Goal: Task Accomplishment & Management: Manage account settings

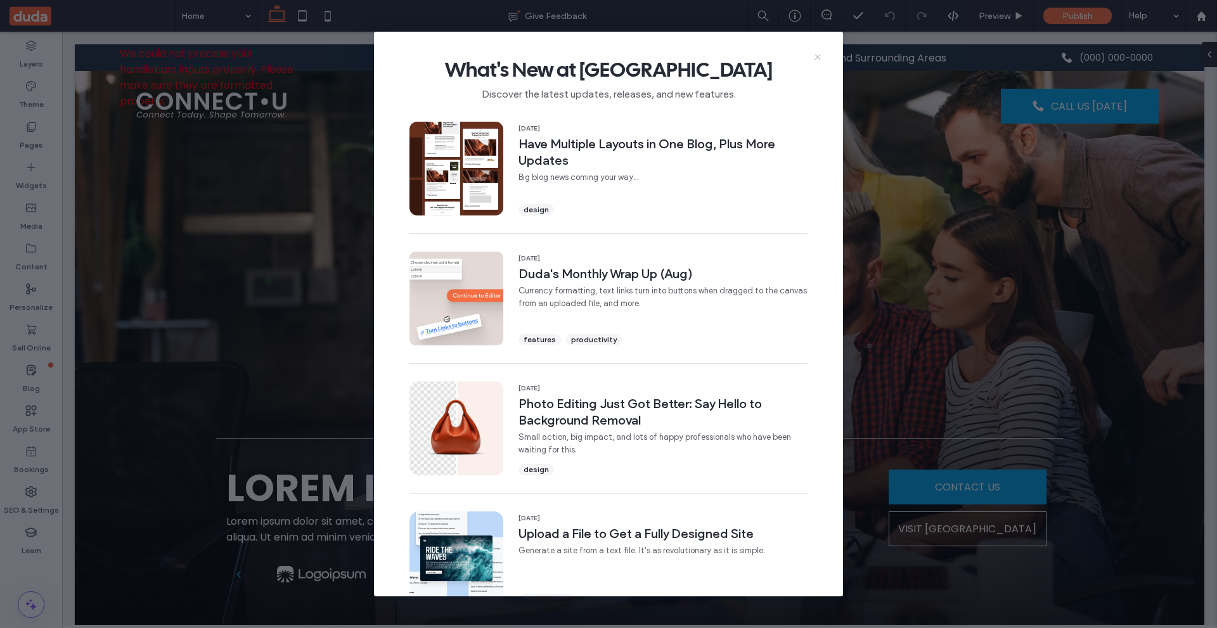
click at [819, 59] on icon at bounding box center [817, 57] width 10 height 10
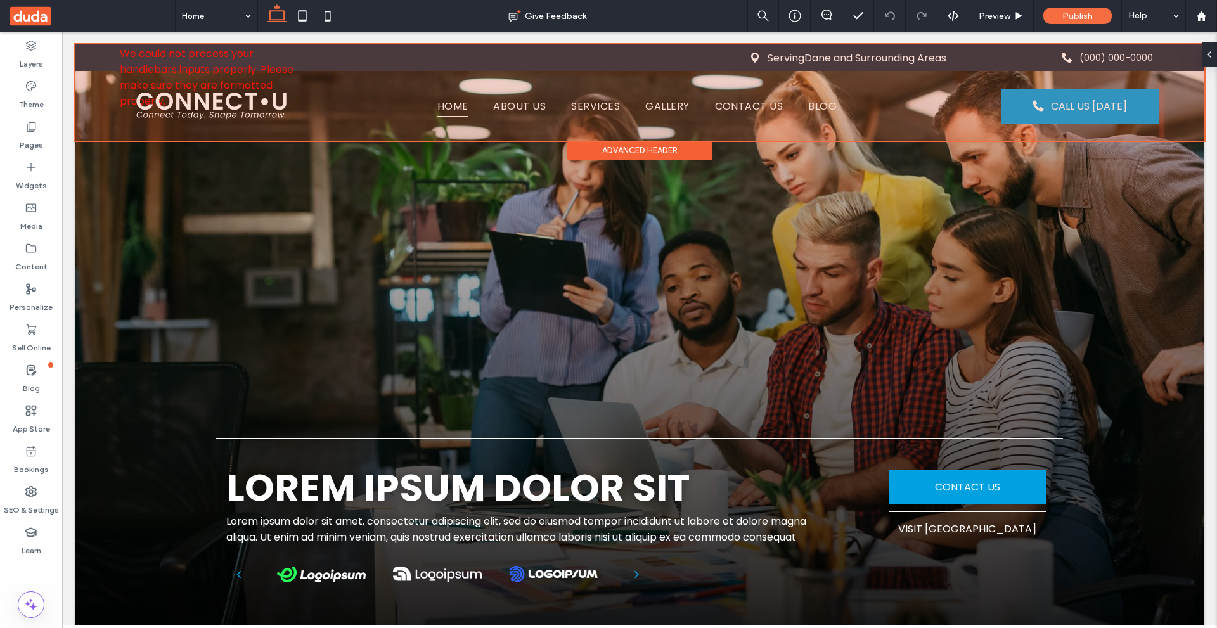
click at [188, 77] on div at bounding box center [639, 92] width 1129 height 96
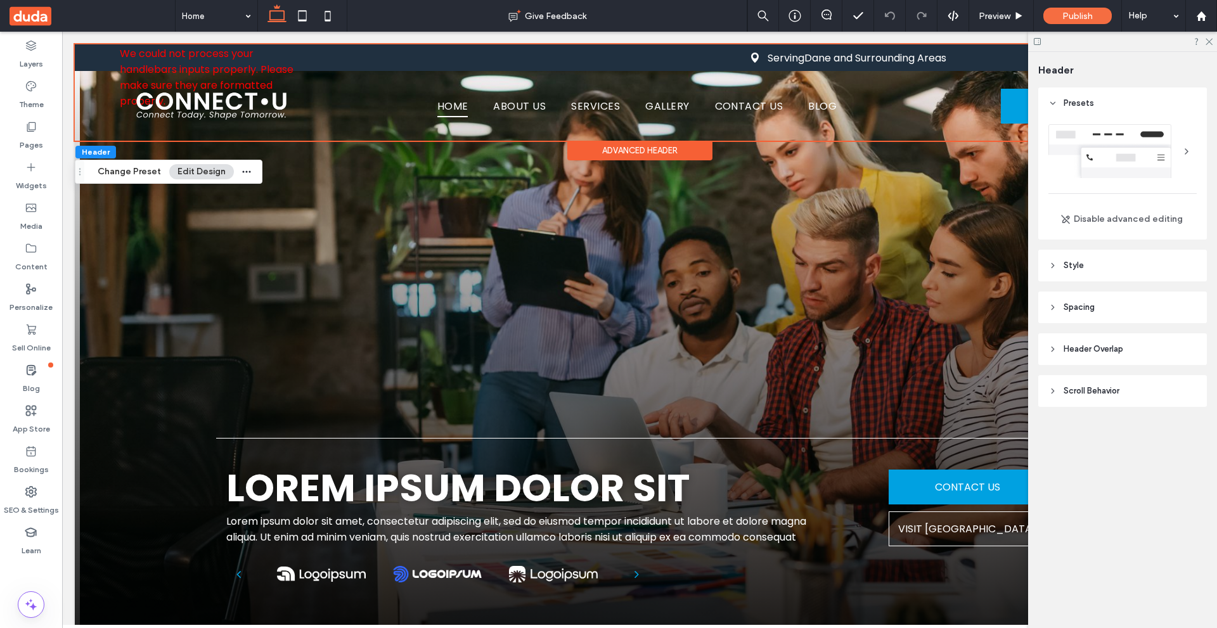
click at [1101, 395] on span "Scroll Behavior" at bounding box center [1091, 391] width 56 height 13
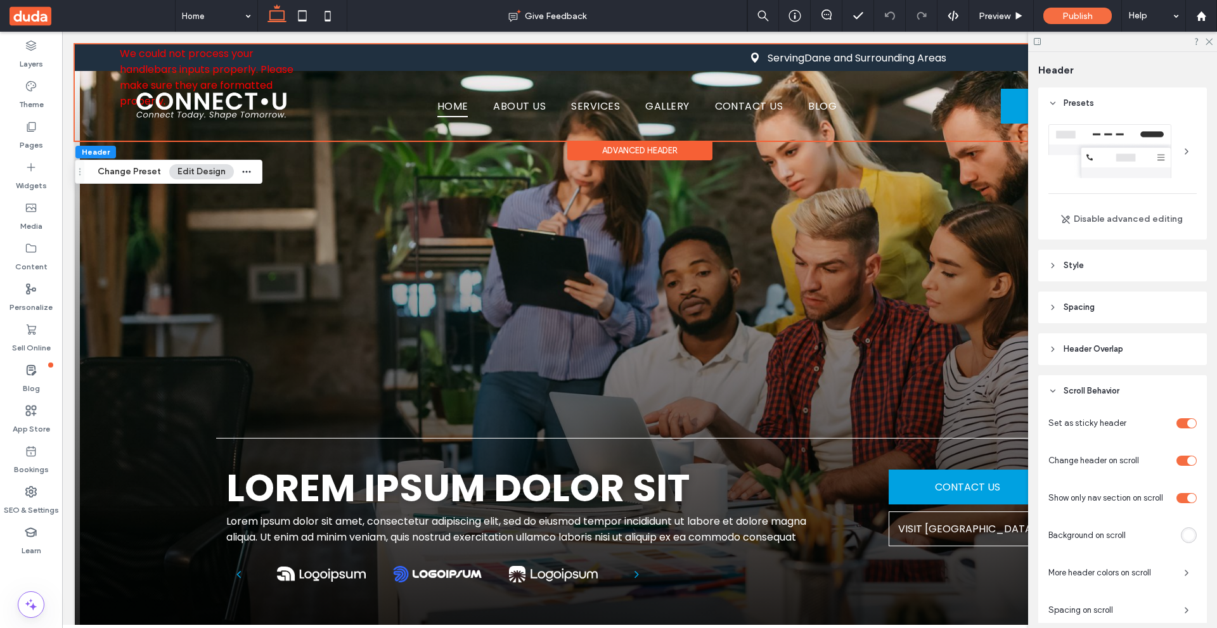
click at [1179, 499] on div "toggle" at bounding box center [1186, 498] width 20 height 10
click at [1206, 44] on icon at bounding box center [1208, 41] width 8 height 8
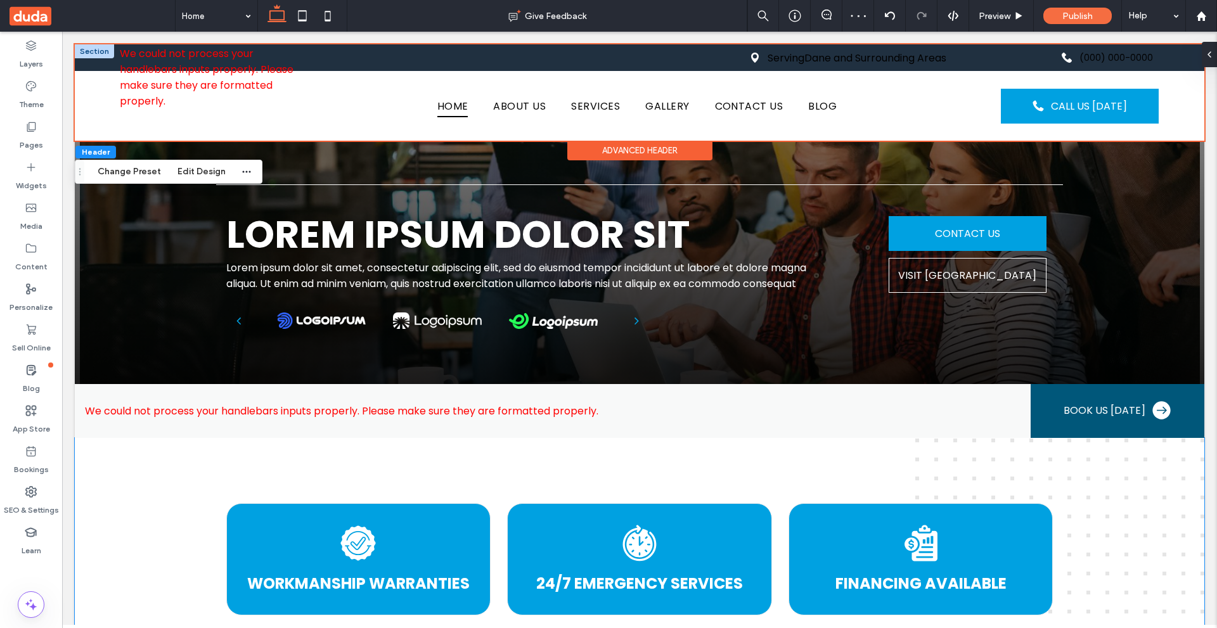
scroll to position [444, 0]
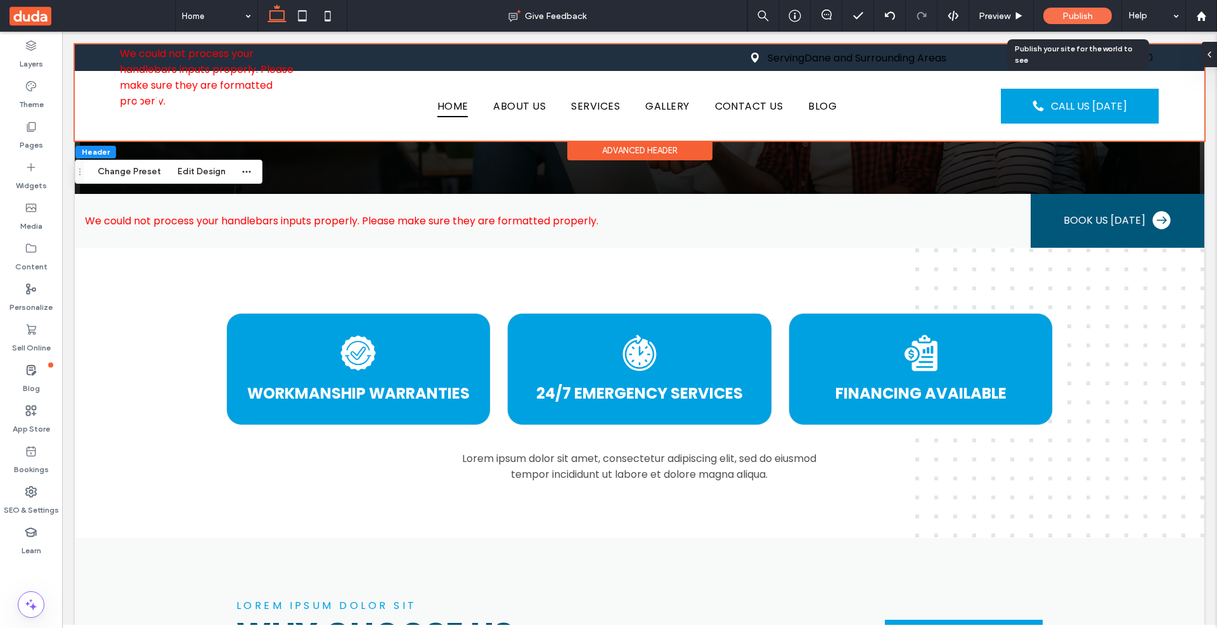
click at [1077, 20] on span "Publish" at bounding box center [1077, 16] width 30 height 11
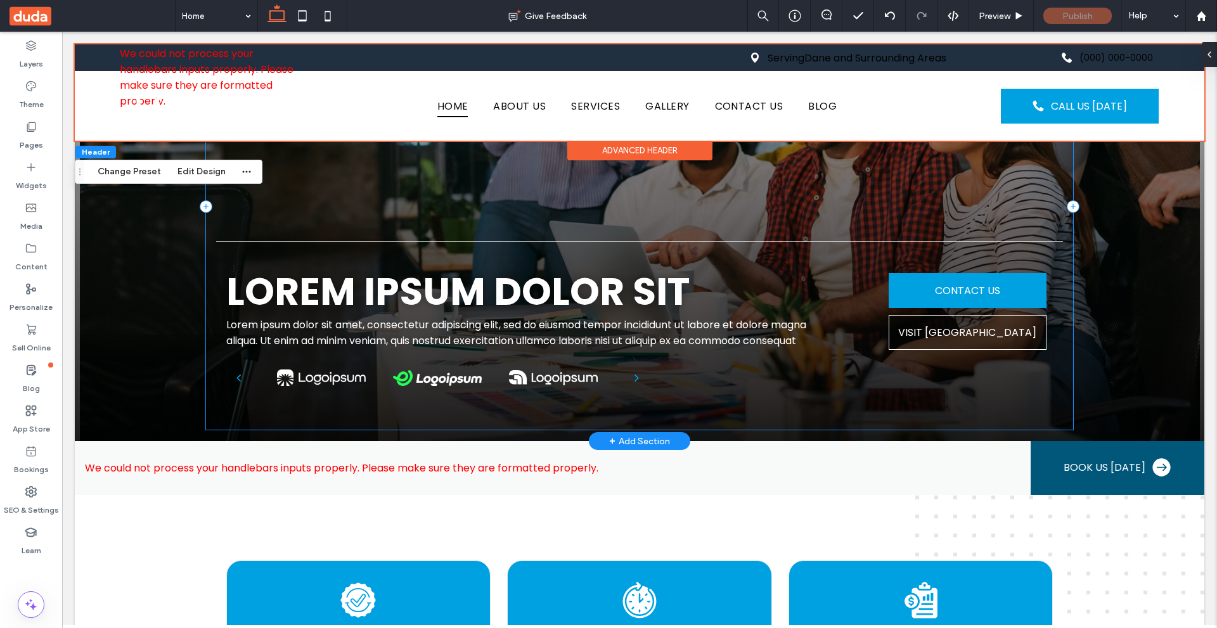
scroll to position [63, 0]
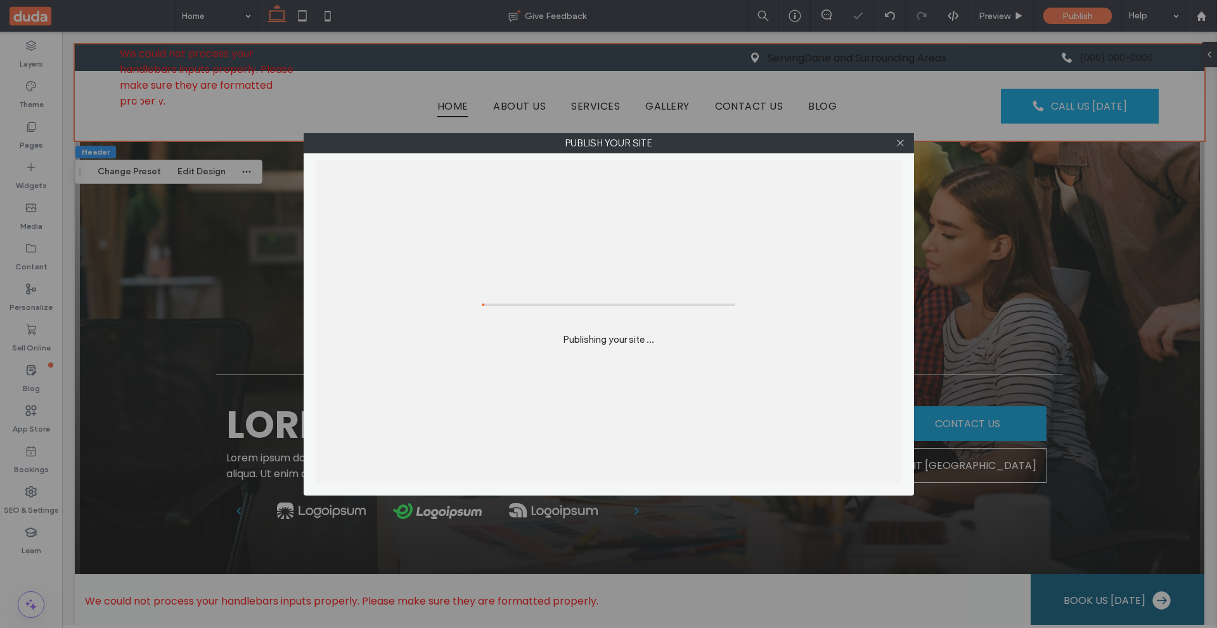
click at [654, 151] on label "Publish your site" at bounding box center [608, 143] width 609 height 19
click at [902, 144] on use at bounding box center [900, 143] width 6 height 6
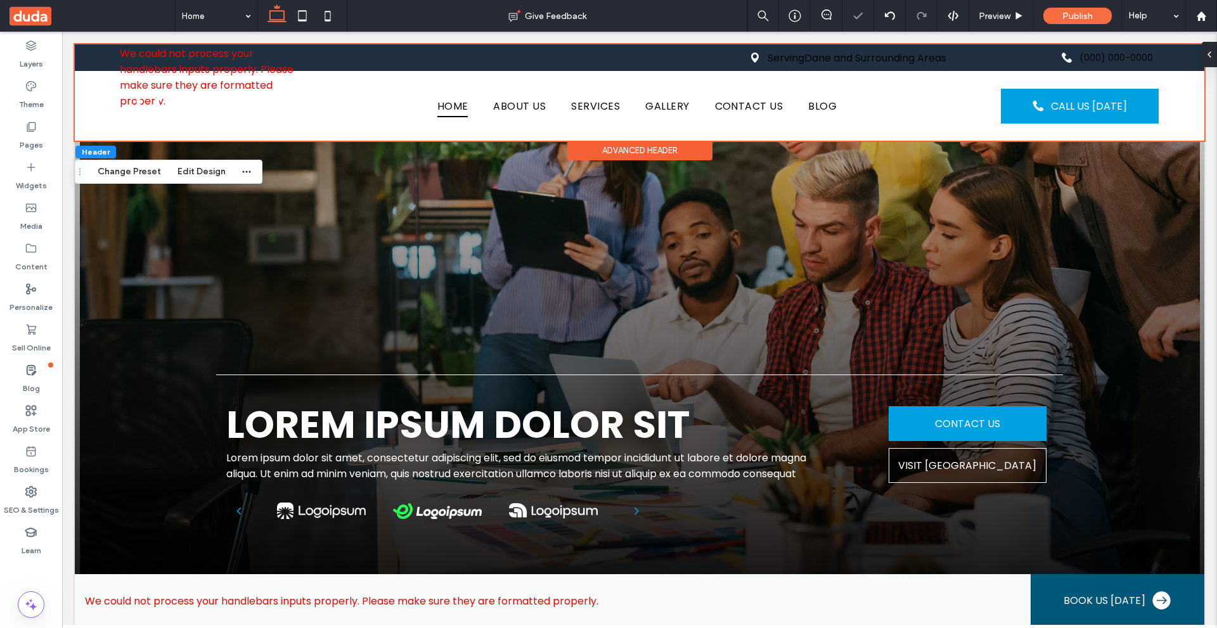
click at [689, 150] on div "Advanced Header" at bounding box center [639, 151] width 145 height 20
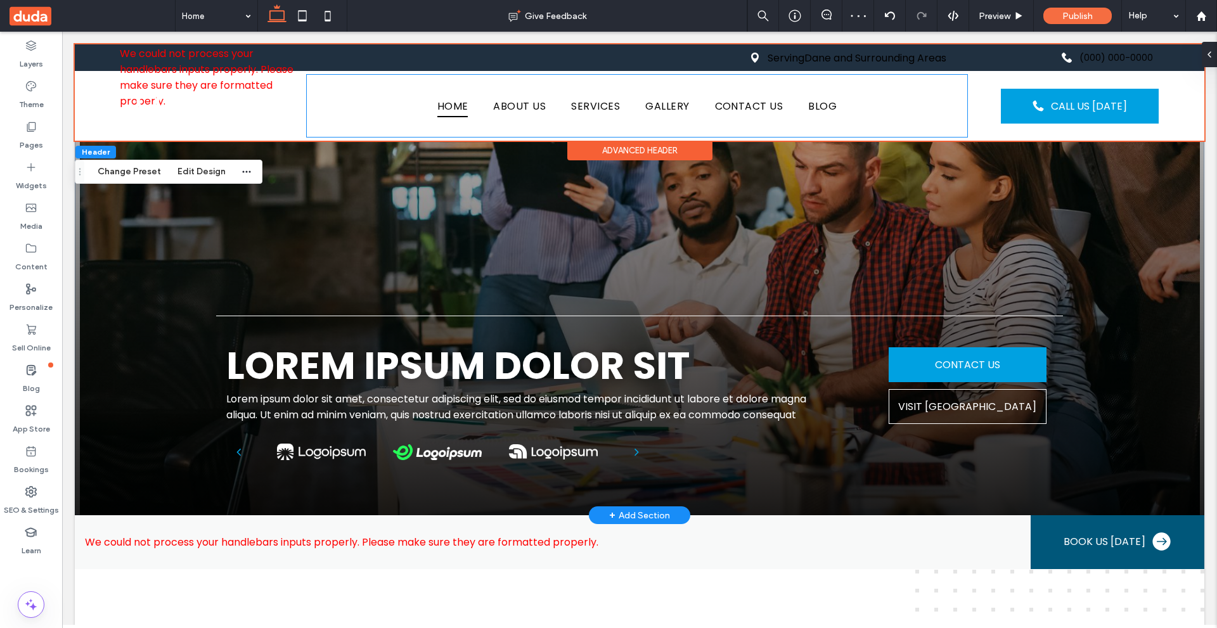
scroll to position [190, 0]
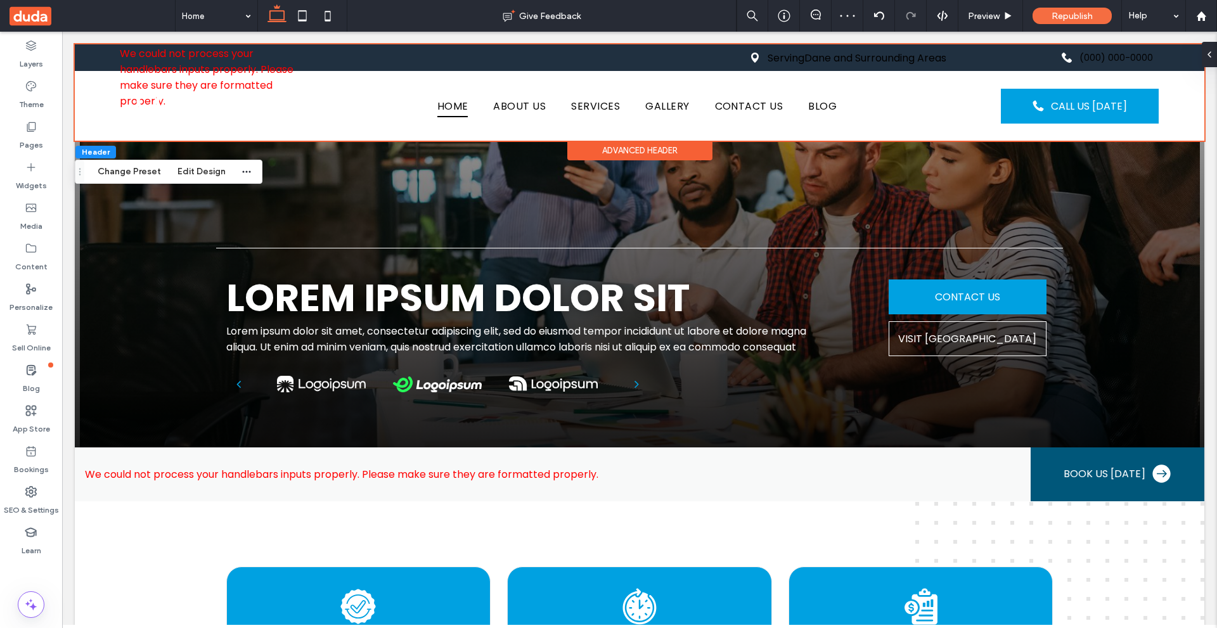
click at [665, 151] on div at bounding box center [608, 314] width 1217 height 628
click at [665, 151] on div "Advanced Header" at bounding box center [639, 151] width 145 height 20
click at [1209, 53] on div at bounding box center [1206, 54] width 20 height 25
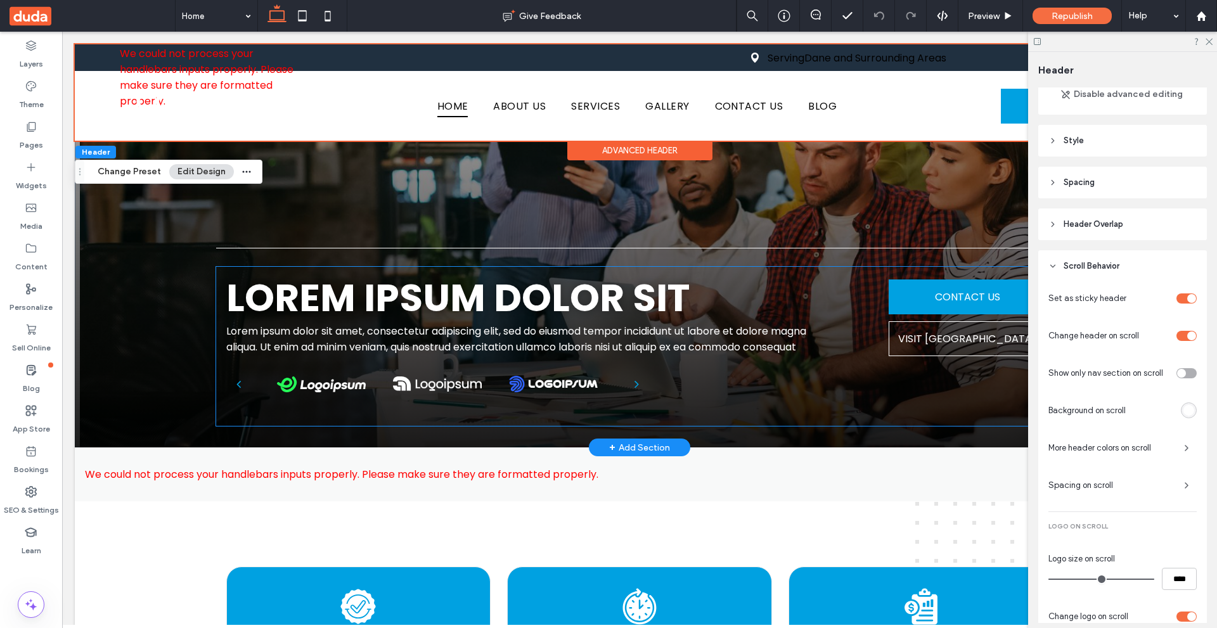
scroll to position [0, 0]
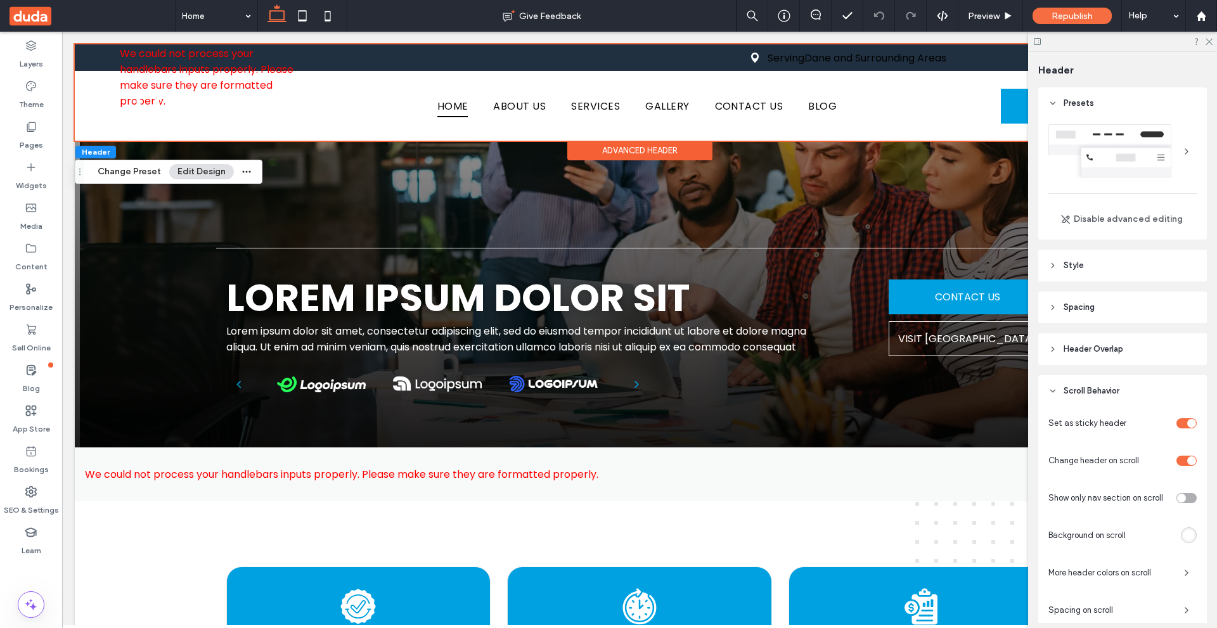
click at [1185, 493] on div "toggle" at bounding box center [1186, 498] width 20 height 10
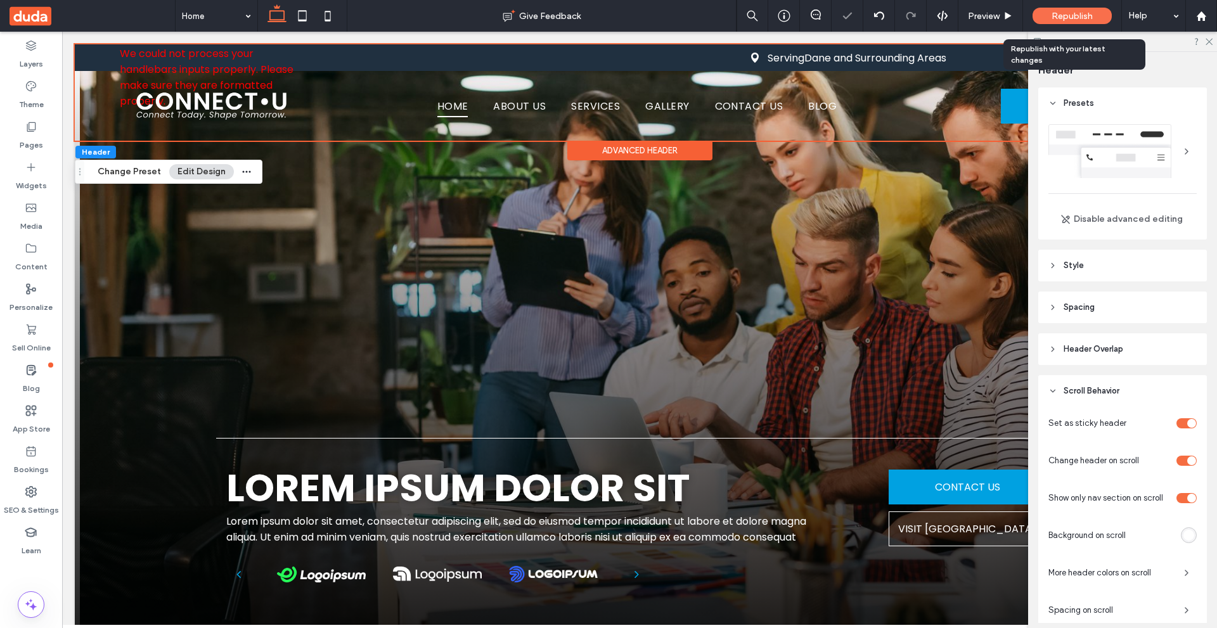
click at [1047, 10] on div "Republish" at bounding box center [1071, 16] width 79 height 16
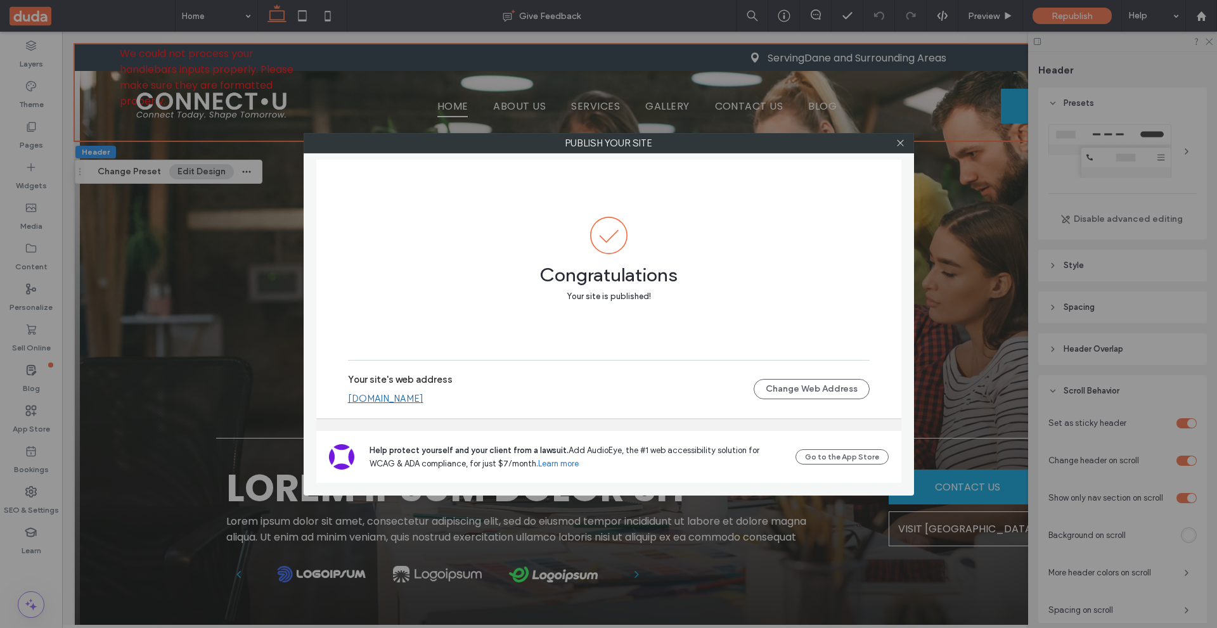
click at [456, 313] on div "Congratulations Your site is published!" at bounding box center [608, 260] width 521 height 201
click at [899, 140] on icon at bounding box center [900, 143] width 10 height 10
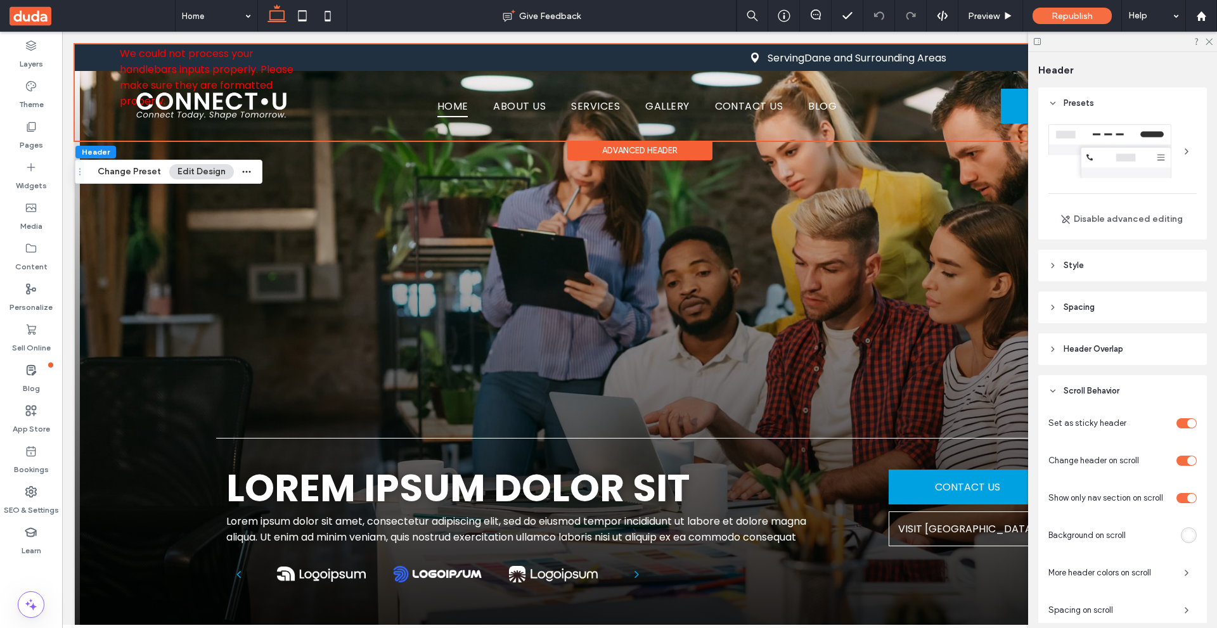
click at [1180, 501] on div "toggle" at bounding box center [1186, 498] width 20 height 10
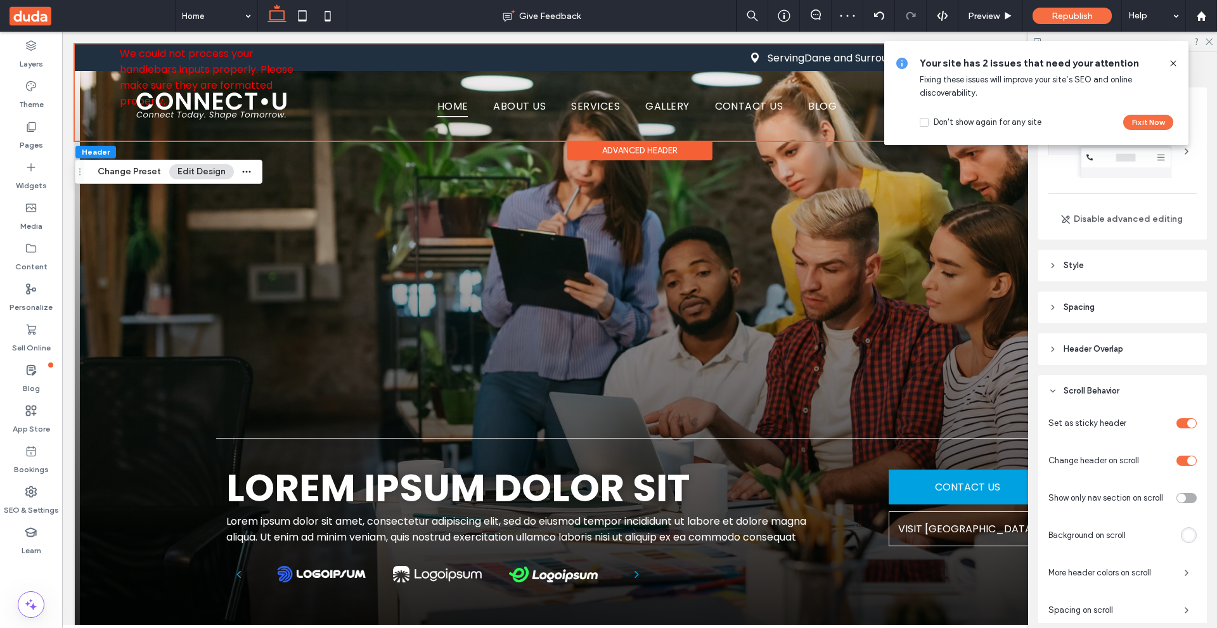
click at [1172, 61] on icon at bounding box center [1173, 63] width 10 height 10
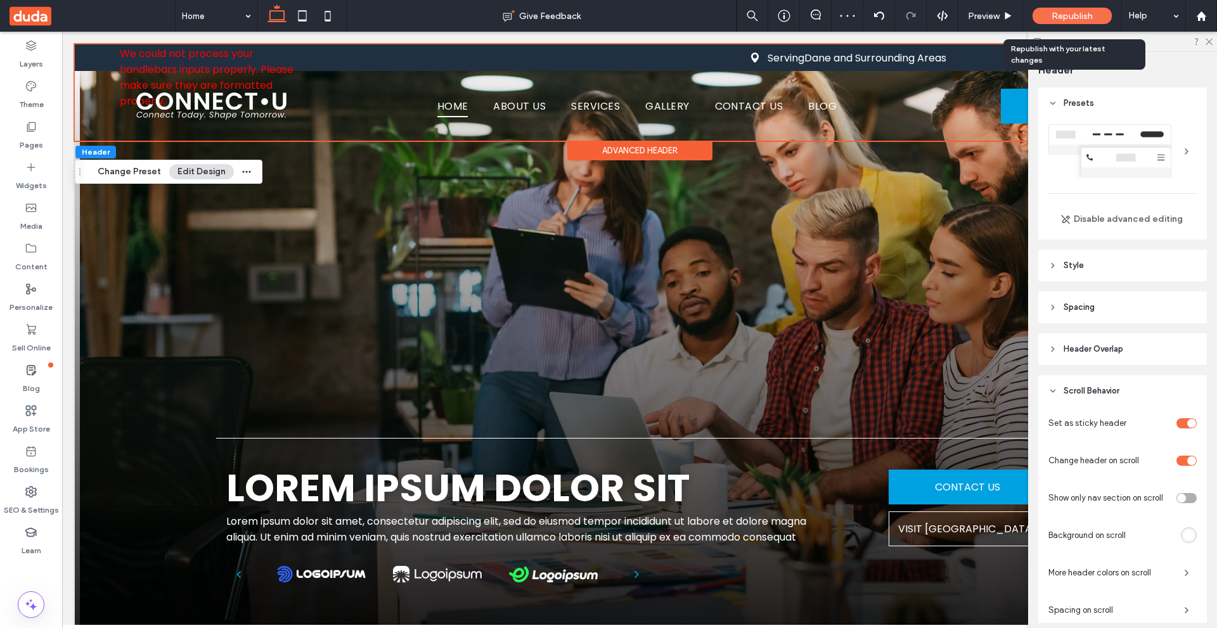
click at [1054, 13] on span "Republish" at bounding box center [1071, 16] width 41 height 11
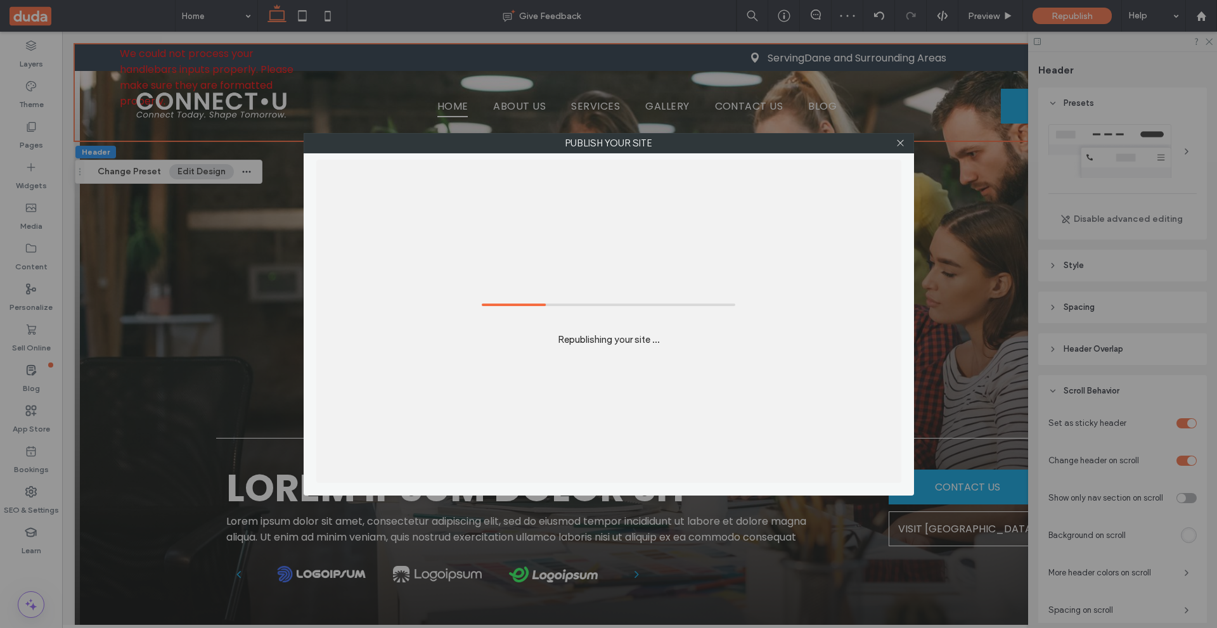
click at [618, 279] on div "Republishing your site ..." at bounding box center [608, 321] width 585 height 323
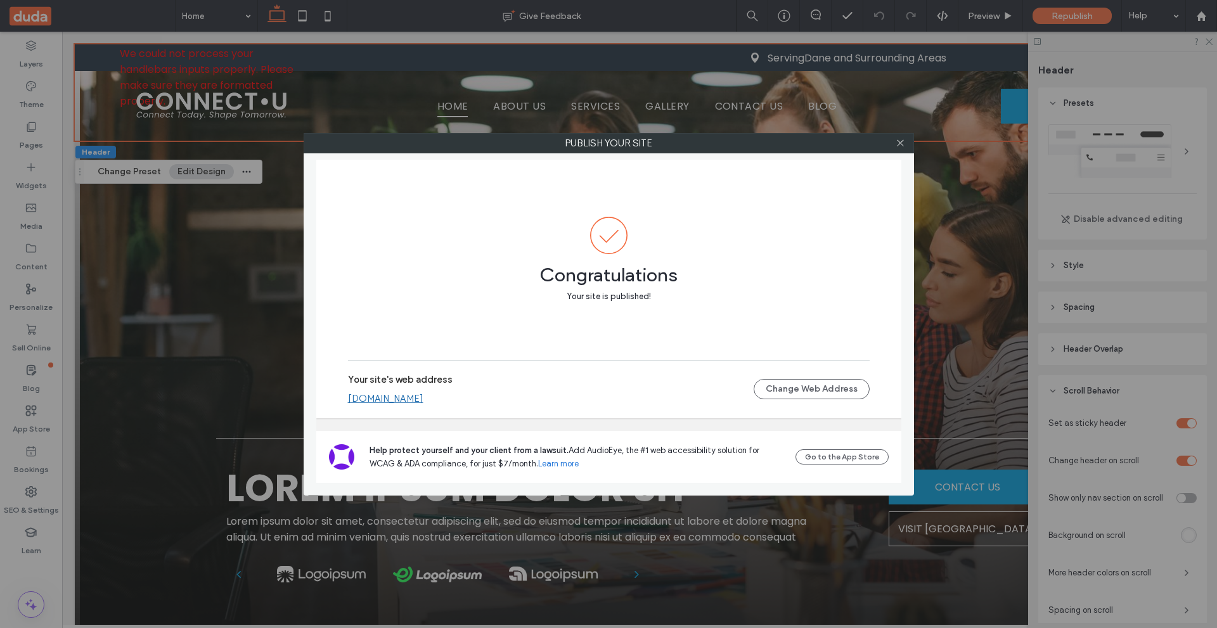
drag, startPoint x: 518, startPoint y: 390, endPoint x: 512, endPoint y: 397, distance: 9.0
drag, startPoint x: 898, startPoint y: 140, endPoint x: 734, endPoint y: 84, distance: 173.3
click at [898, 140] on icon at bounding box center [900, 143] width 10 height 10
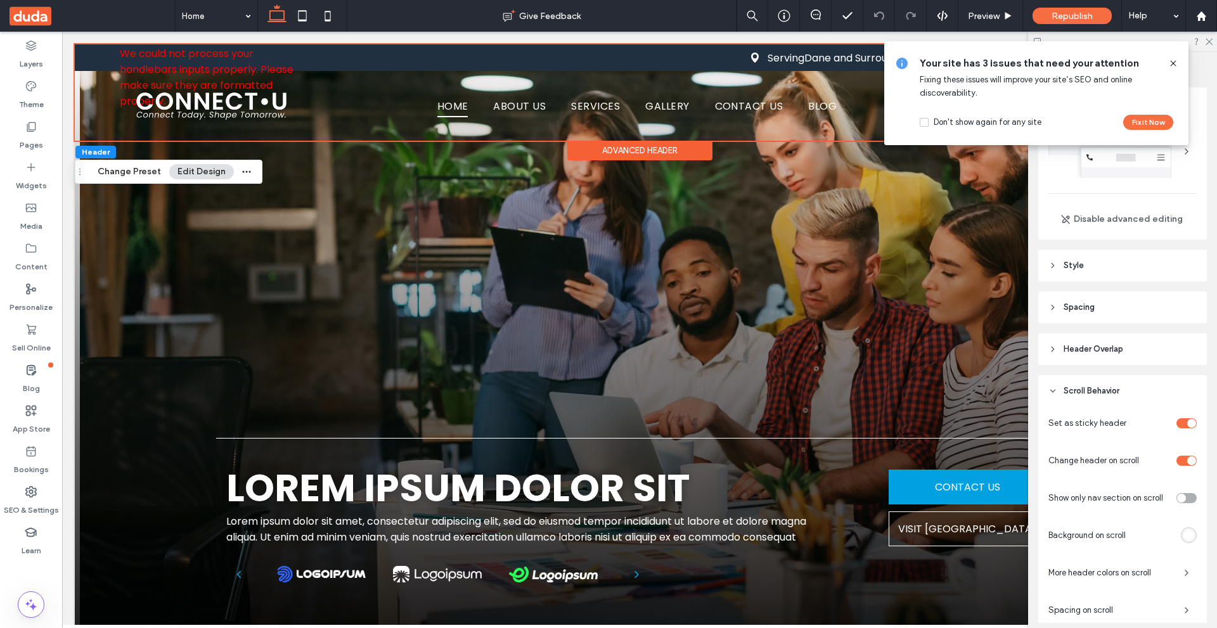
click at [1172, 65] on icon at bounding box center [1173, 63] width 10 height 10
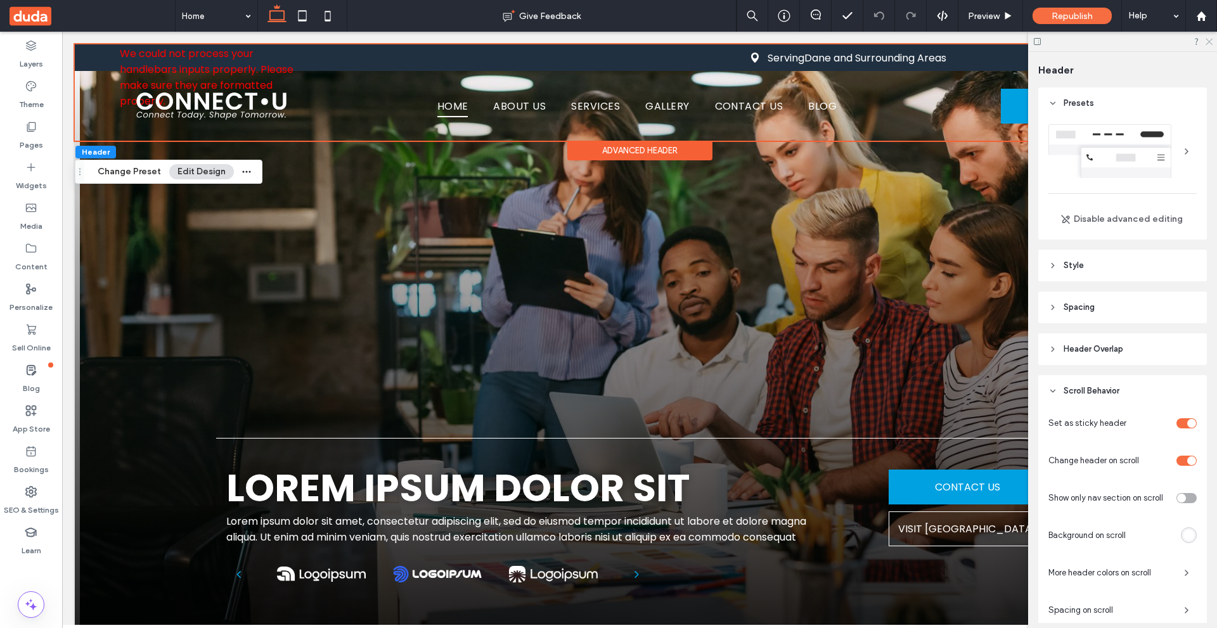
click at [1210, 44] on icon at bounding box center [1208, 41] width 8 height 8
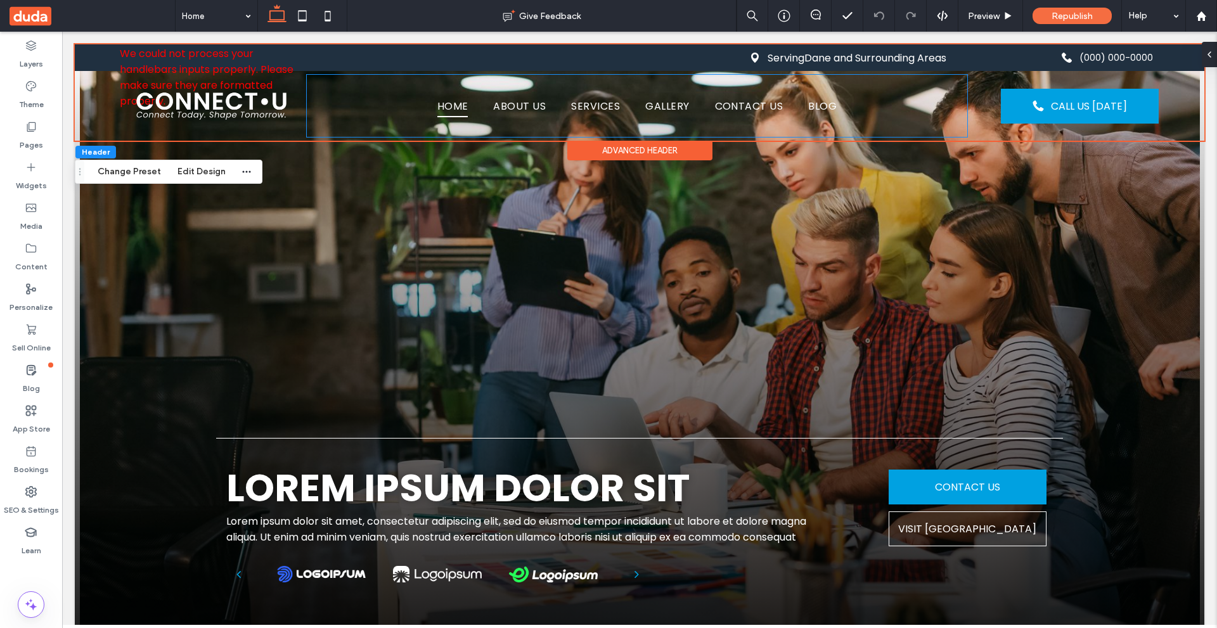
click at [671, 144] on div "Advanced Header" at bounding box center [639, 151] width 145 height 20
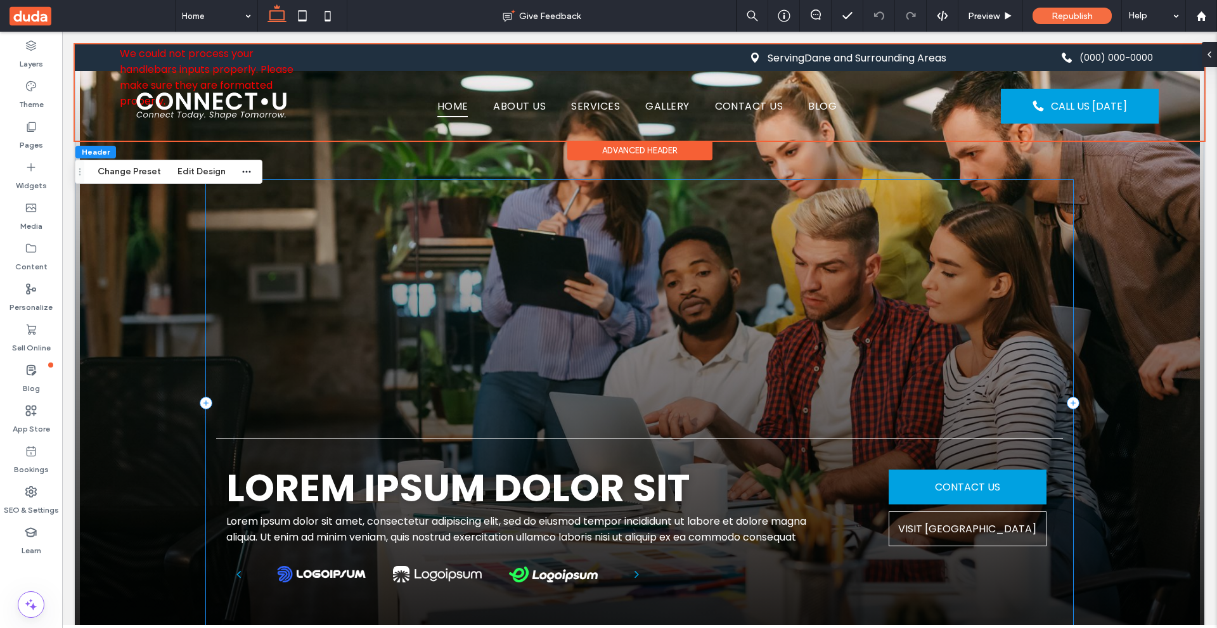
click at [703, 182] on div "Lorem ipsum dolor sit Lorem ipsum dolor sit amet, consectetur adipiscing elit, …" at bounding box center [639, 403] width 867 height 446
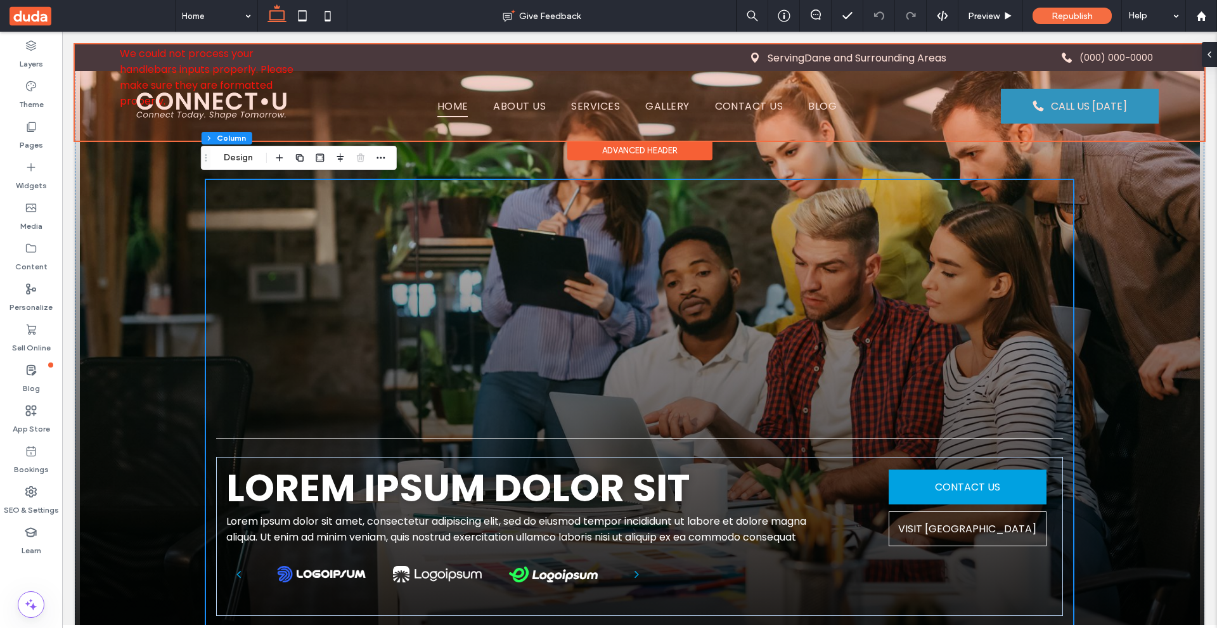
click at [649, 151] on div "Advanced Header" at bounding box center [639, 151] width 145 height 20
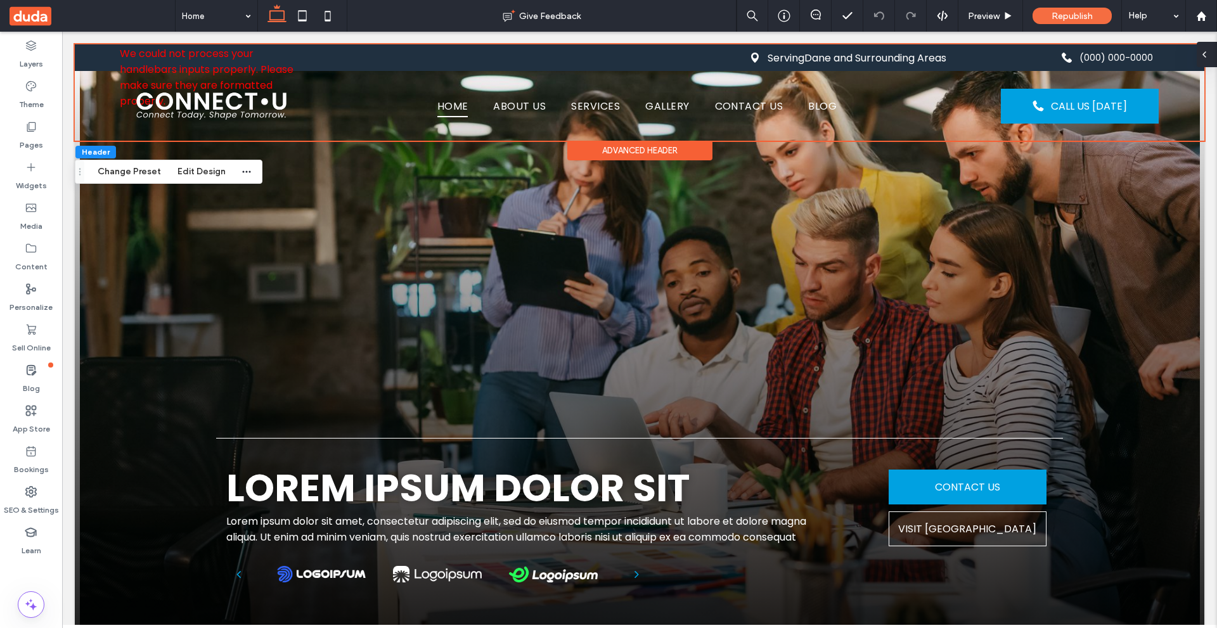
click at [1204, 59] on span at bounding box center [1204, 54] width 10 height 25
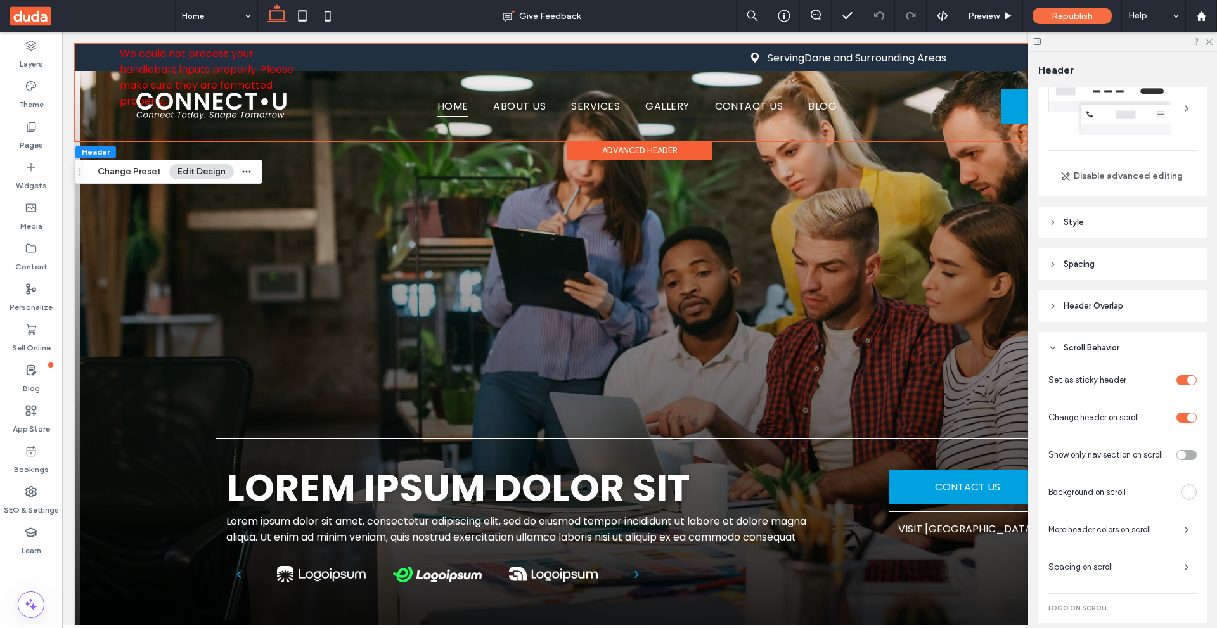
scroll to position [63, 0]
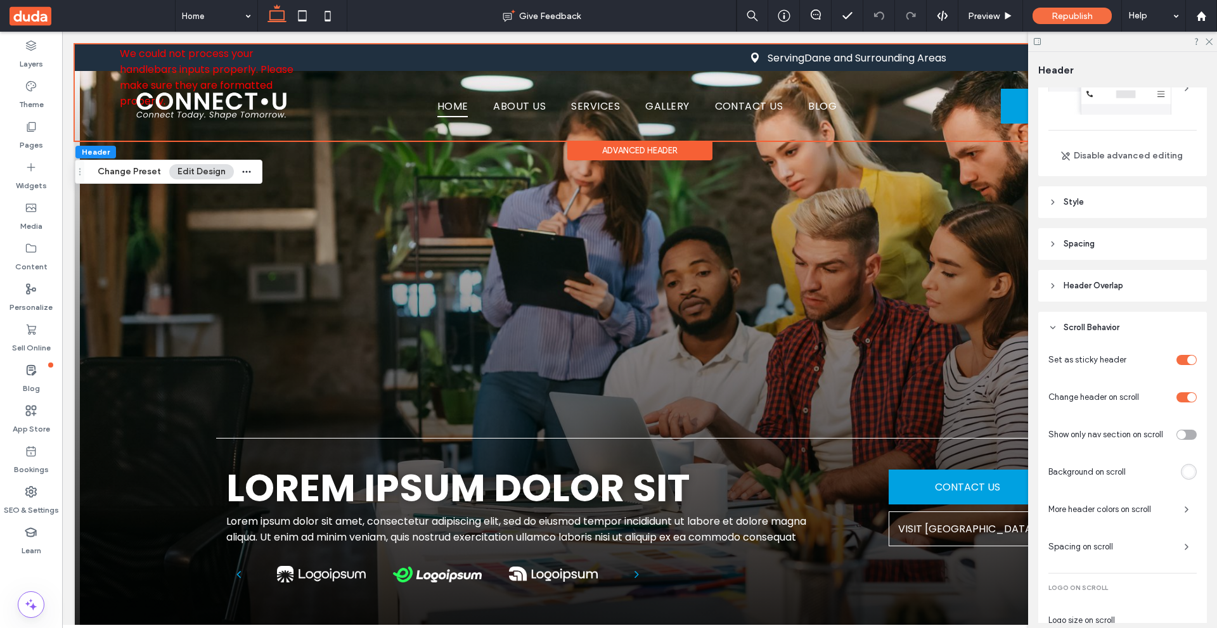
click at [1056, 431] on span "Show only nav section on scroll" at bounding box center [1105, 434] width 115 height 13
drag, startPoint x: 1056, startPoint y: 431, endPoint x: 1122, endPoint y: 428, distance: 65.9
click at [1122, 428] on span "Show only nav section on scroll" at bounding box center [1105, 434] width 115 height 13
click at [1092, 433] on span "Show only nav section on scroll" at bounding box center [1105, 434] width 115 height 13
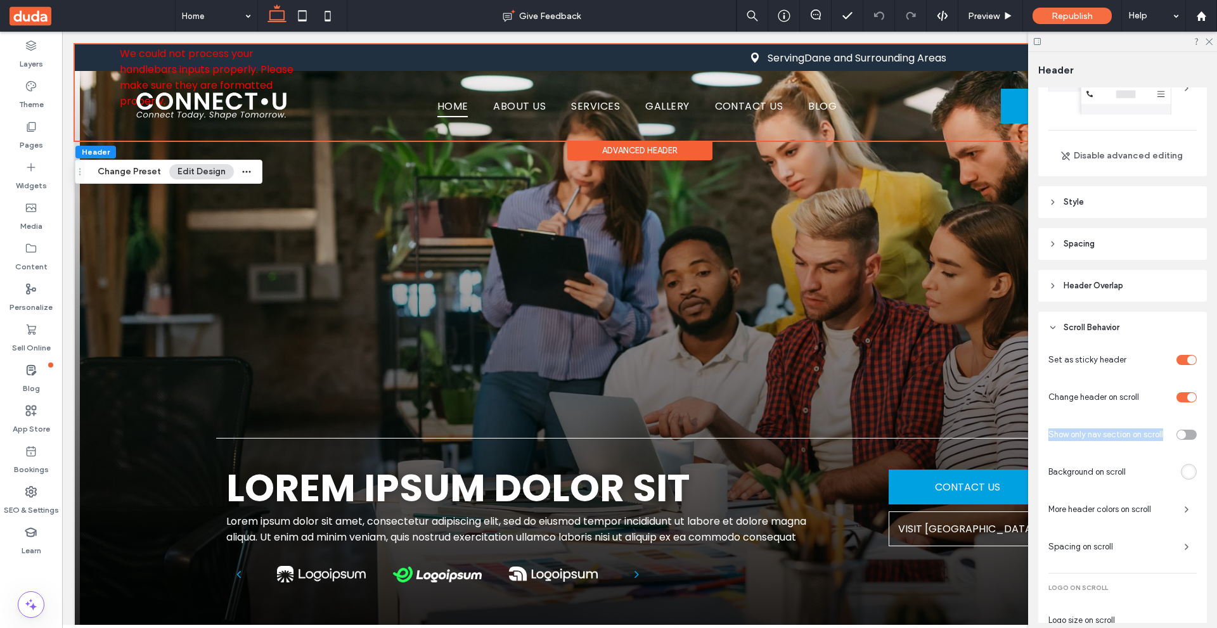
click at [1092, 433] on span "Show only nav section on scroll" at bounding box center [1105, 434] width 115 height 13
click at [1137, 433] on span "Show only nav section on scroll" at bounding box center [1105, 434] width 115 height 13
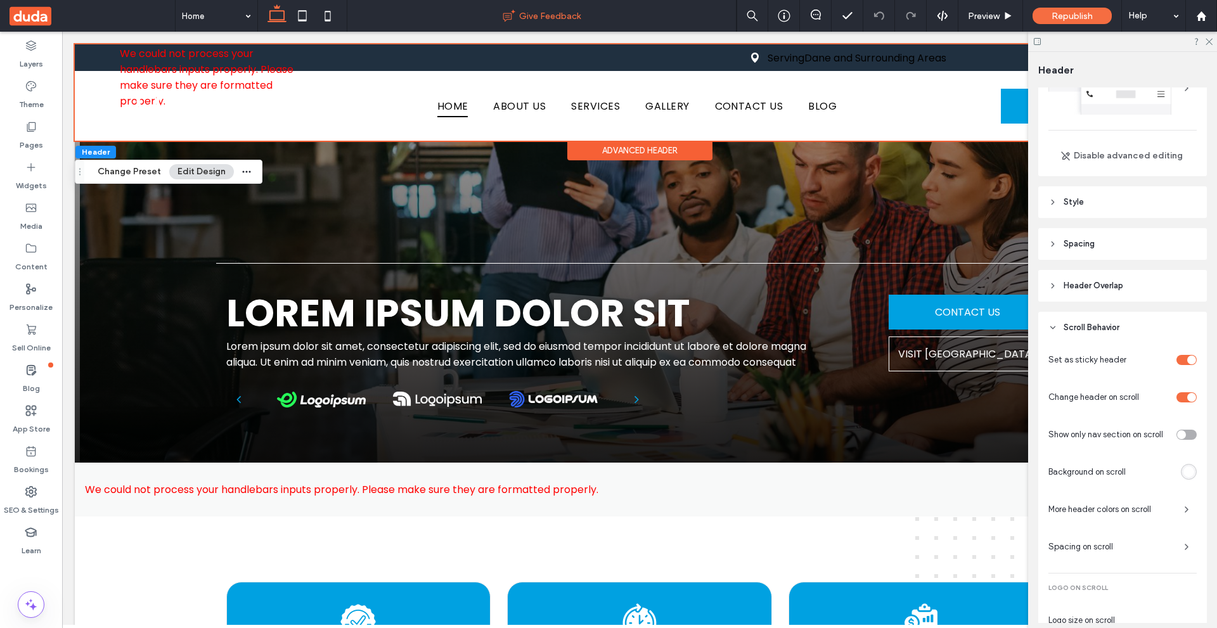
scroll to position [190, 0]
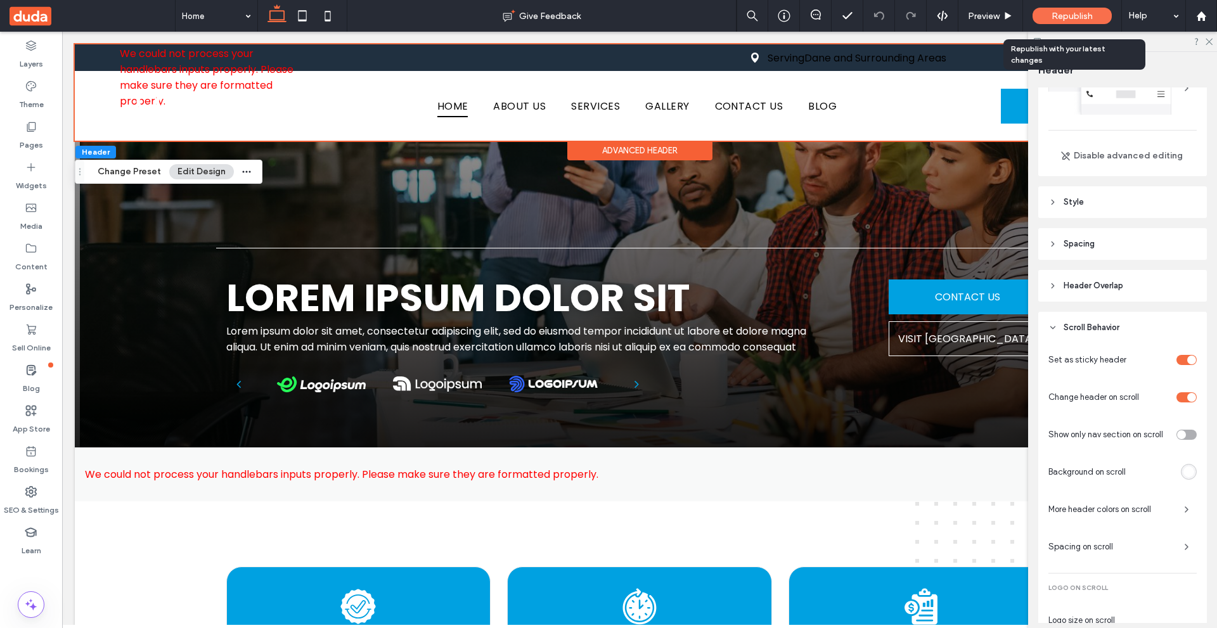
click at [1072, 15] on span "Republish" at bounding box center [1071, 16] width 41 height 11
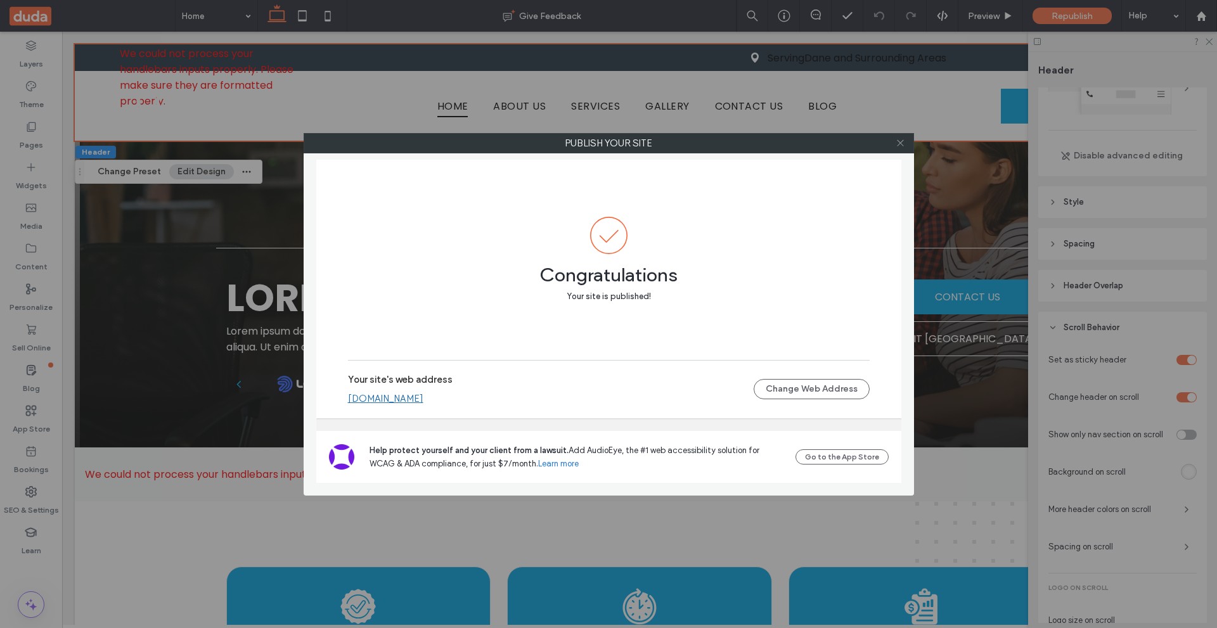
click at [902, 143] on icon at bounding box center [900, 143] width 10 height 10
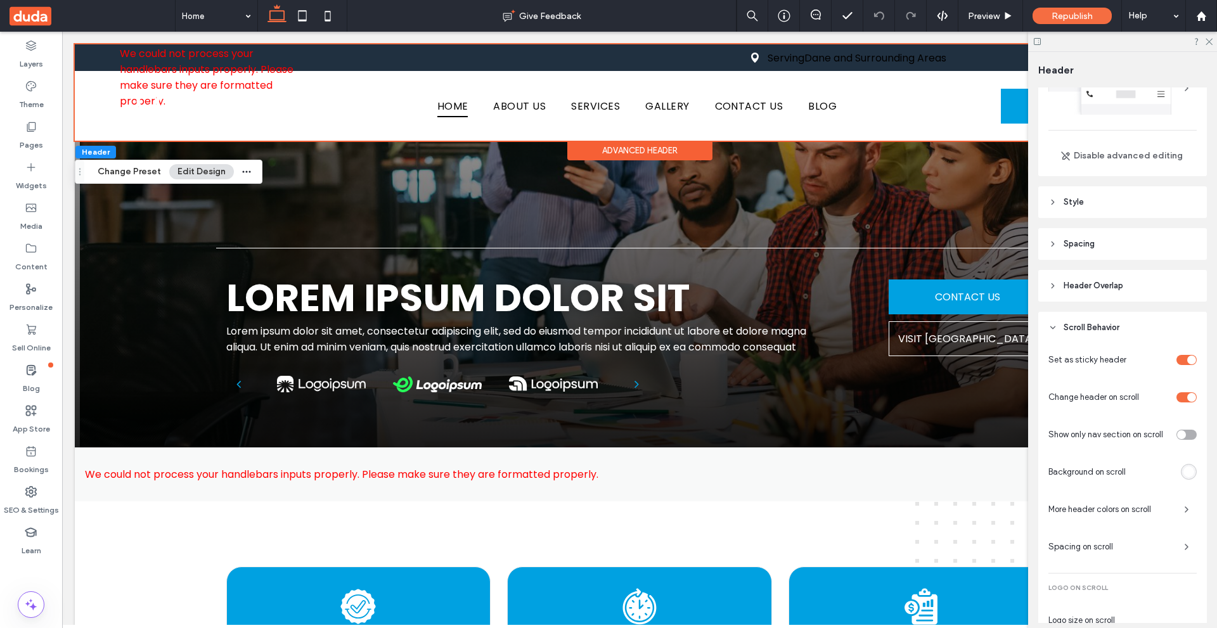
click at [1182, 435] on div "toggle" at bounding box center [1186, 435] width 20 height 10
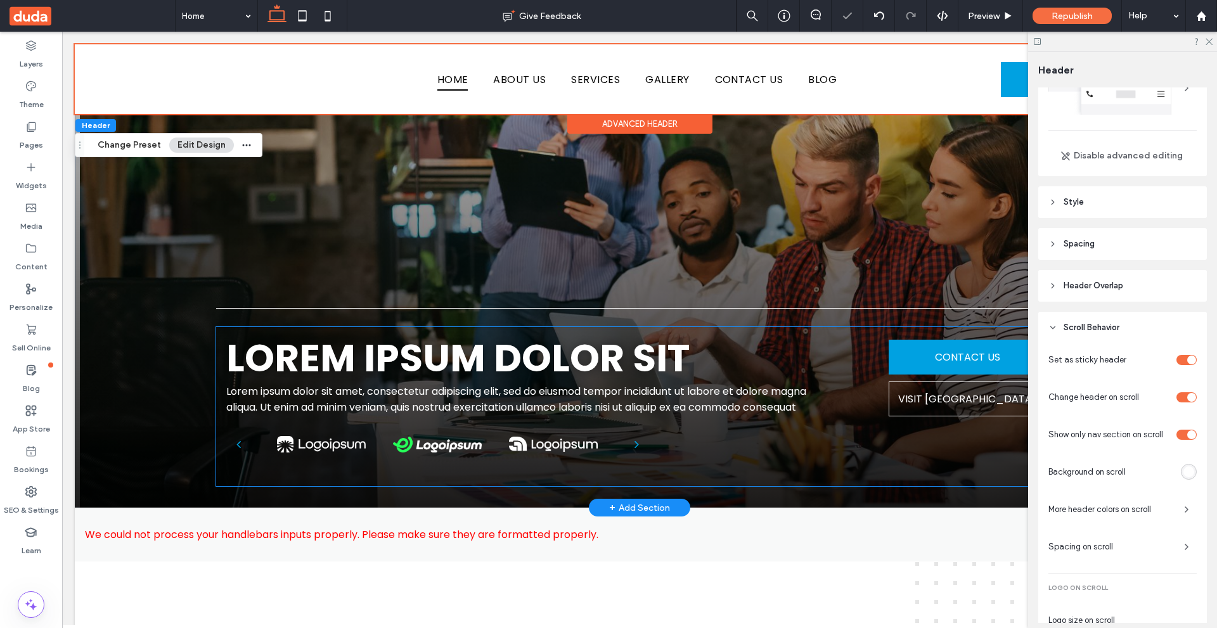
scroll to position [127, 0]
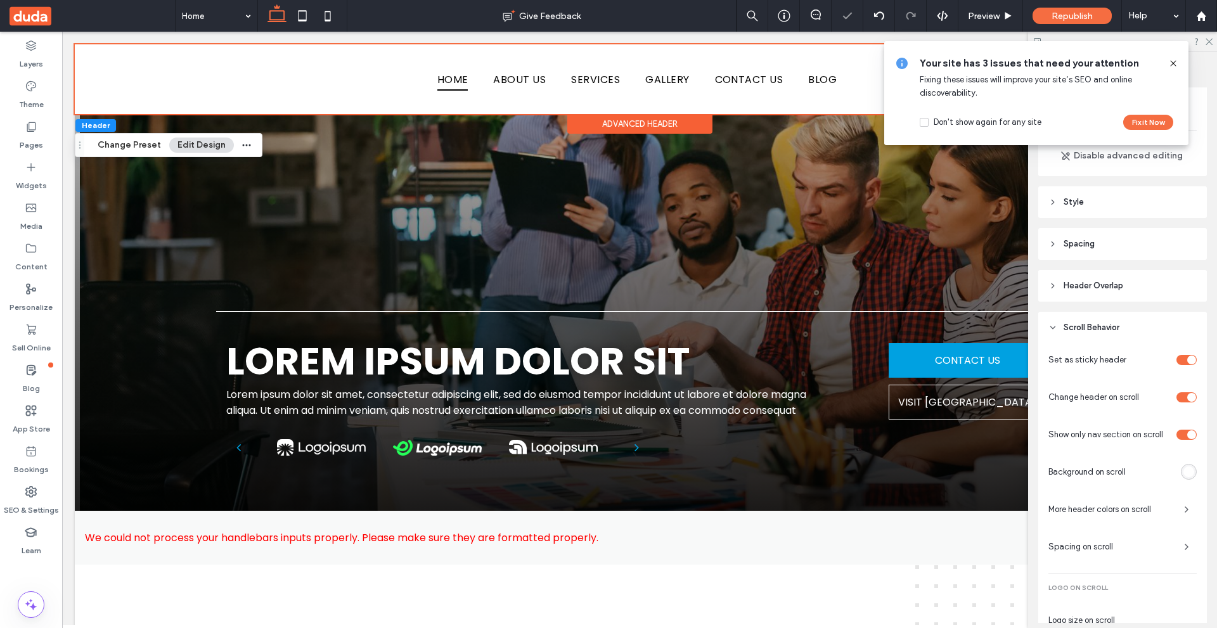
click at [1071, 435] on span "Show only nav section on scroll" at bounding box center [1105, 434] width 115 height 13
click at [1175, 58] on icon at bounding box center [1173, 63] width 10 height 10
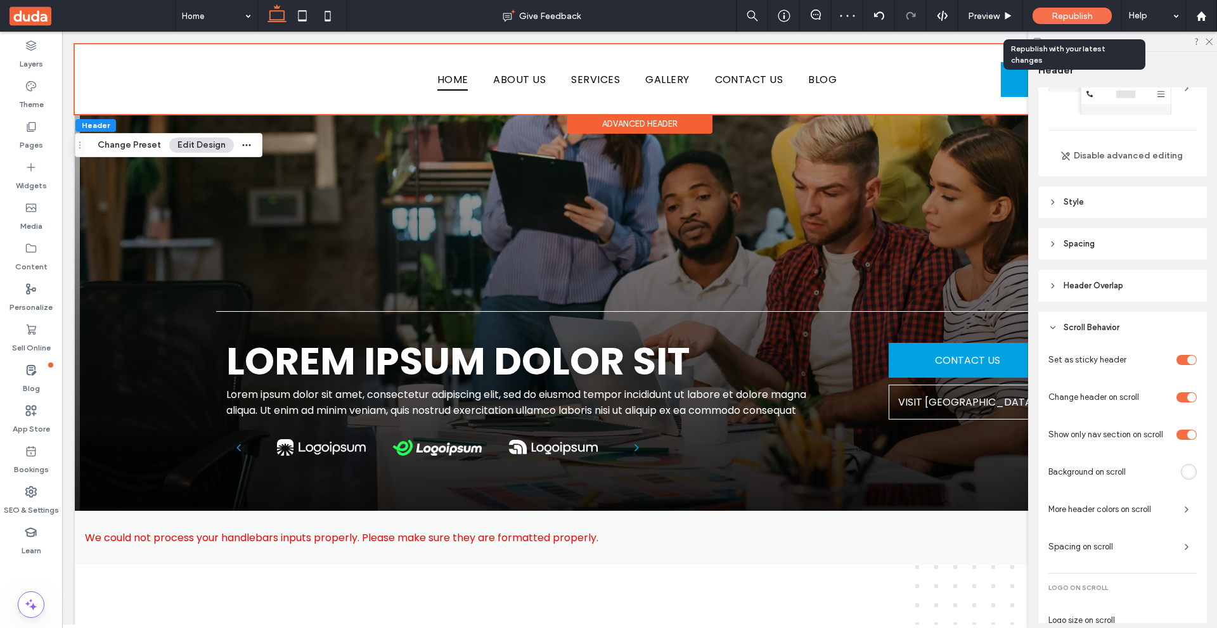
click at [1088, 17] on span "Republish" at bounding box center [1071, 16] width 41 height 11
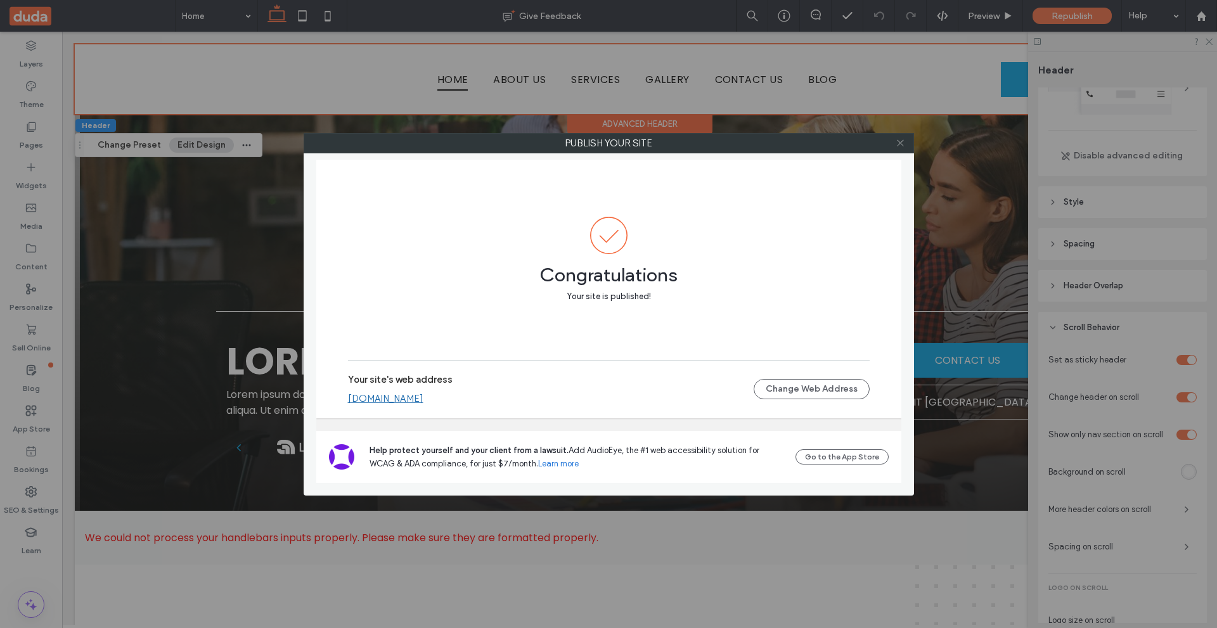
click at [897, 138] on span at bounding box center [900, 143] width 10 height 19
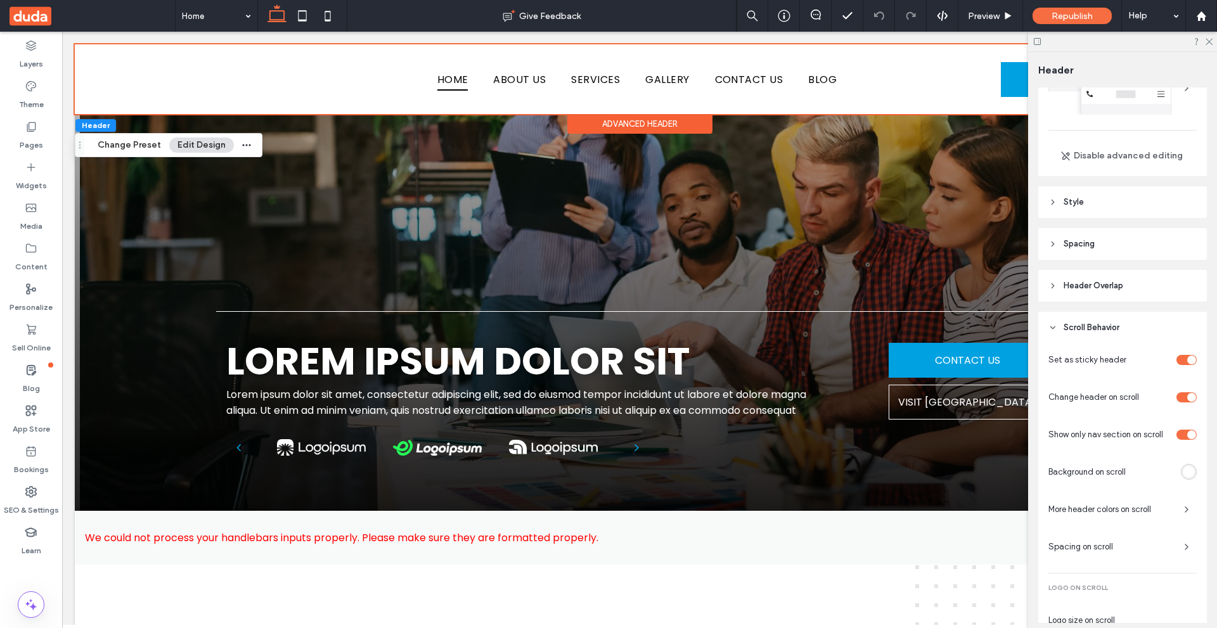
click at [1187, 430] on div "toggle" at bounding box center [1191, 434] width 9 height 9
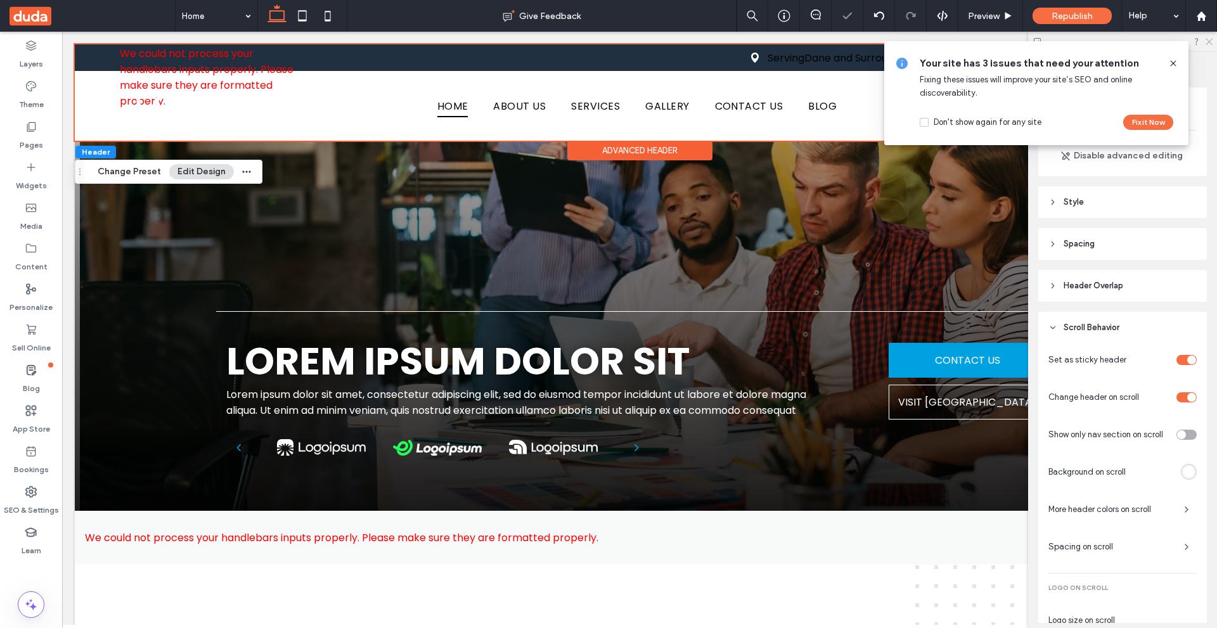
click at [1211, 38] on icon at bounding box center [1208, 41] width 8 height 8
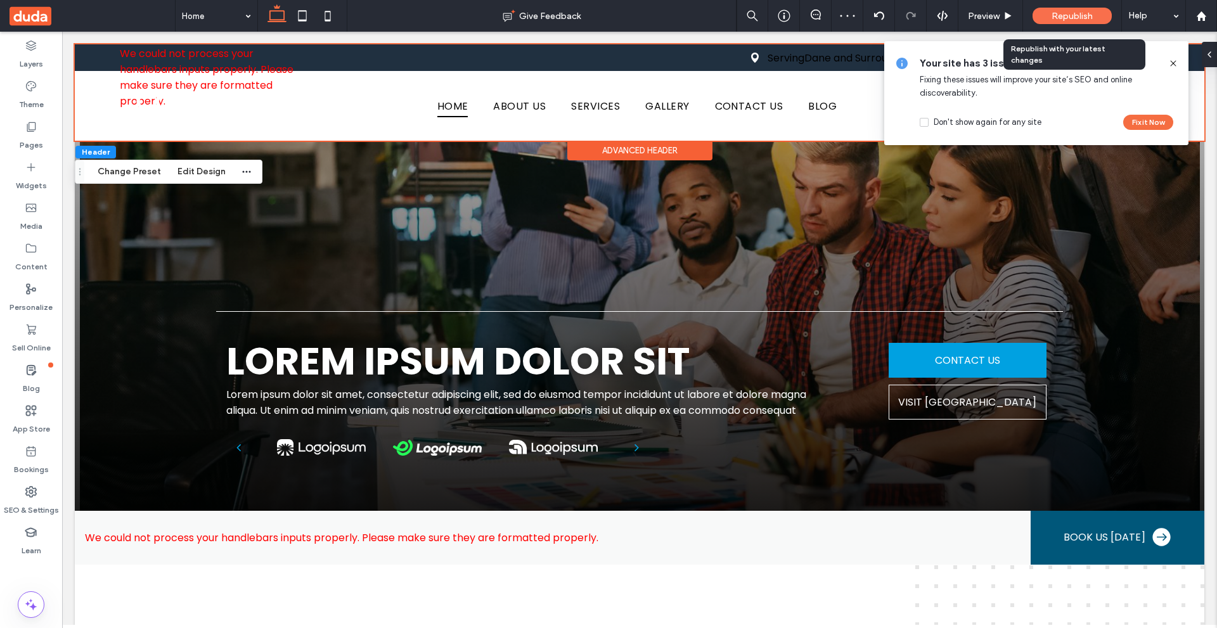
click at [1059, 11] on span "Republish" at bounding box center [1071, 16] width 41 height 11
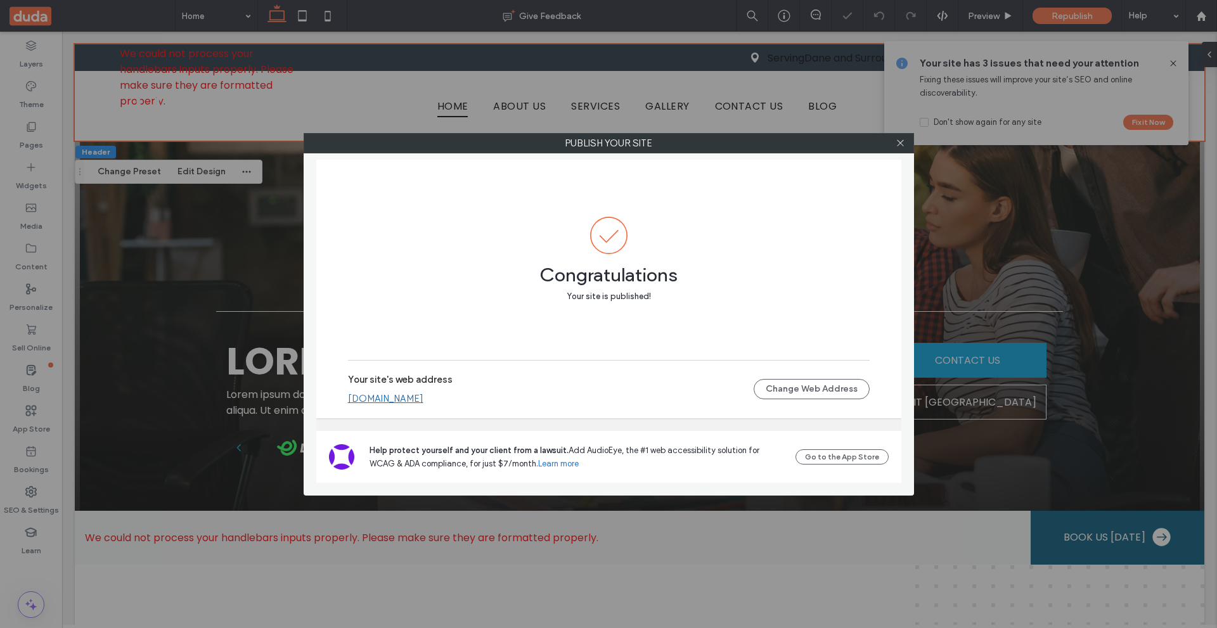
click at [1177, 60] on div "Publish your site Congratulations Your site is published! Your site's web addre…" at bounding box center [608, 314] width 1217 height 628
click at [1170, 60] on div "Publish your site Congratulations Your site is published! Your site's web addre…" at bounding box center [608, 314] width 1217 height 628
click at [897, 140] on use at bounding box center [900, 143] width 6 height 6
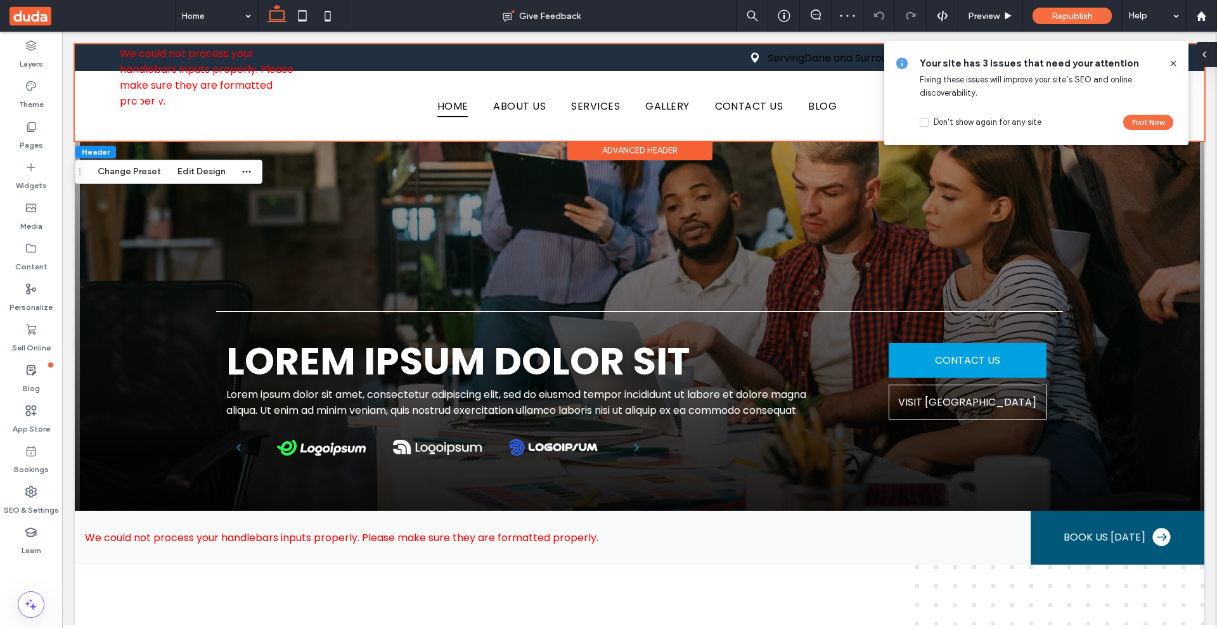
click at [1210, 54] on div at bounding box center [1206, 54] width 20 height 25
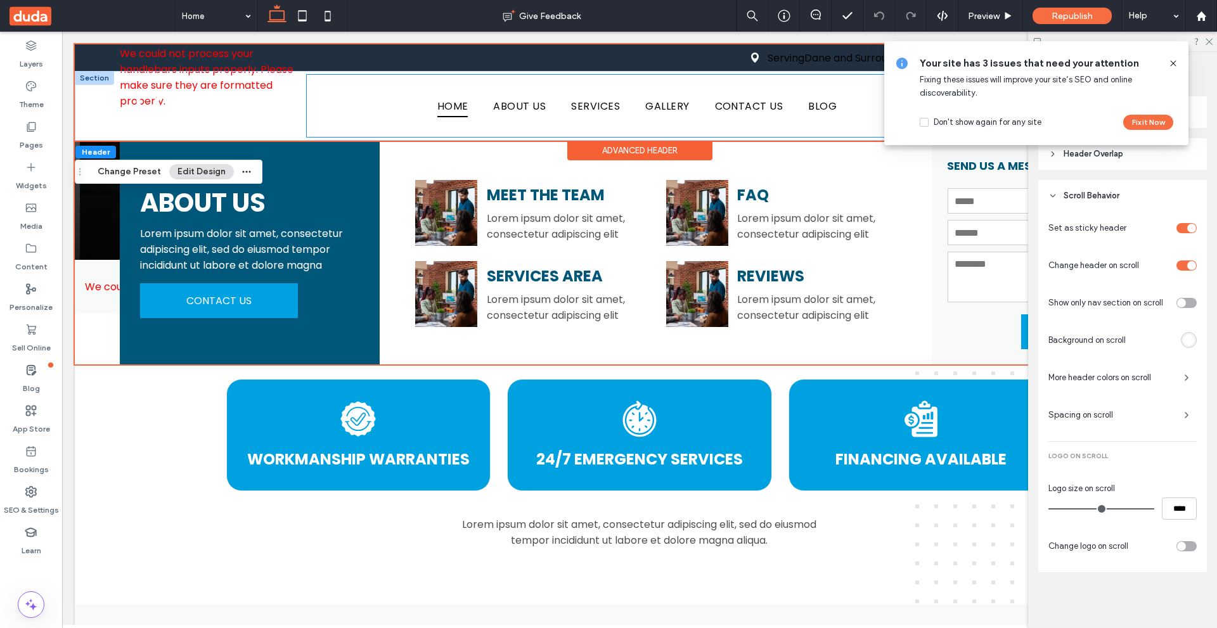
scroll to position [380, 0]
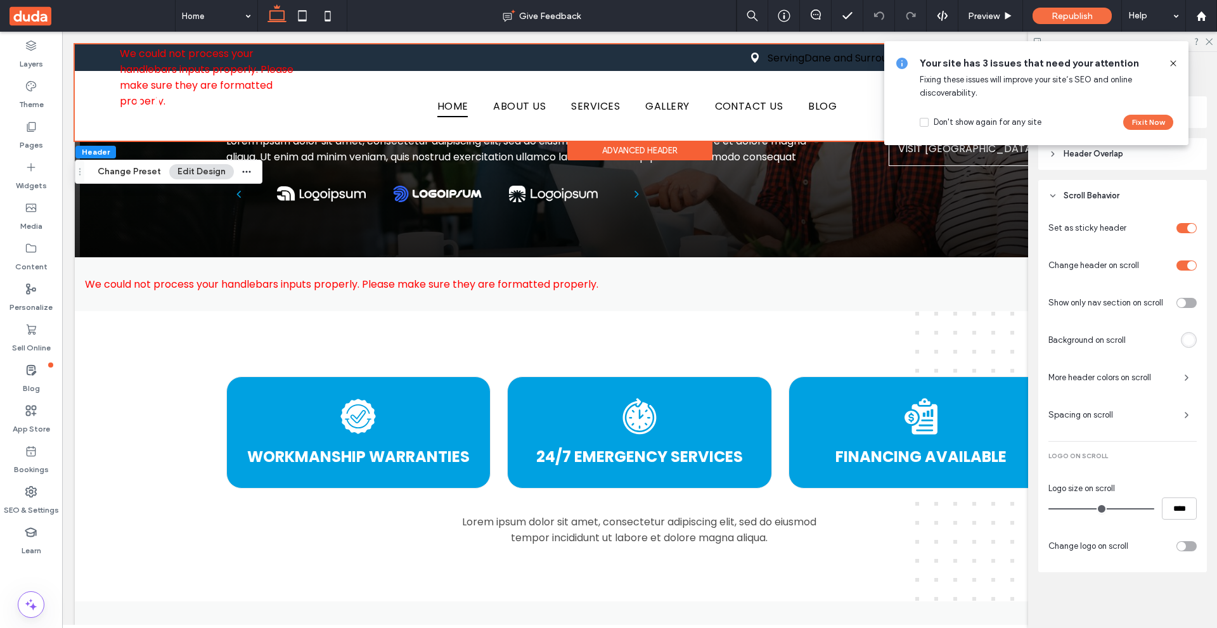
click at [1175, 64] on icon at bounding box center [1173, 63] width 10 height 10
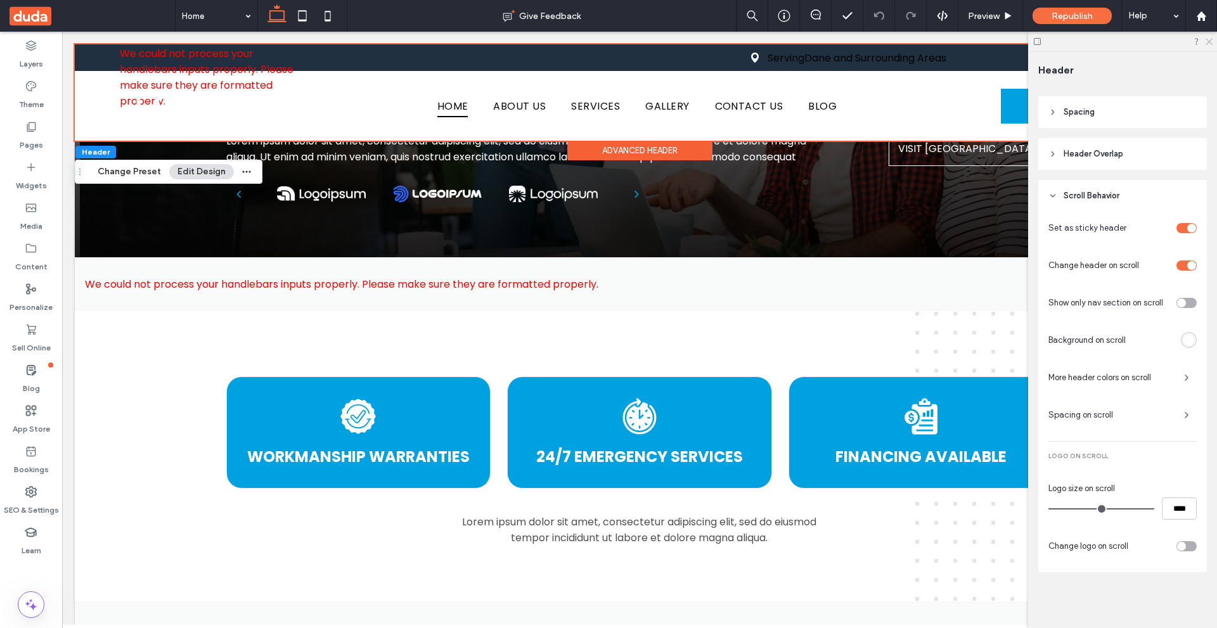
click at [1208, 42] on use at bounding box center [1208, 42] width 7 height 7
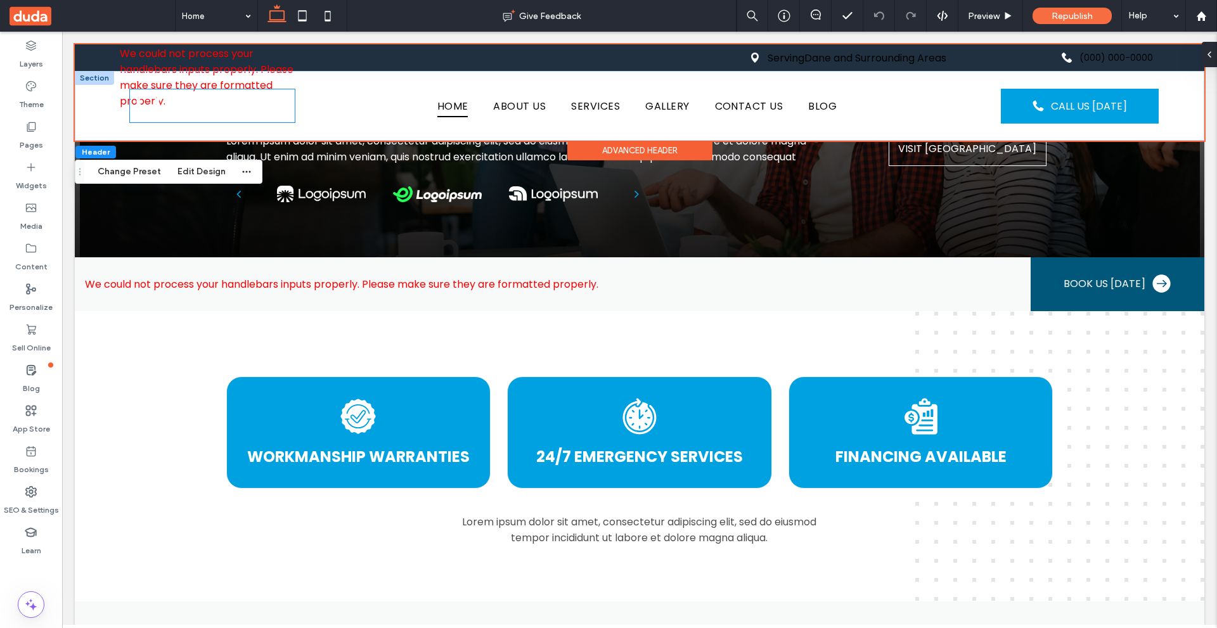
click at [193, 110] on img at bounding box center [212, 105] width 165 height 33
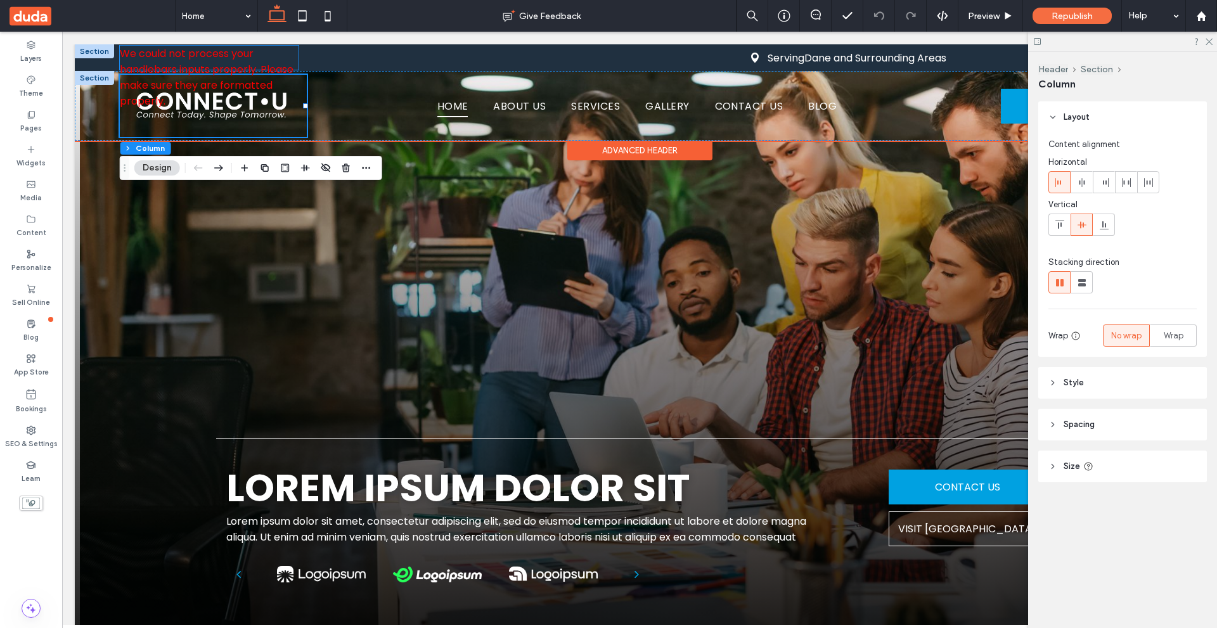
click at [200, 51] on span "We could not process your handlebars inputs properly. Please make sure they are…" at bounding box center [207, 77] width 174 height 62
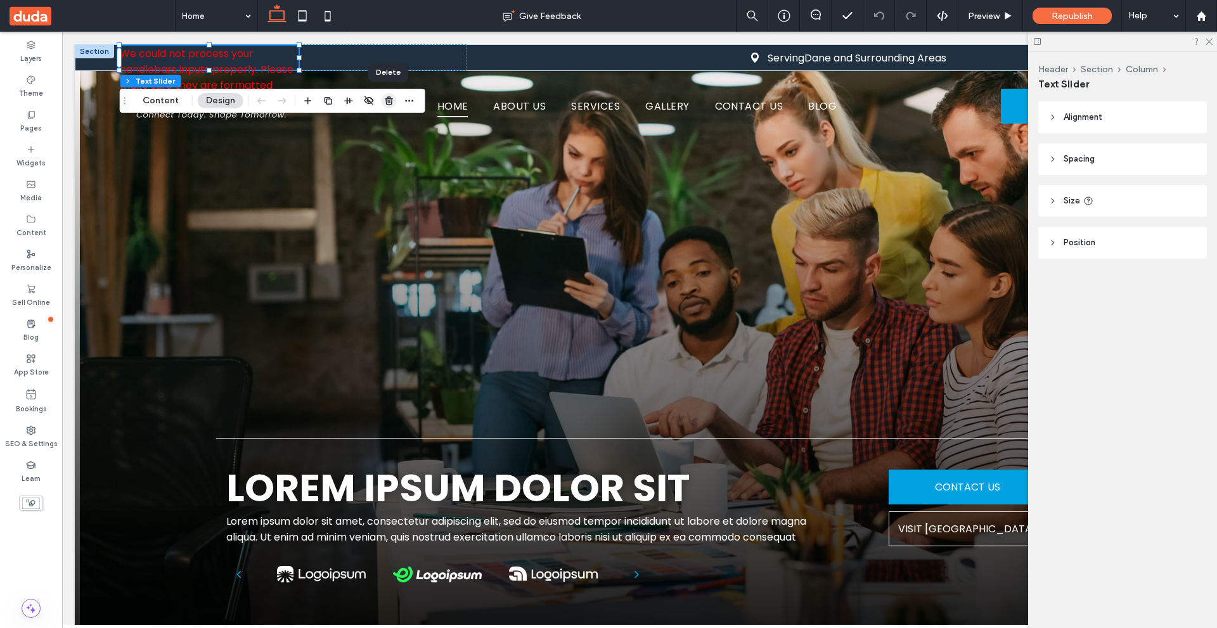
drag, startPoint x: 391, startPoint y: 99, endPoint x: 338, endPoint y: 77, distance: 57.4
click at [391, 99] on use "button" at bounding box center [389, 100] width 8 height 8
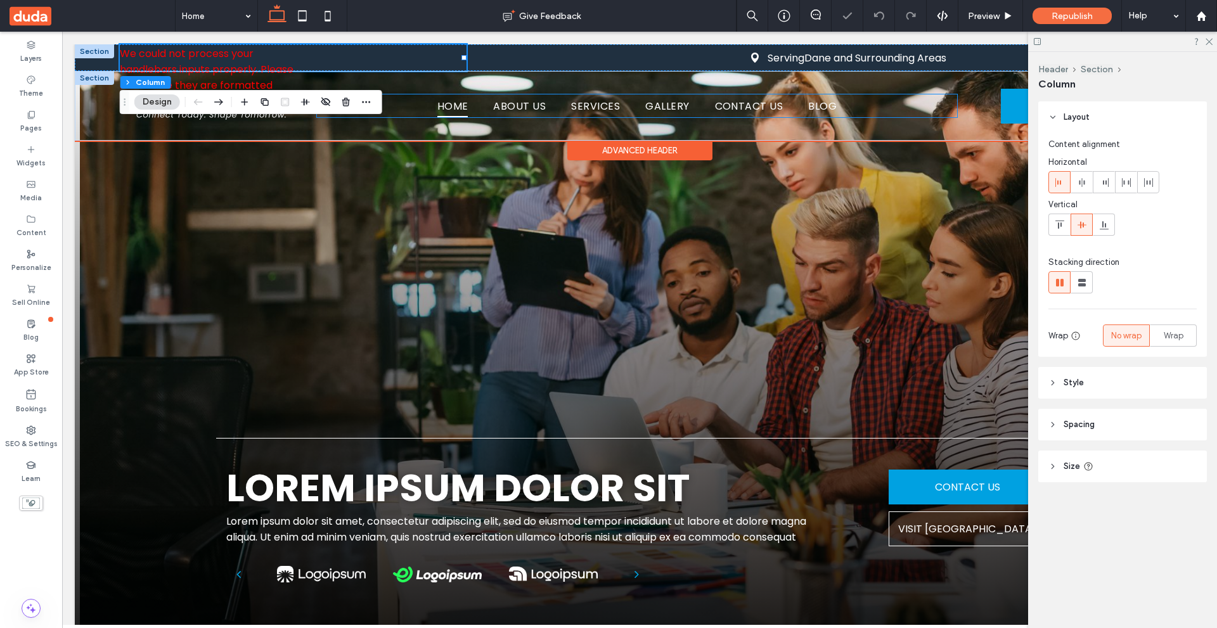
type input "**"
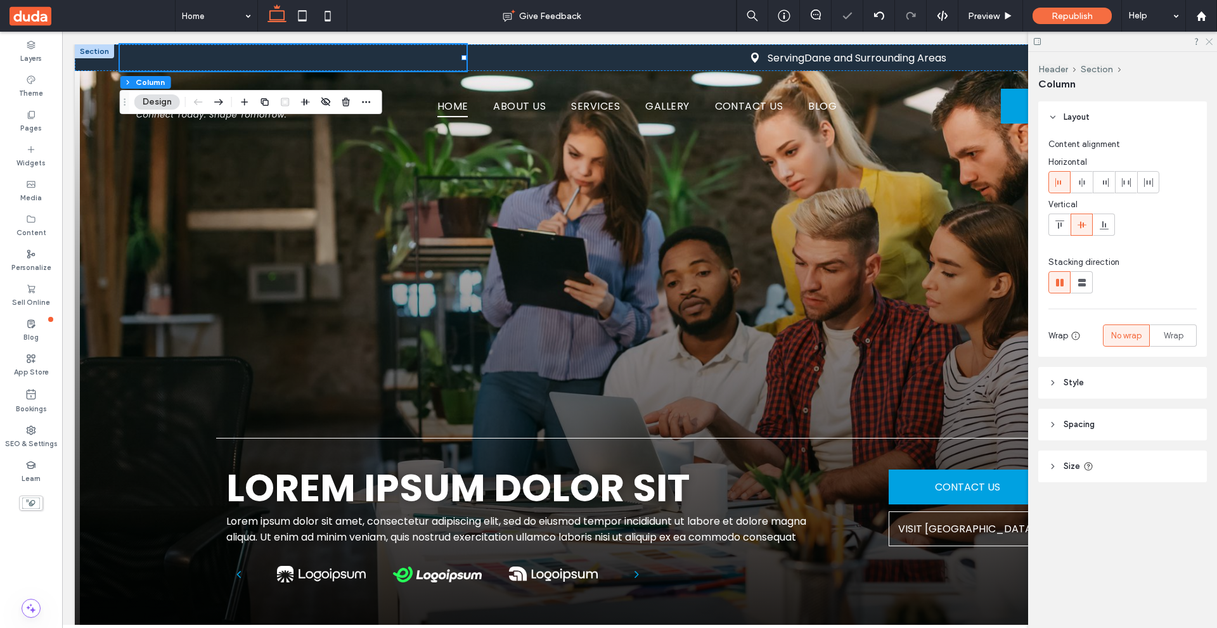
click at [1208, 44] on icon at bounding box center [1208, 41] width 8 height 8
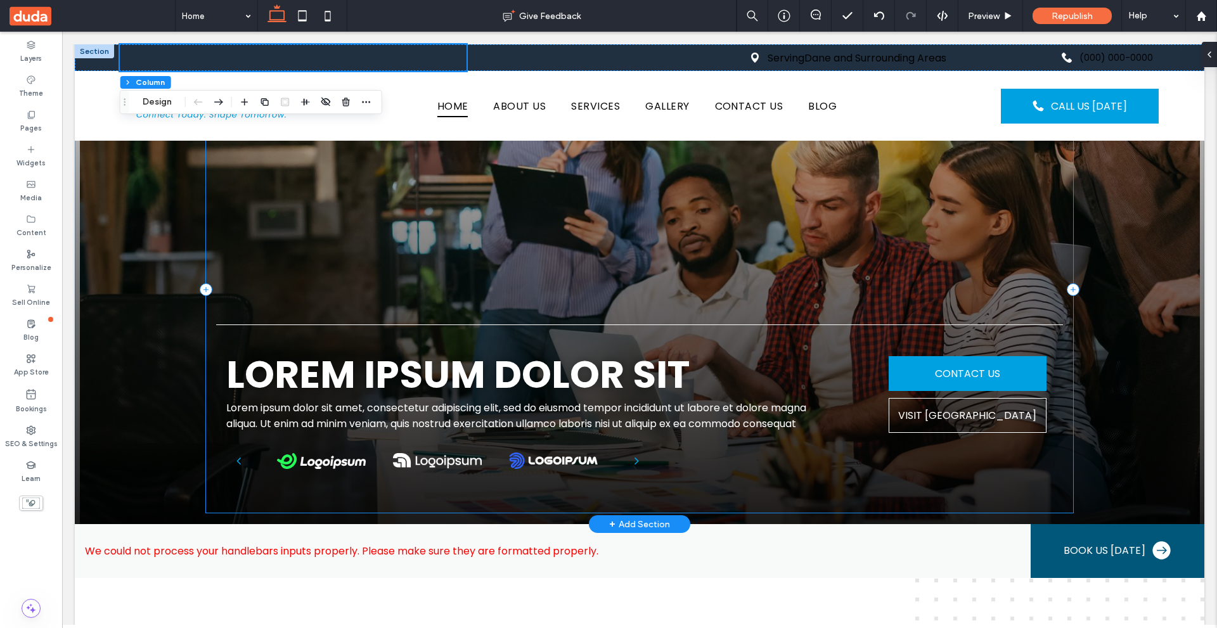
scroll to position [127, 0]
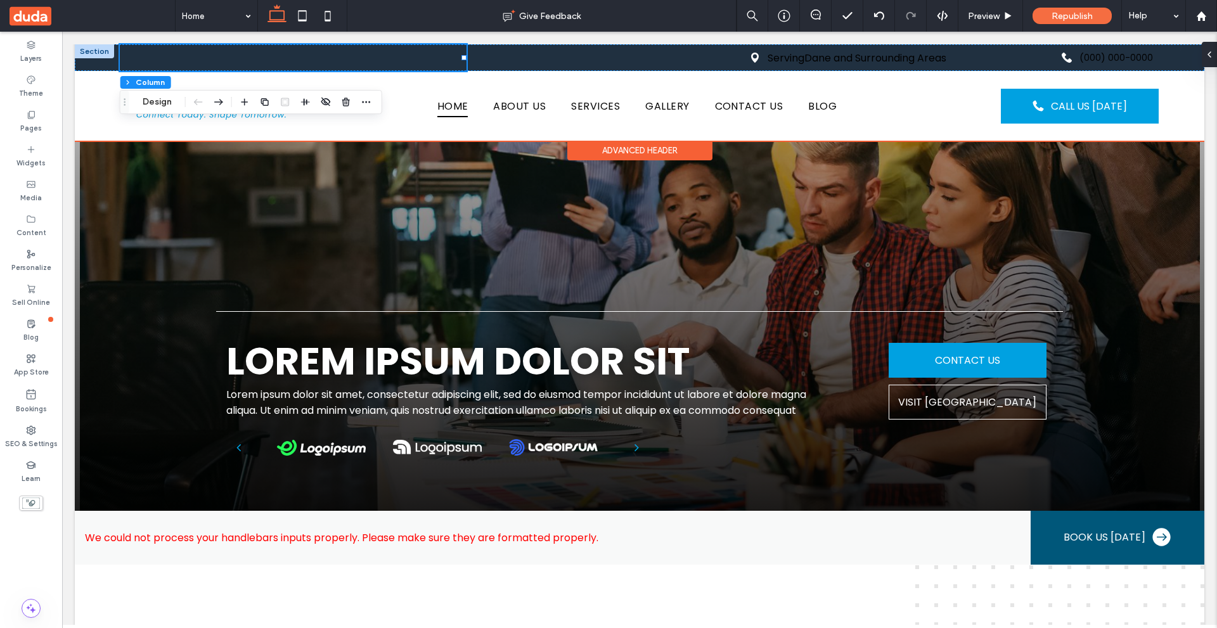
click at [642, 146] on div "Advanced Header" at bounding box center [639, 151] width 145 height 20
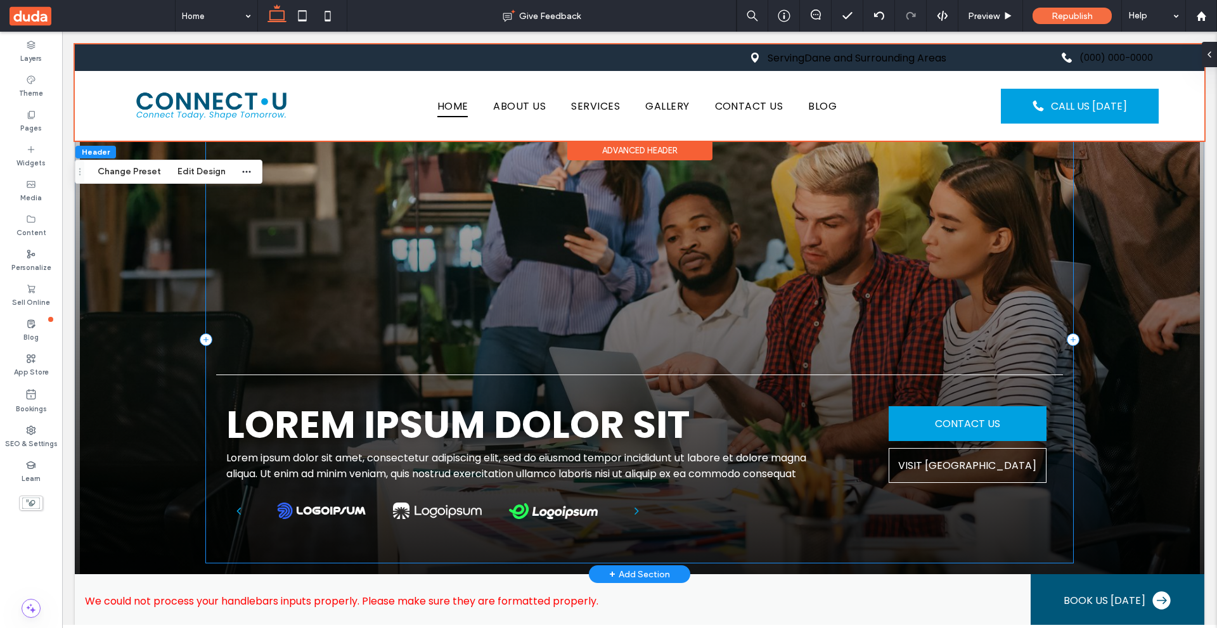
scroll to position [0, 0]
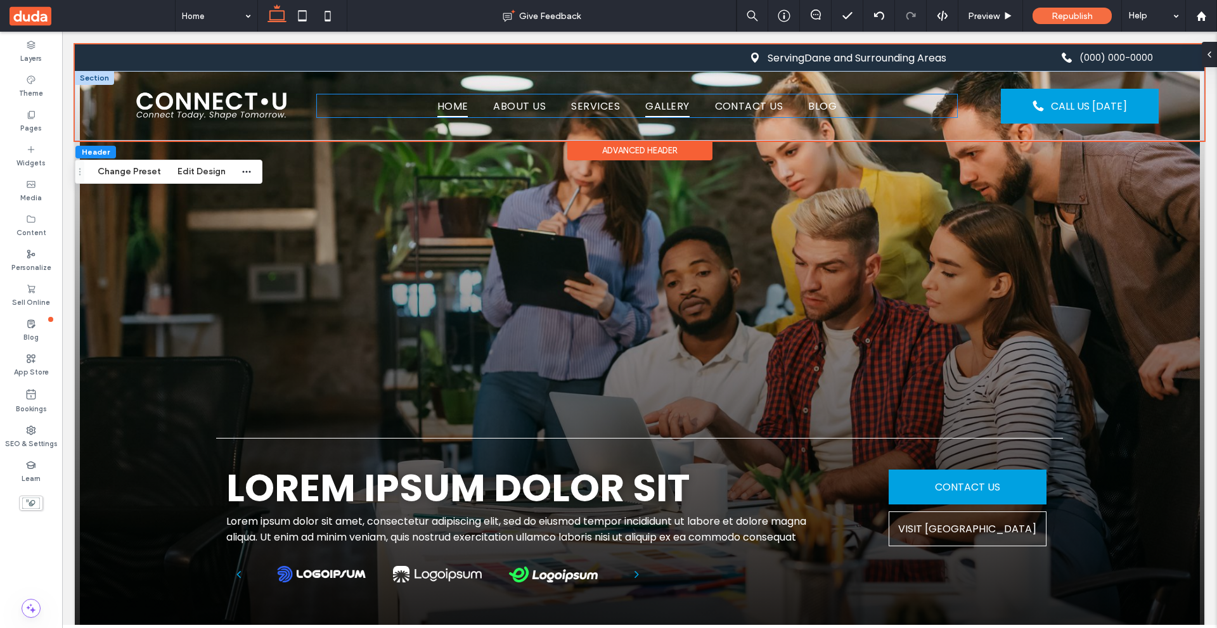
click at [665, 112] on span "Gallery" at bounding box center [667, 105] width 44 height 22
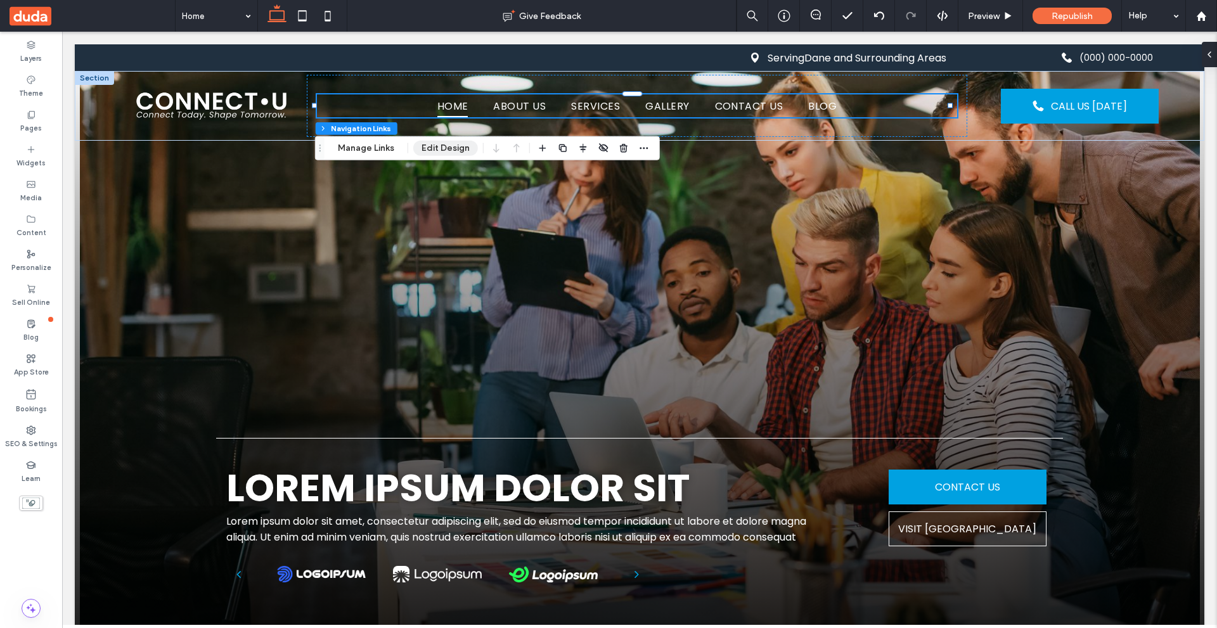
click at [454, 144] on button "Edit Design" at bounding box center [445, 148] width 65 height 15
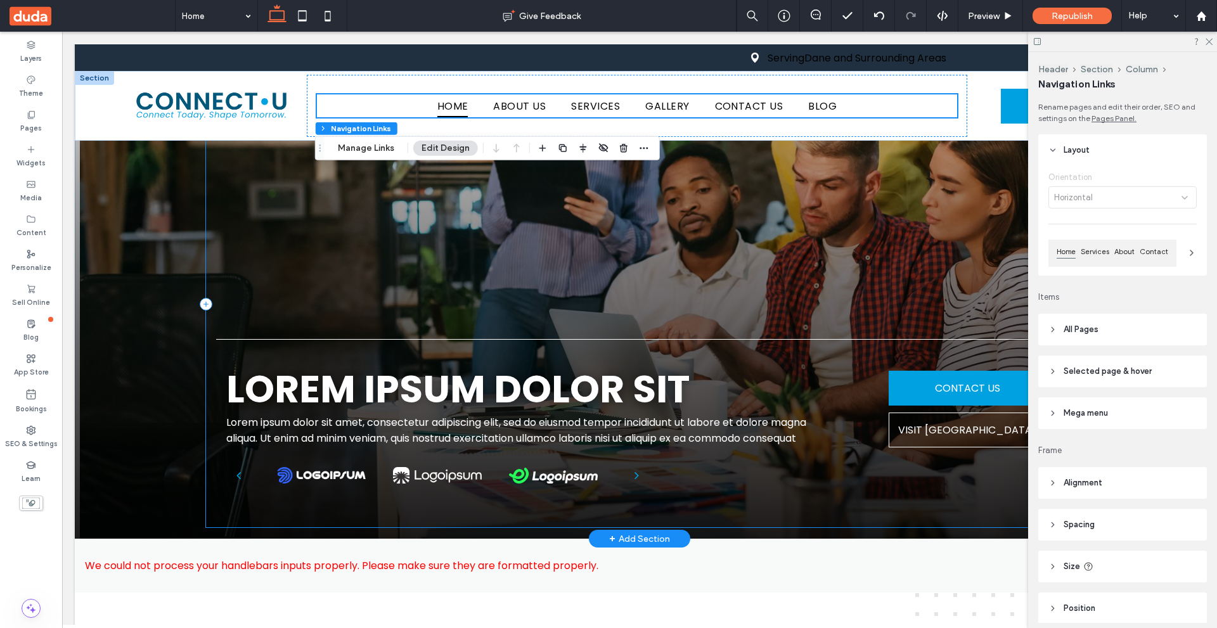
scroll to position [127, 0]
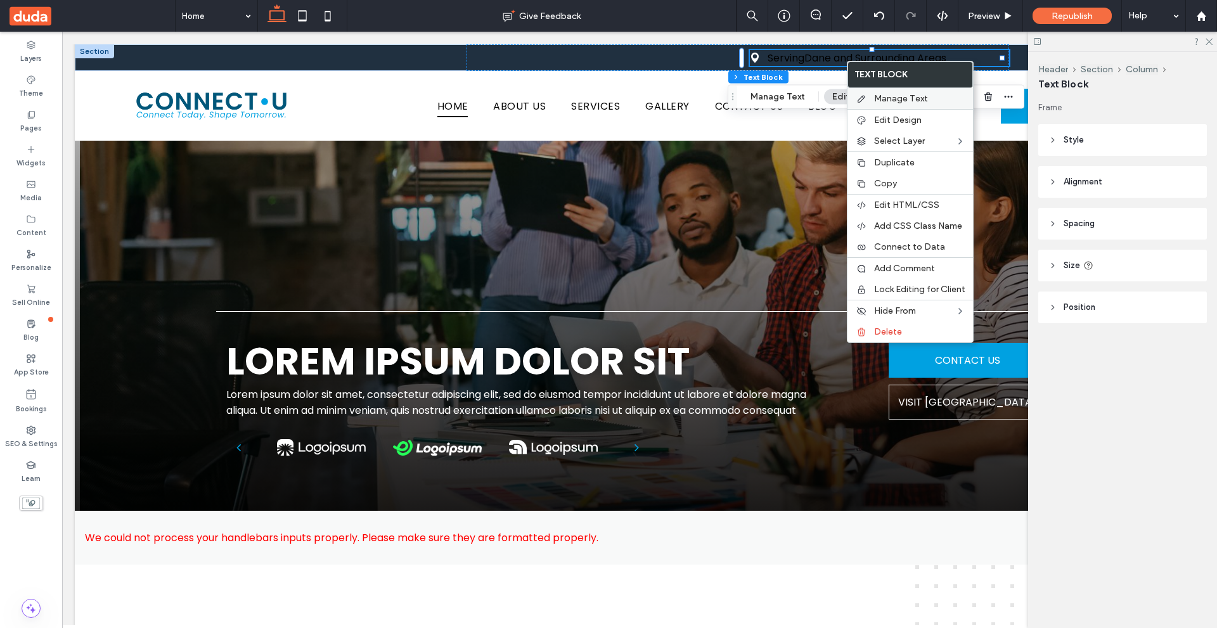
click at [922, 99] on span "Manage Text" at bounding box center [901, 98] width 54 height 11
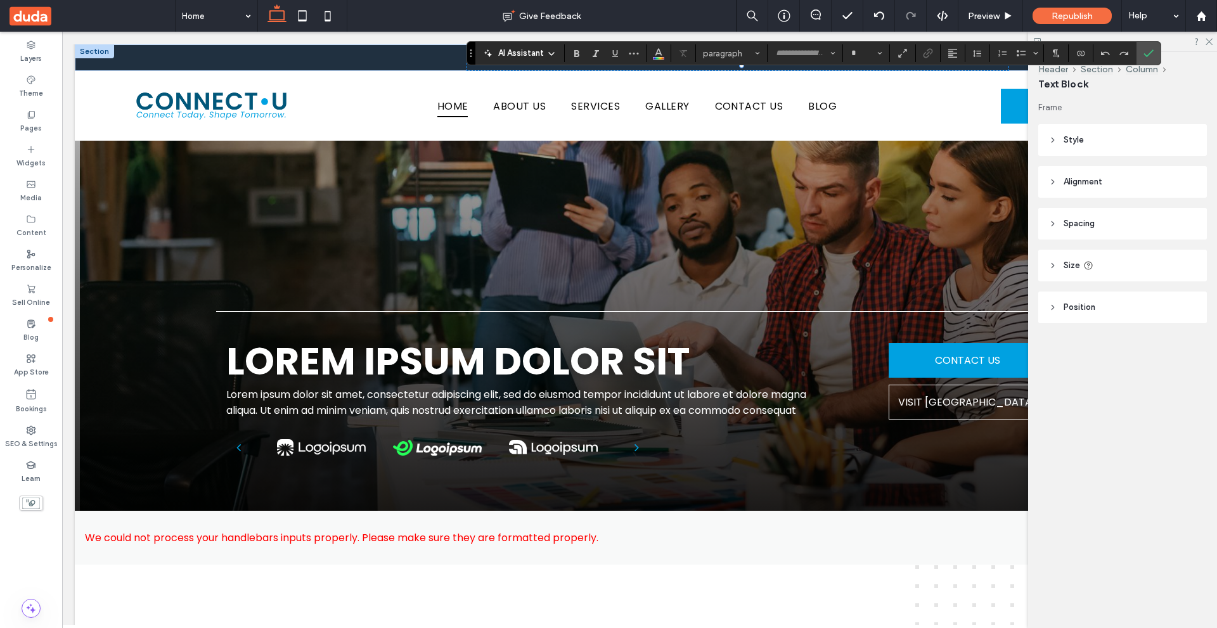
type input "*******"
type input "**"
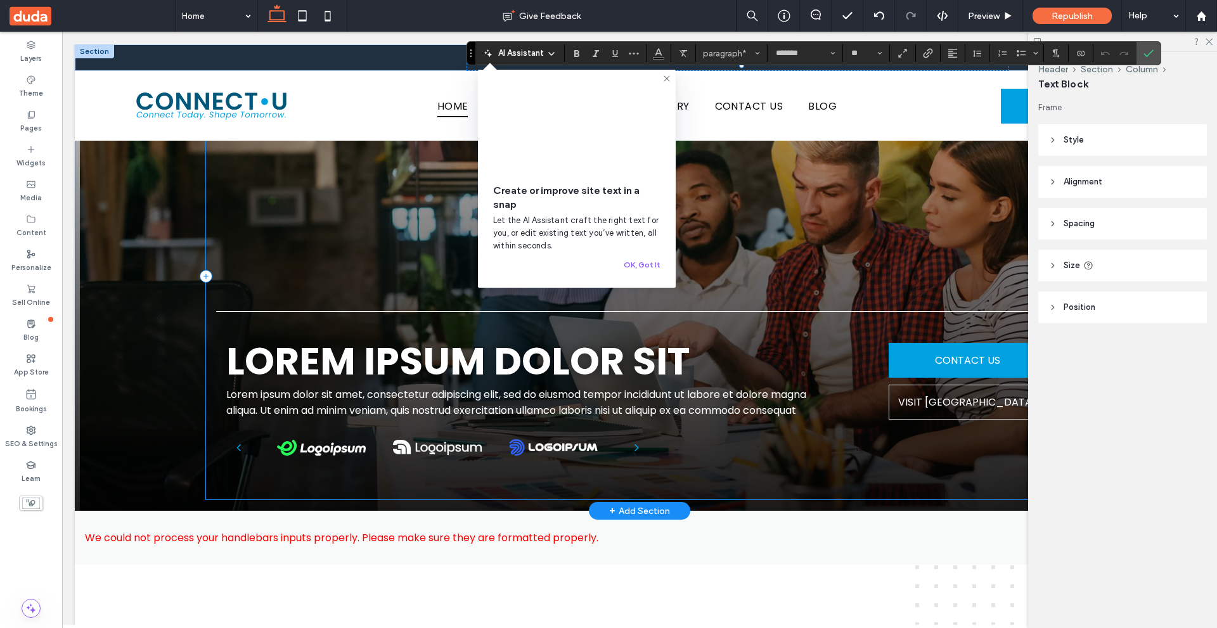
click at [867, 269] on div "Lorem ipsum dolor sit Lorem ipsum dolor sit amet, consectetur adipiscing elit, …" at bounding box center [639, 276] width 867 height 446
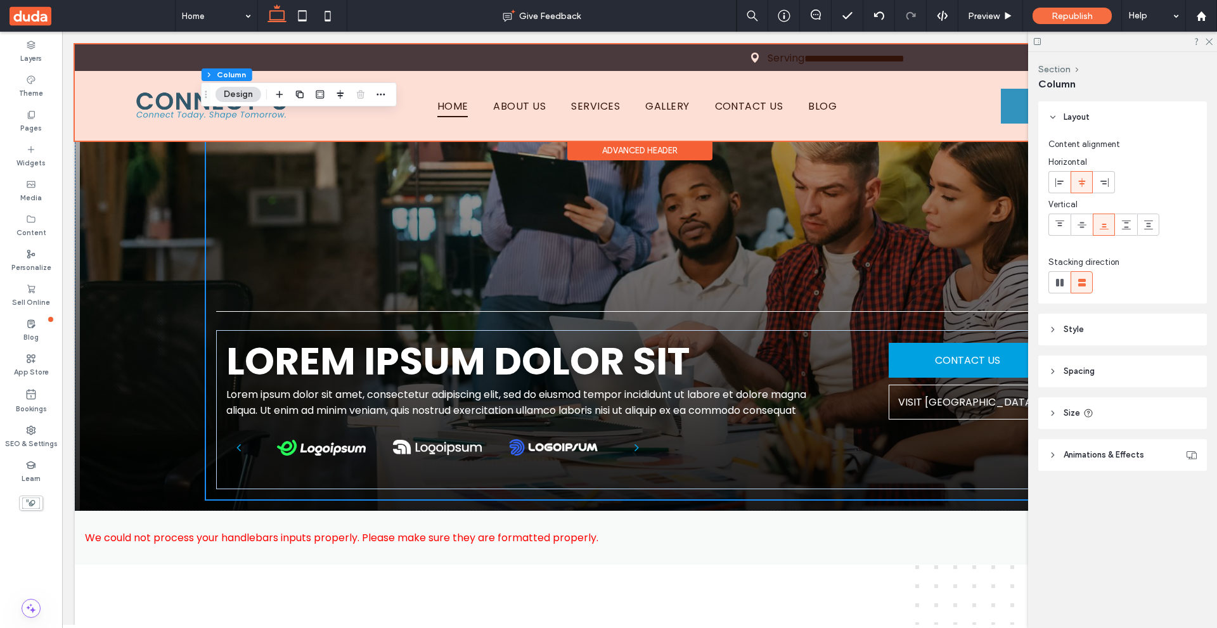
click at [677, 147] on div "Advanced Header" at bounding box center [639, 151] width 145 height 20
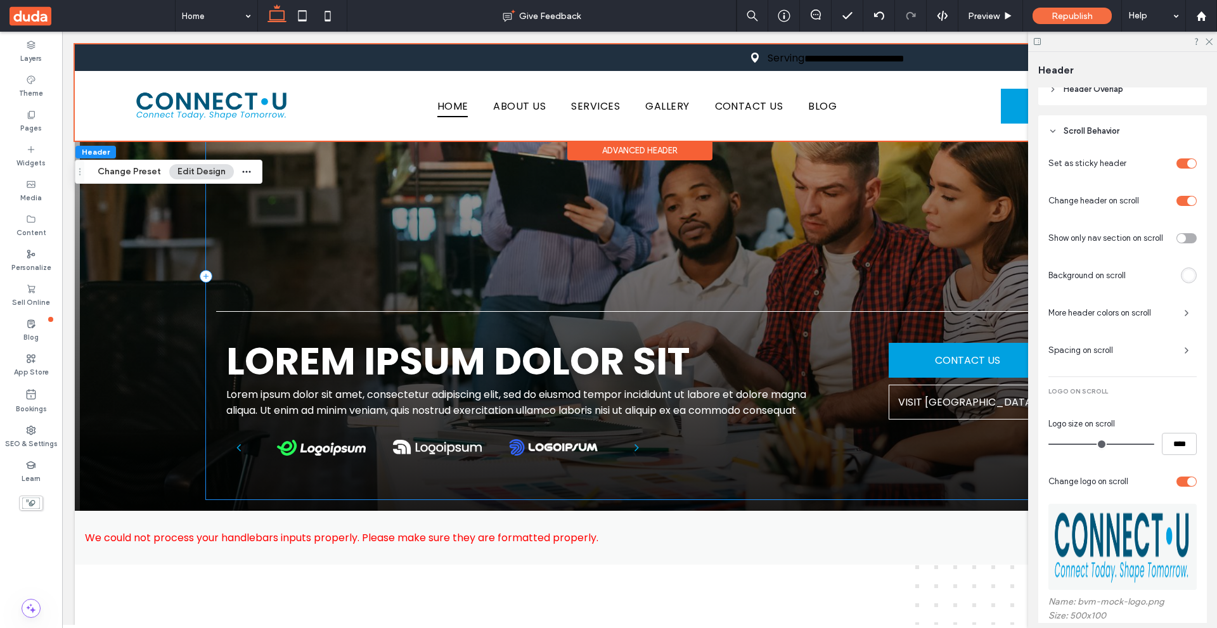
scroll to position [288, 0]
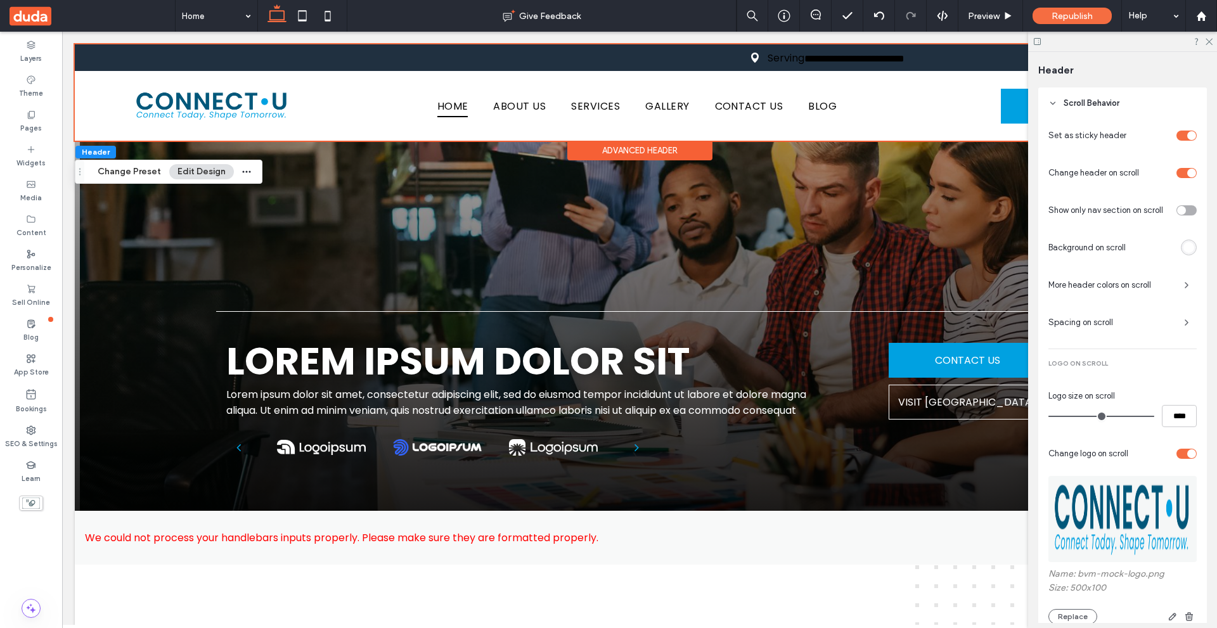
click at [1184, 210] on div "toggle" at bounding box center [1186, 210] width 20 height 10
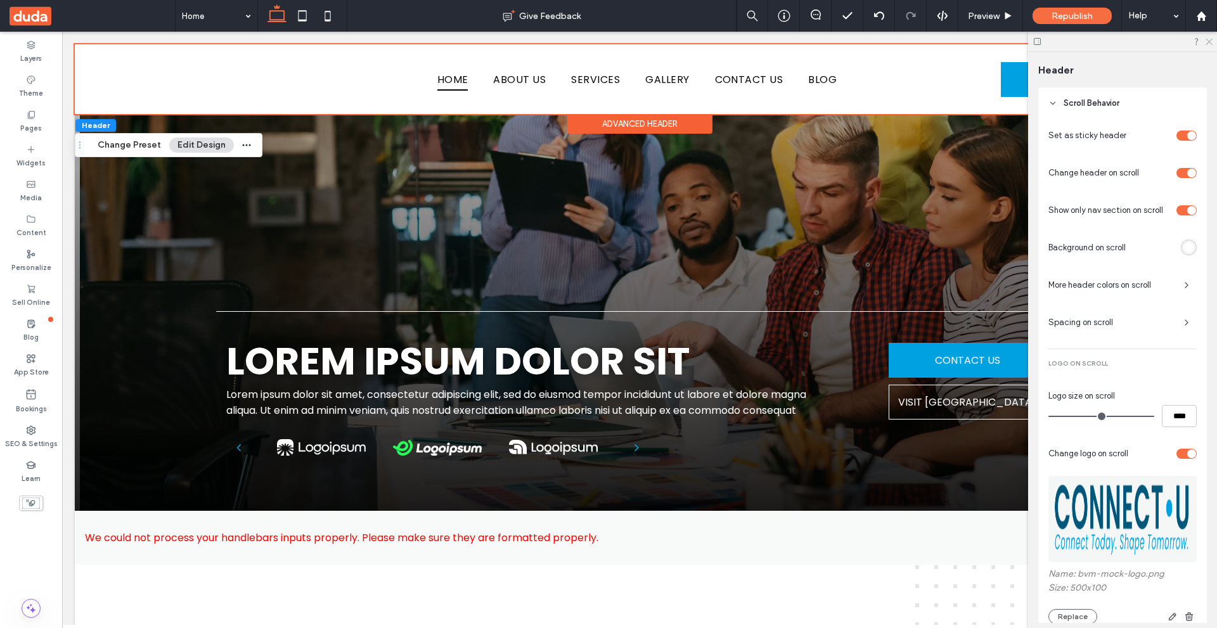
click at [1206, 37] on icon at bounding box center [1208, 41] width 8 height 8
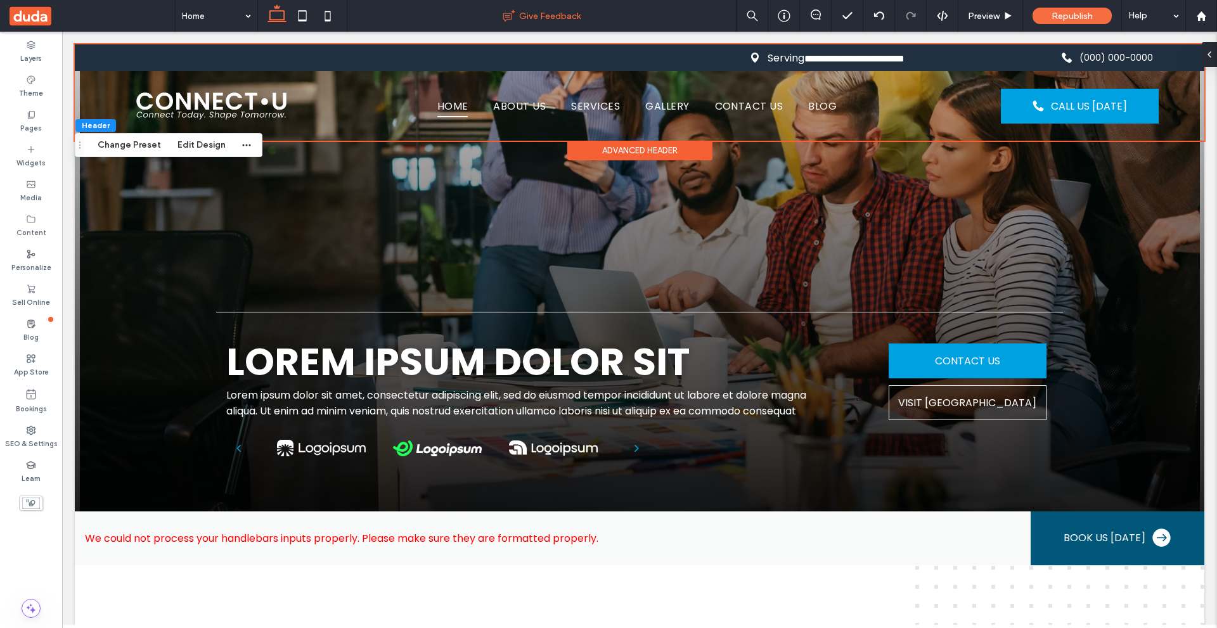
scroll to position [0, 0]
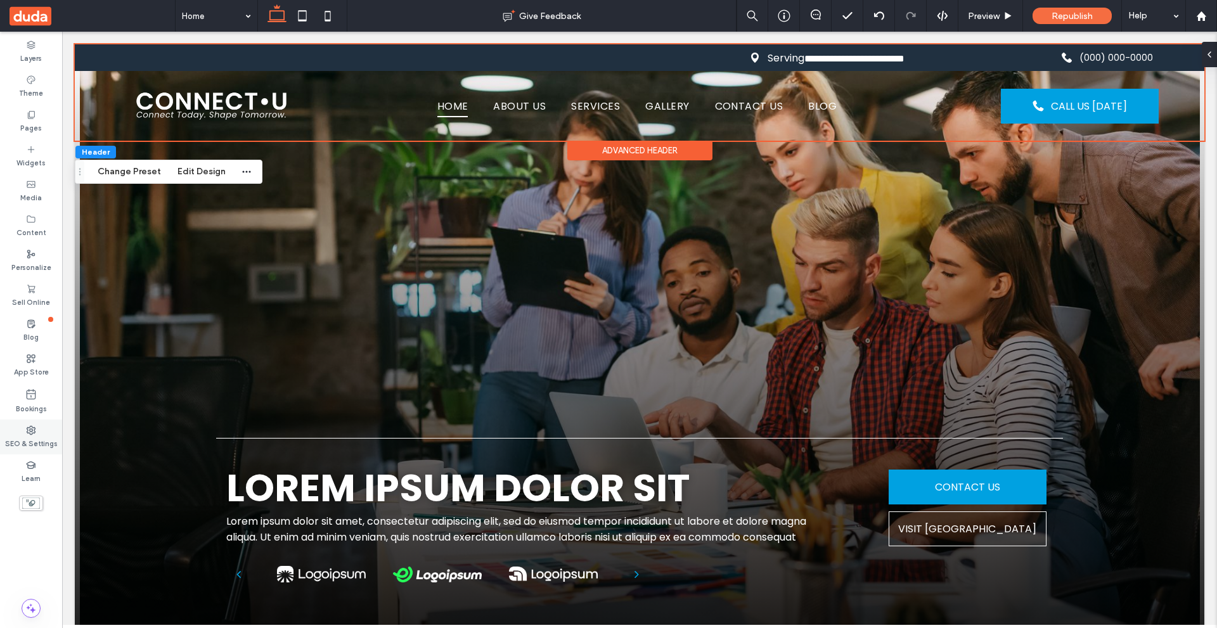
click at [42, 432] on div "SEO & Settings" at bounding box center [31, 436] width 62 height 35
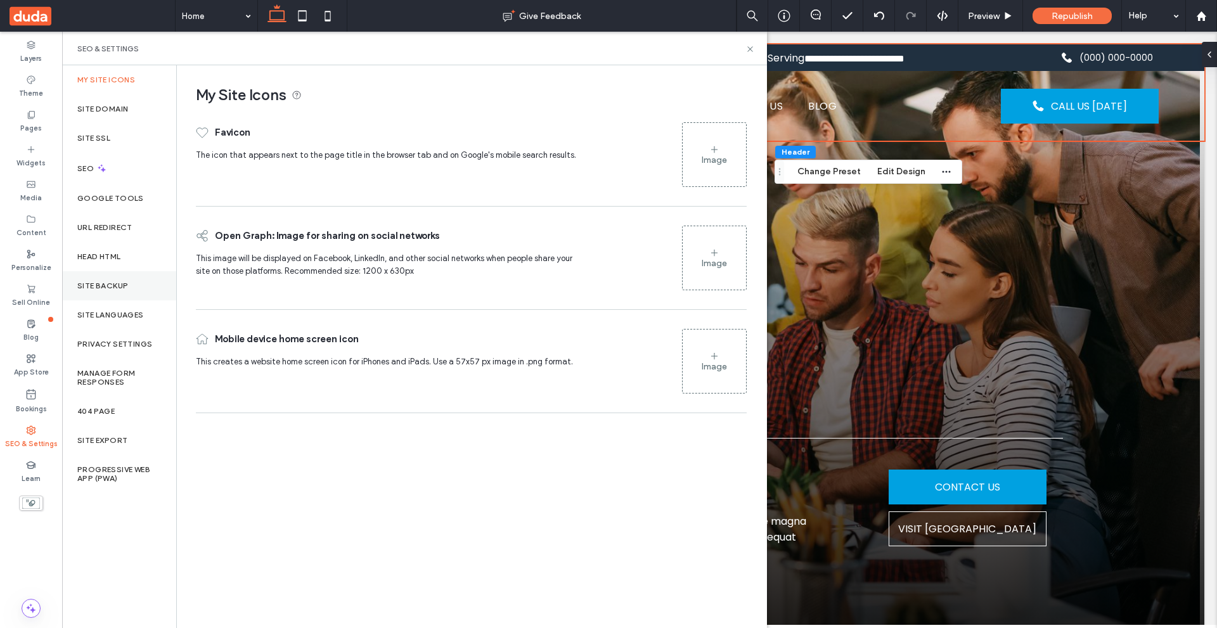
click at [131, 286] on div "Site Backup" at bounding box center [119, 285] width 114 height 29
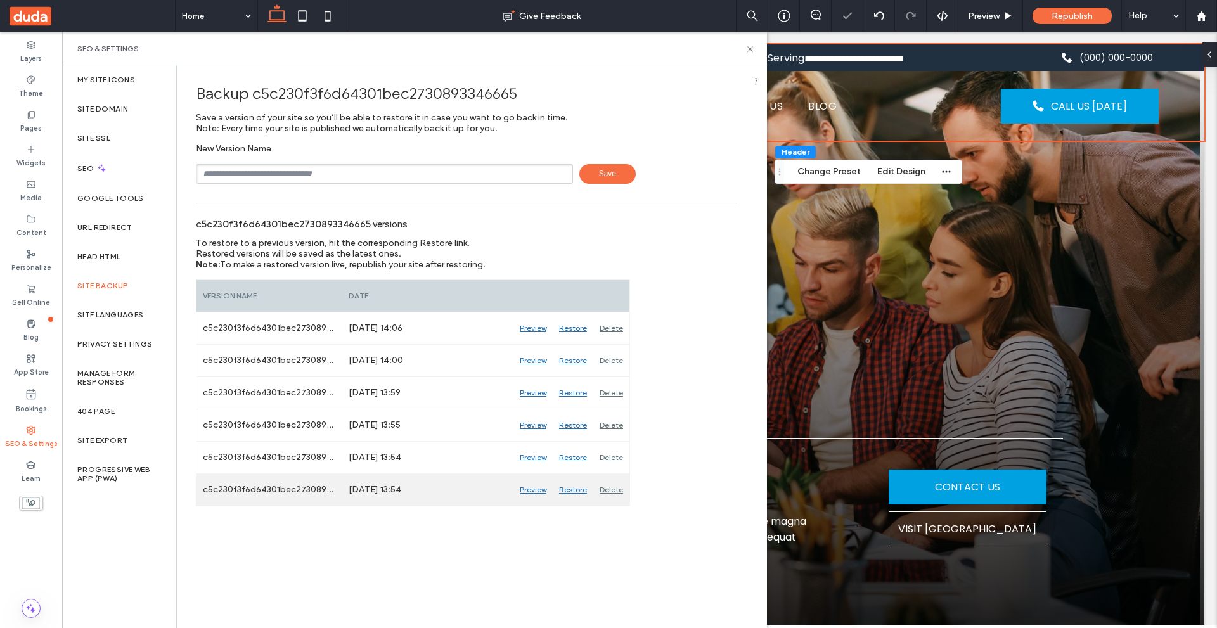
click at [561, 490] on div "Restore" at bounding box center [573, 490] width 41 height 32
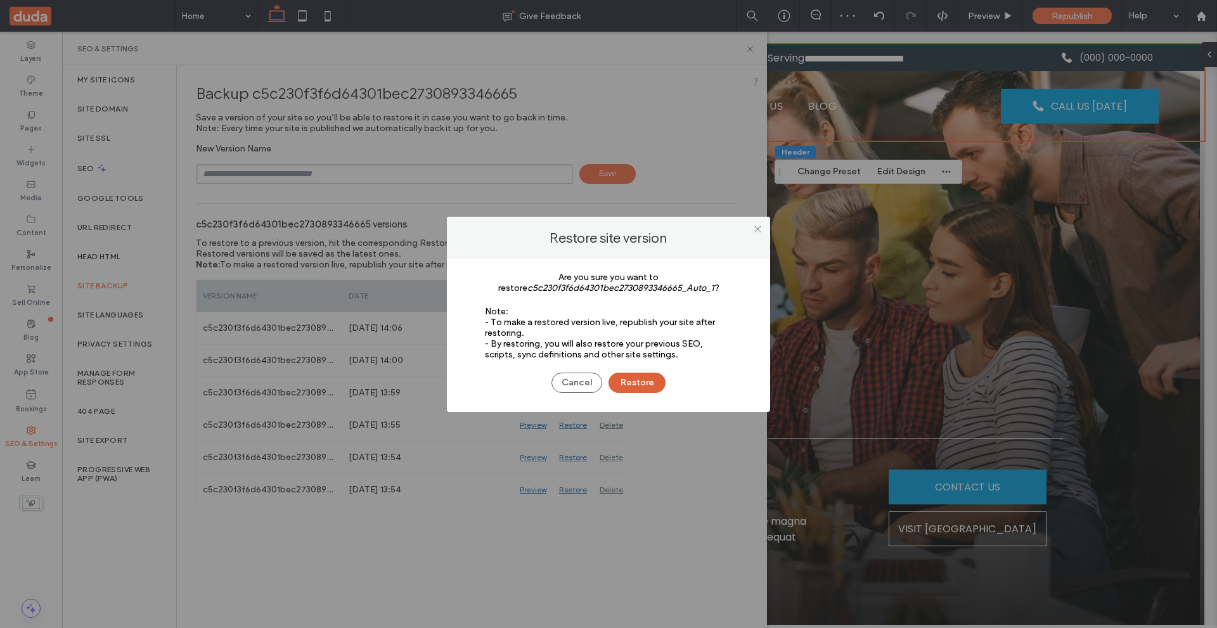
click at [642, 392] on button "Restore" at bounding box center [636, 383] width 57 height 20
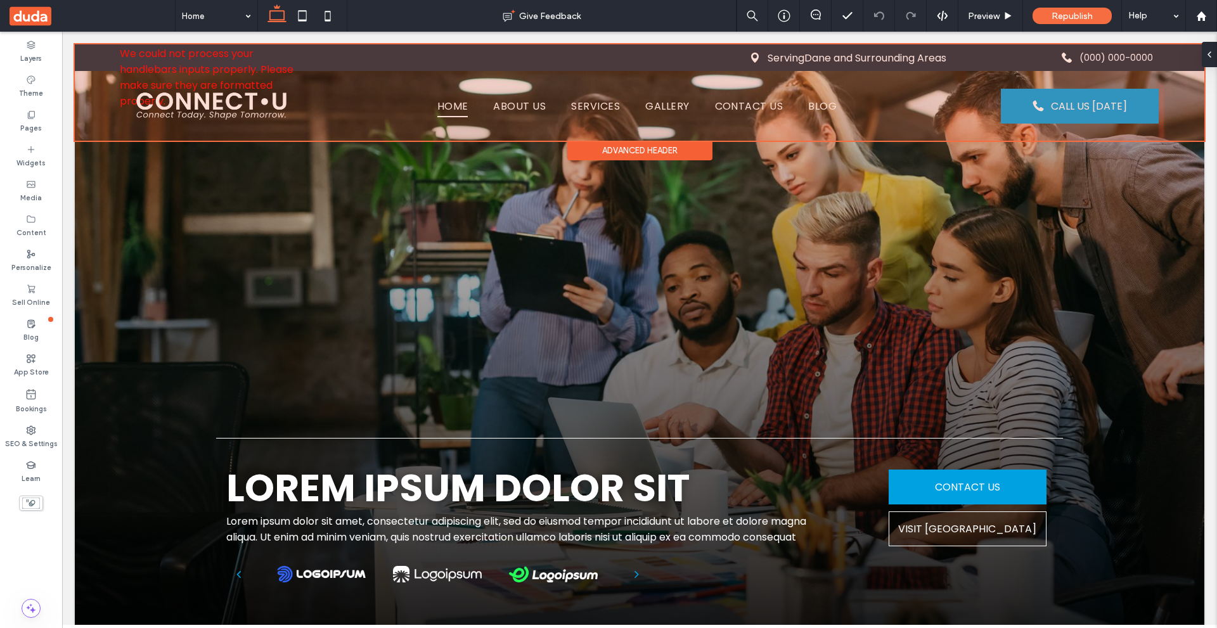
drag, startPoint x: 643, startPoint y: 151, endPoint x: 657, endPoint y: 156, distance: 15.2
click at [643, 151] on div "Advanced Header" at bounding box center [639, 151] width 145 height 20
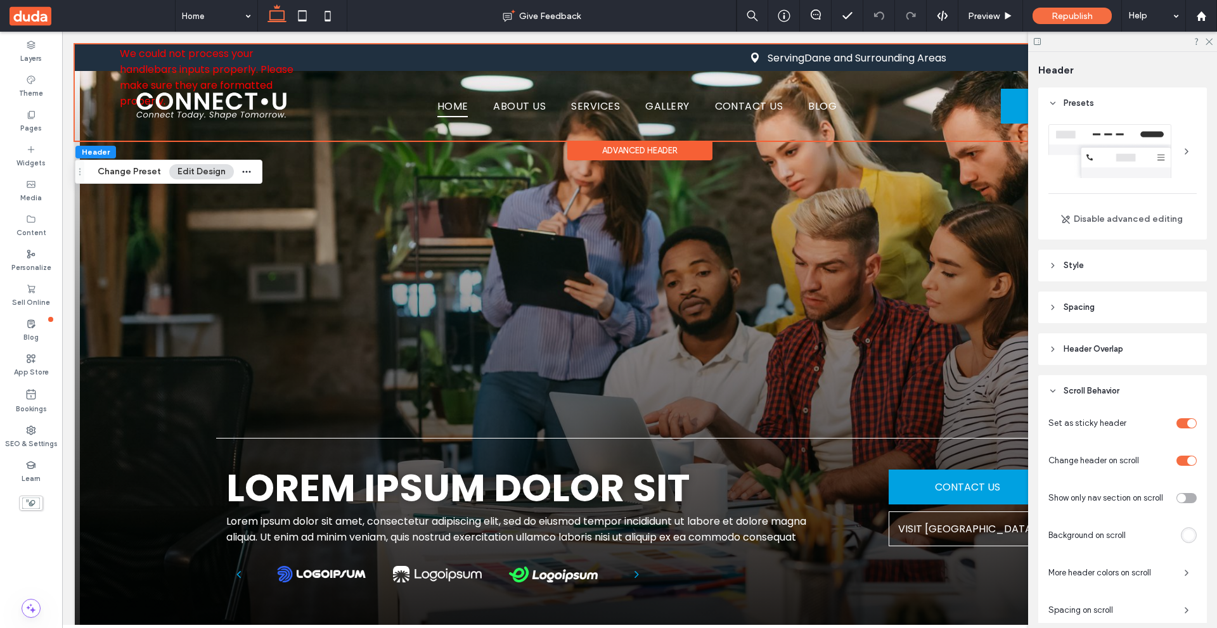
click at [1181, 499] on div "toggle" at bounding box center [1186, 498] width 20 height 10
click at [1208, 36] on div at bounding box center [1122, 42] width 189 height 20
click at [1208, 39] on icon at bounding box center [1208, 41] width 8 height 8
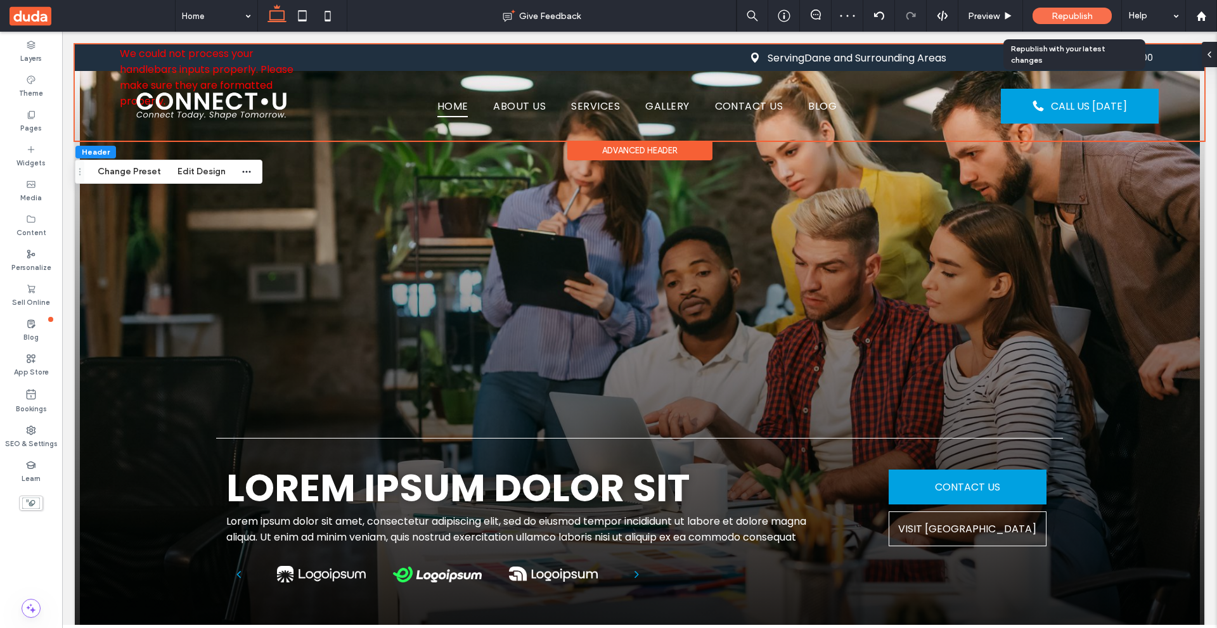
click at [1068, 18] on span "Republish" at bounding box center [1071, 16] width 41 height 11
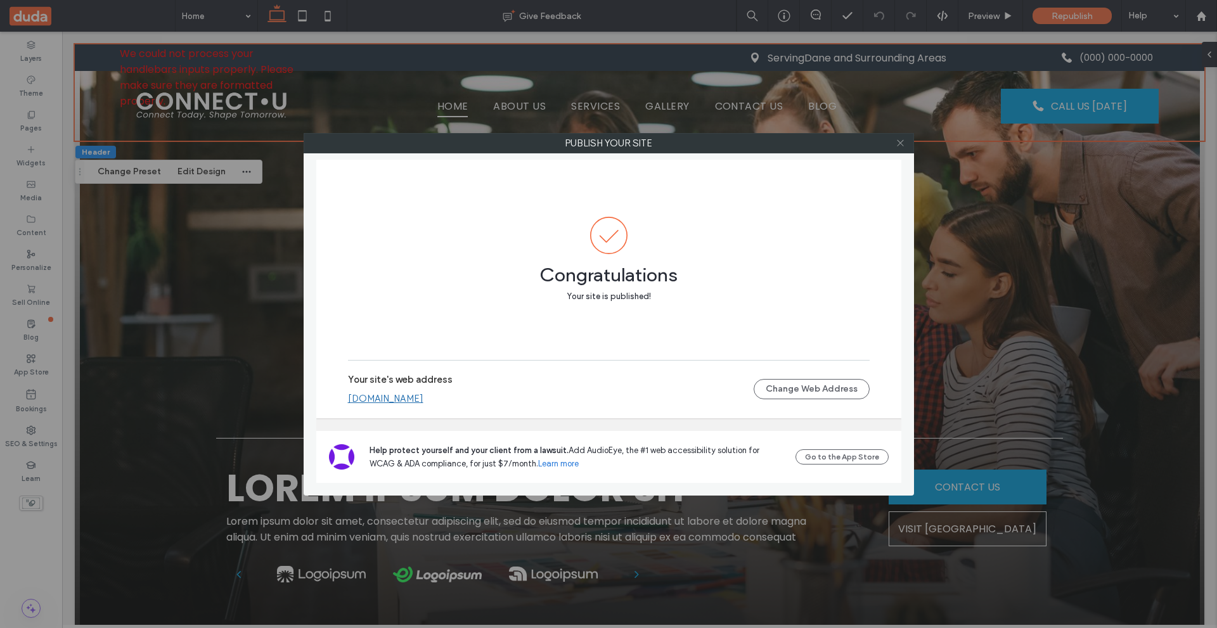
click at [900, 144] on icon at bounding box center [900, 143] width 10 height 10
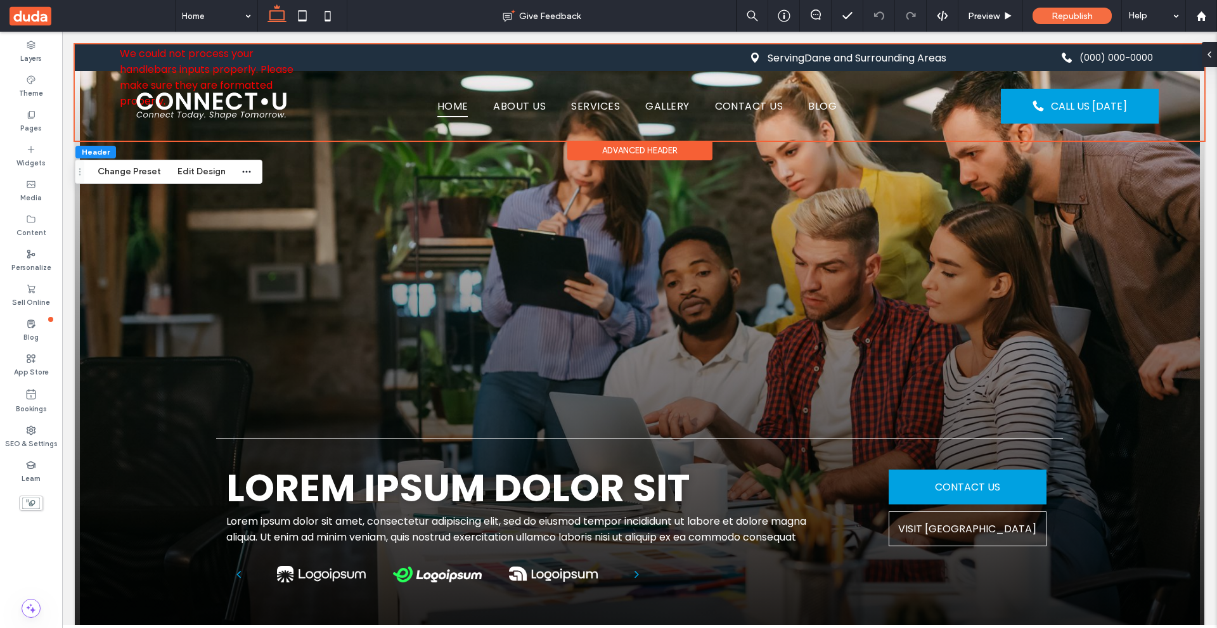
drag, startPoint x: 1139, startPoint y: 16, endPoint x: 1201, endPoint y: 68, distance: 81.0
click at [1206, 52] on icon at bounding box center [1209, 54] width 10 height 10
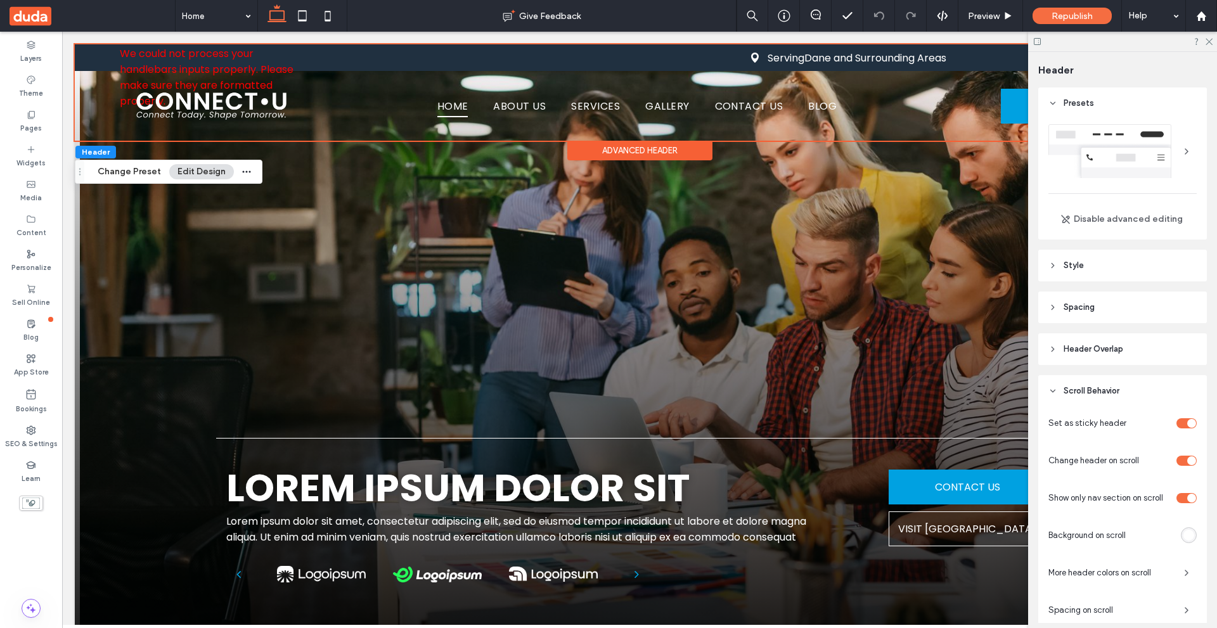
click at [1091, 499] on span "Show only nav section on scroll" at bounding box center [1105, 498] width 115 height 13
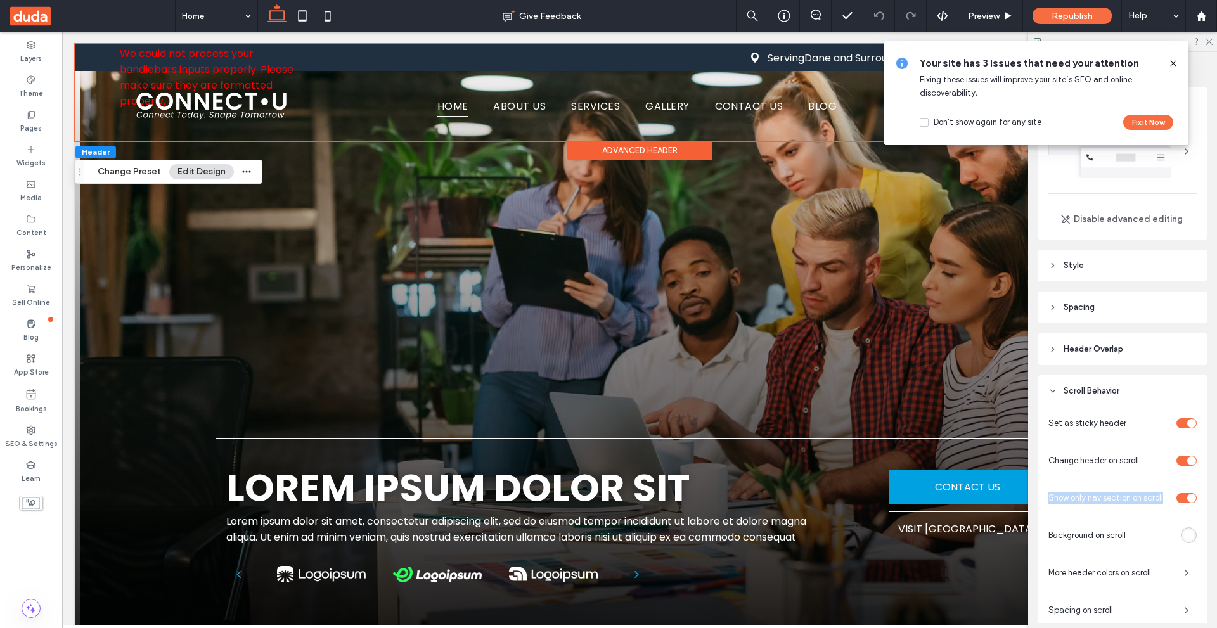
click at [1184, 502] on div "toggle" at bounding box center [1186, 498] width 20 height 10
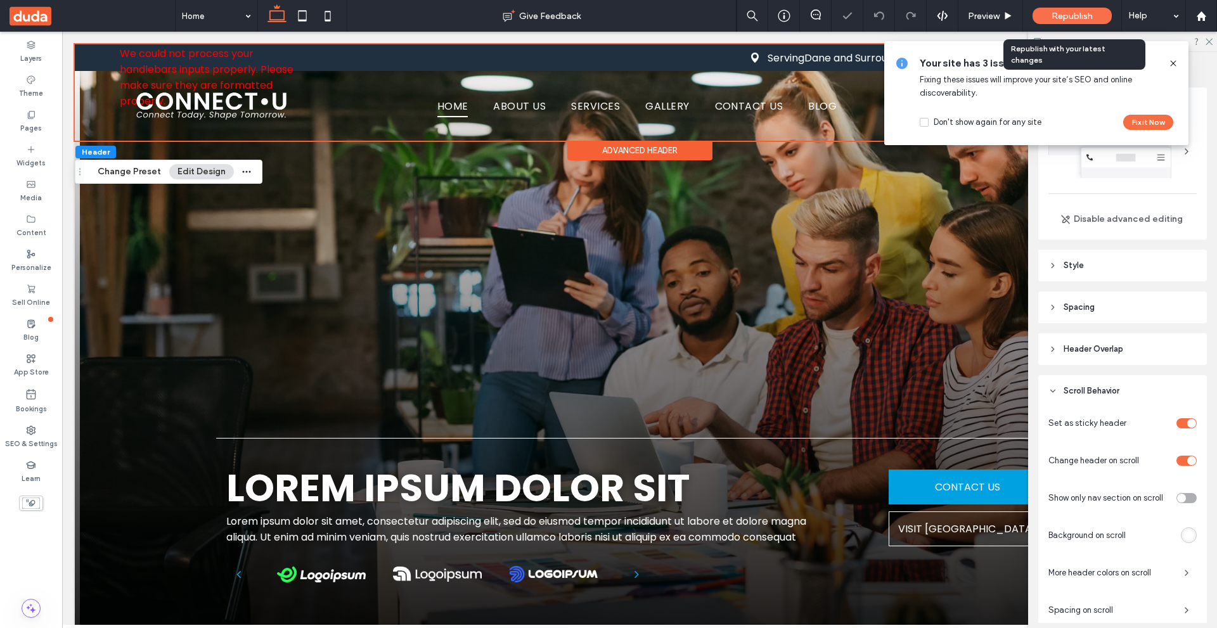
click at [1056, 10] on div "Republish" at bounding box center [1071, 16] width 79 height 16
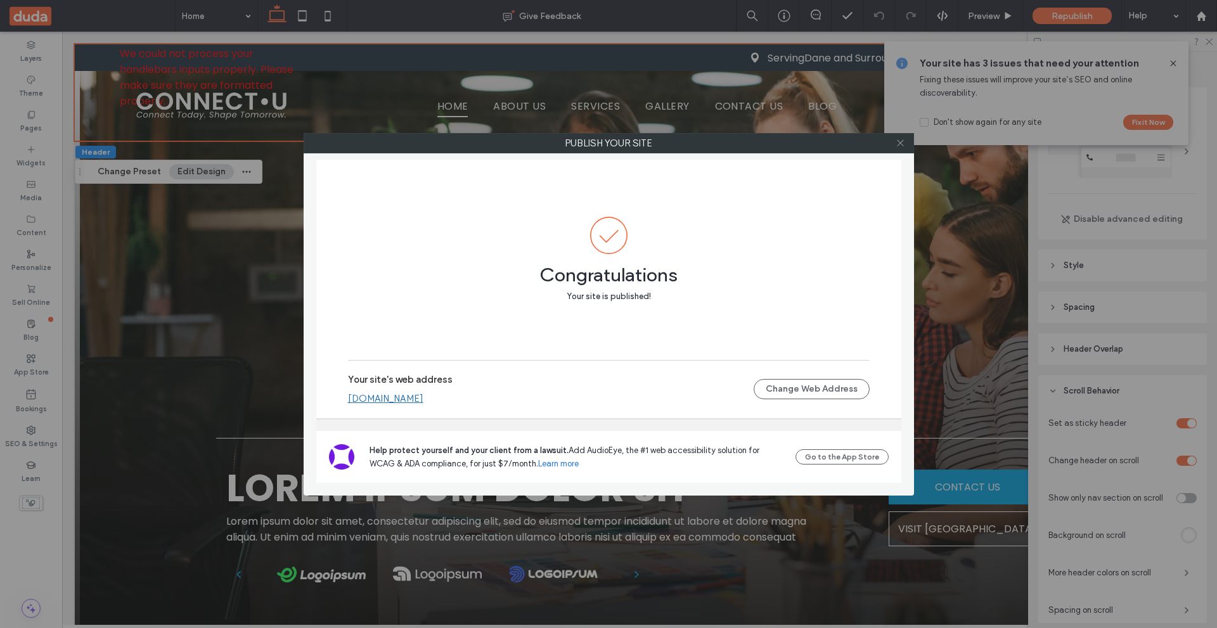
click at [904, 141] on icon at bounding box center [900, 143] width 10 height 10
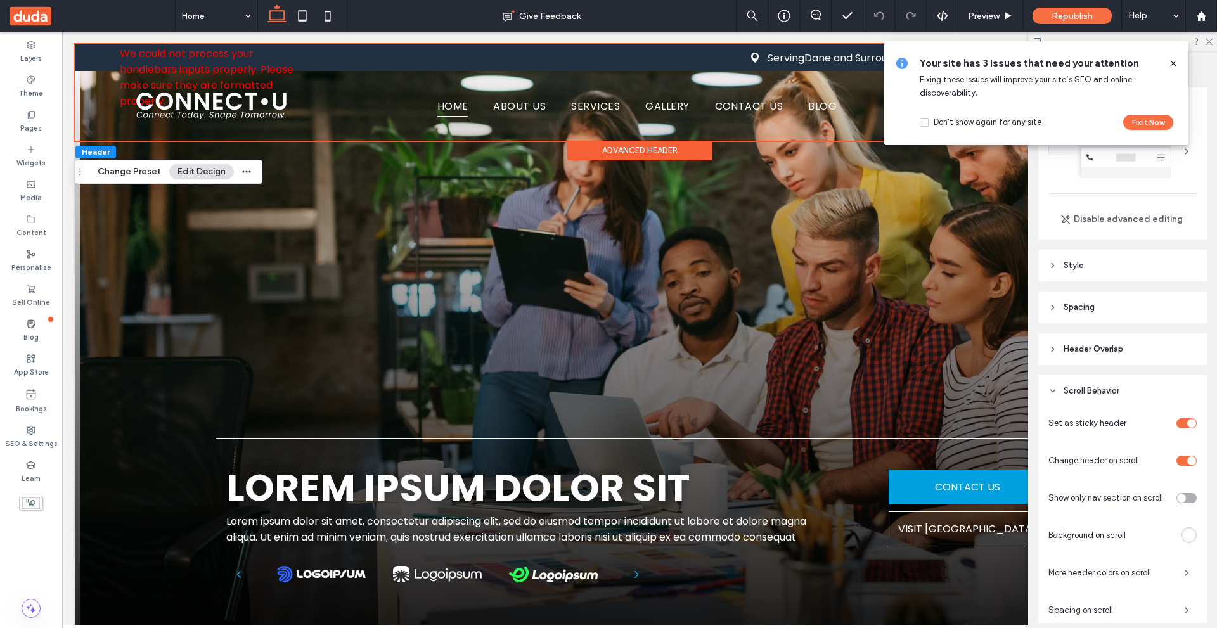
click at [1177, 63] on icon at bounding box center [1173, 63] width 10 height 10
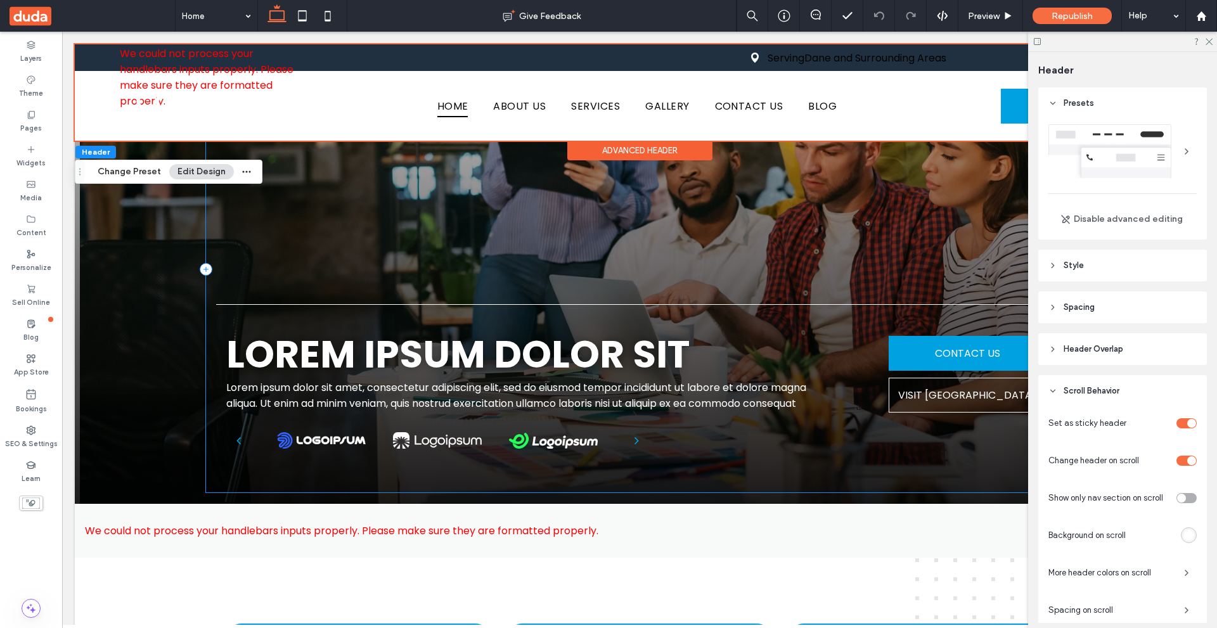
scroll to position [190, 0]
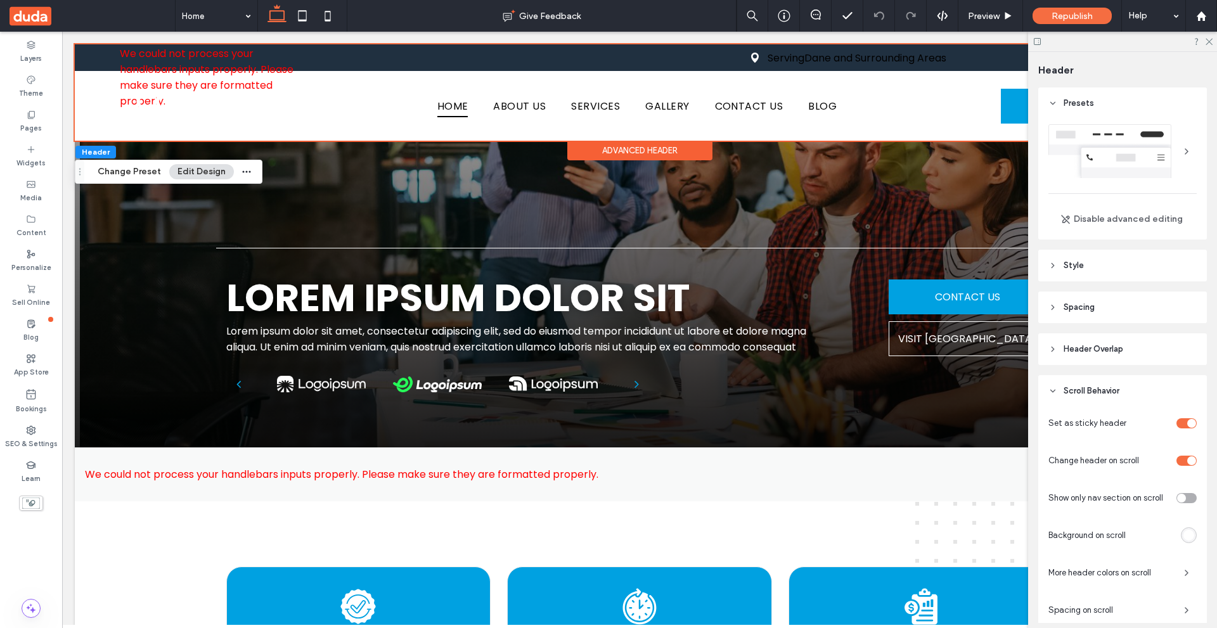
click at [1184, 496] on div "toggle" at bounding box center [1186, 498] width 20 height 10
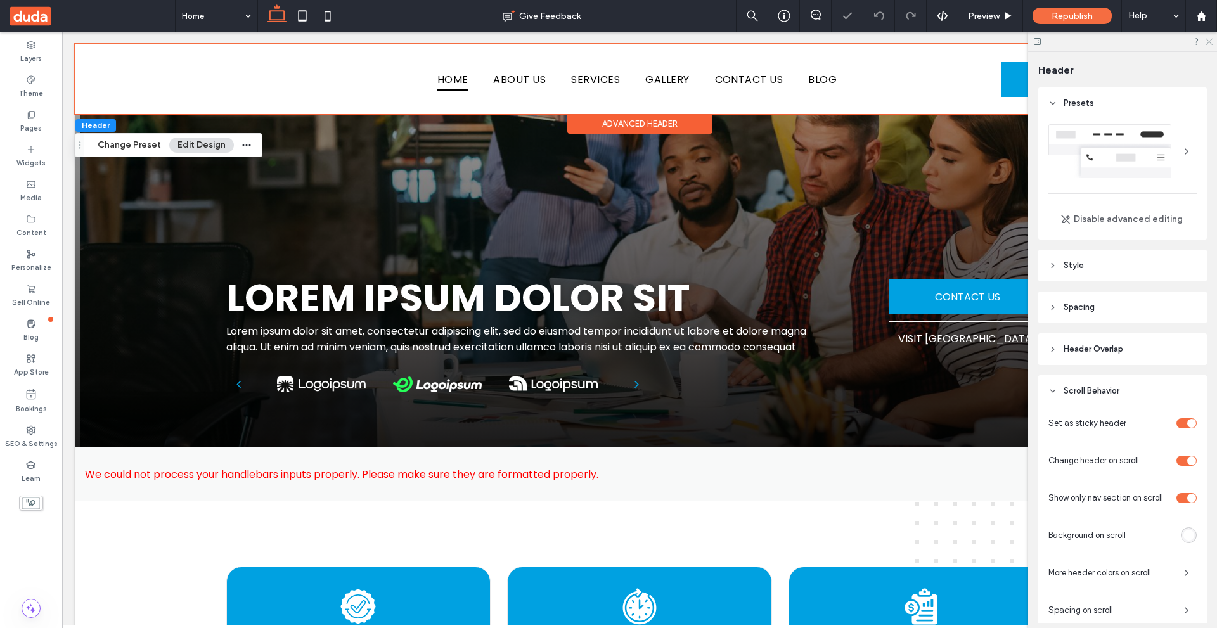
click at [1206, 38] on icon at bounding box center [1208, 41] width 8 height 8
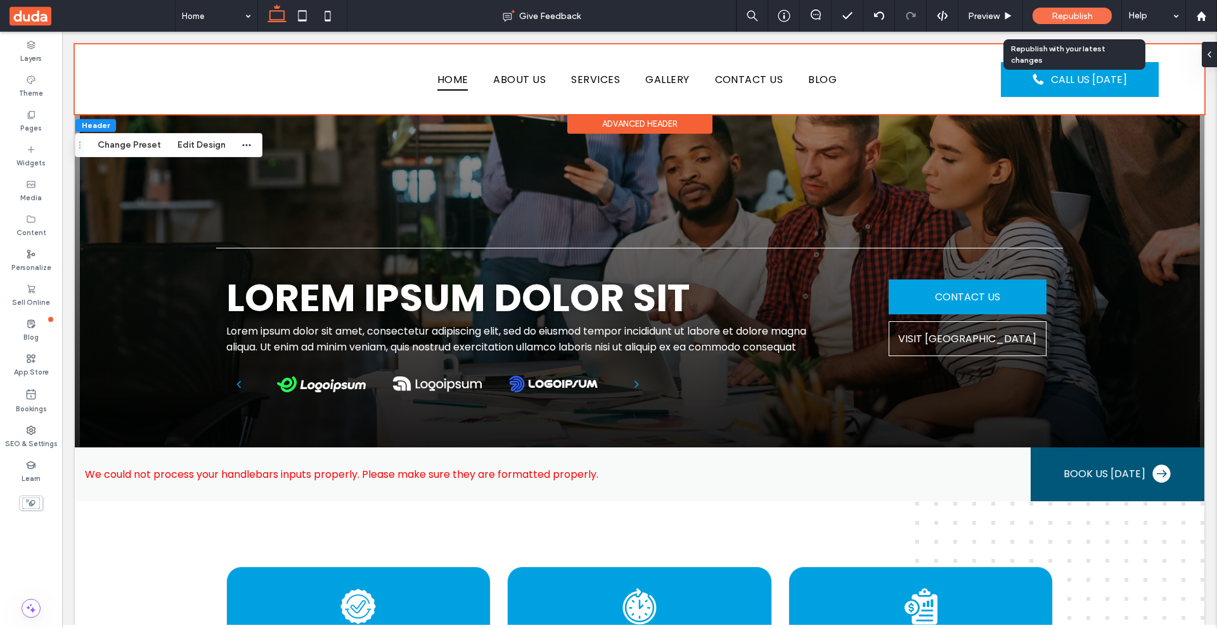
click at [1057, 24] on div "Republish" at bounding box center [1071, 16] width 79 height 32
click at [1064, 15] on span "Republish" at bounding box center [1071, 16] width 41 height 11
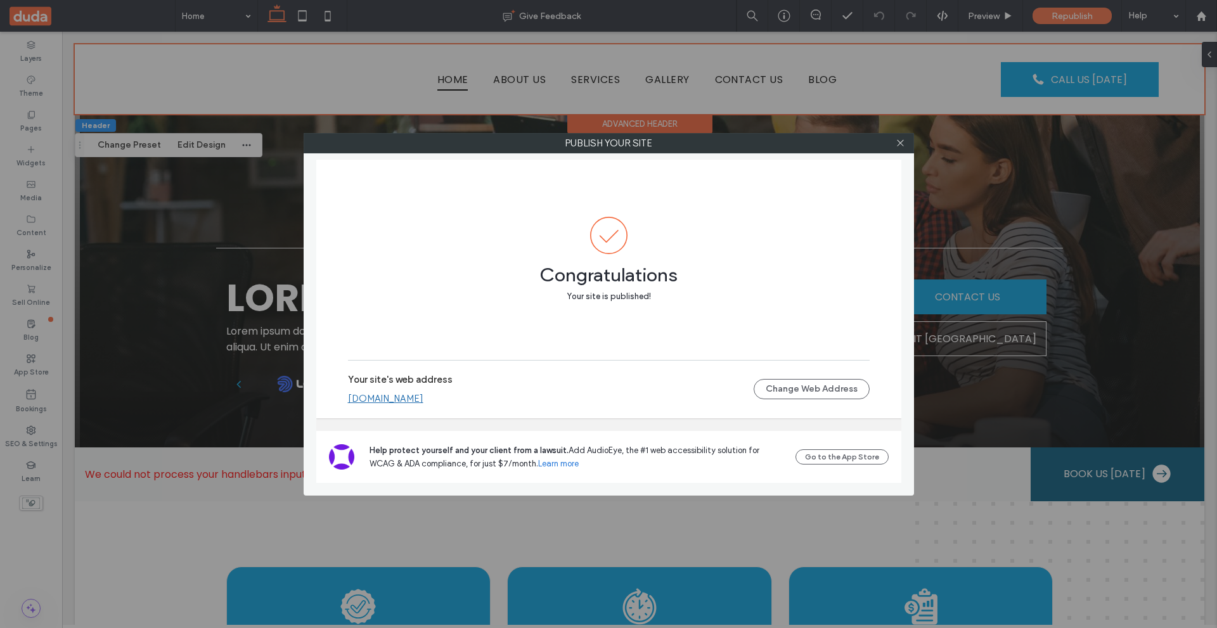
click at [736, 245] on span at bounding box center [608, 235] width 521 height 37
click at [901, 134] on span at bounding box center [900, 143] width 10 height 19
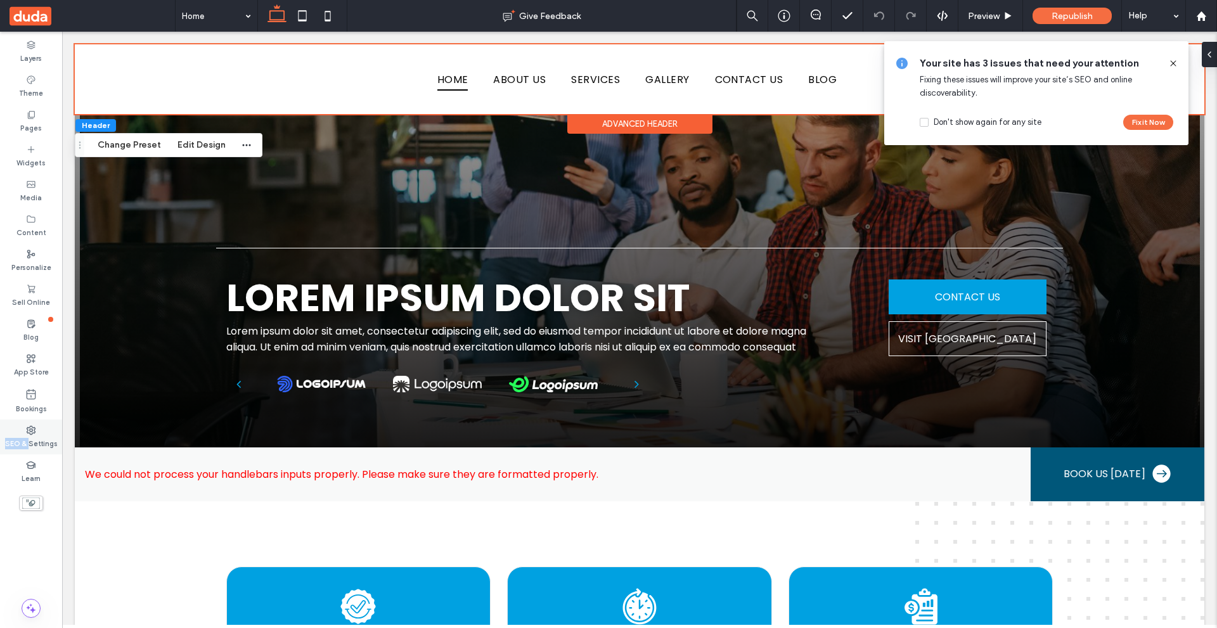
click at [30, 435] on div "SEO & Settings" at bounding box center [31, 436] width 62 height 35
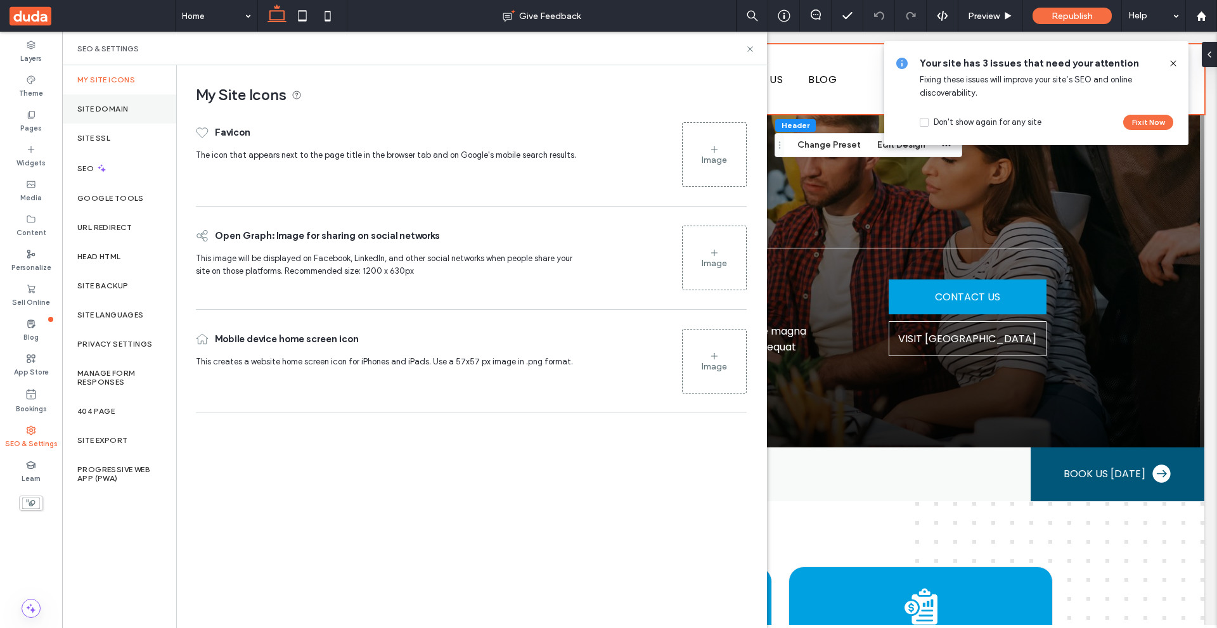
click at [124, 108] on label "Site Domain" at bounding box center [102, 109] width 51 height 9
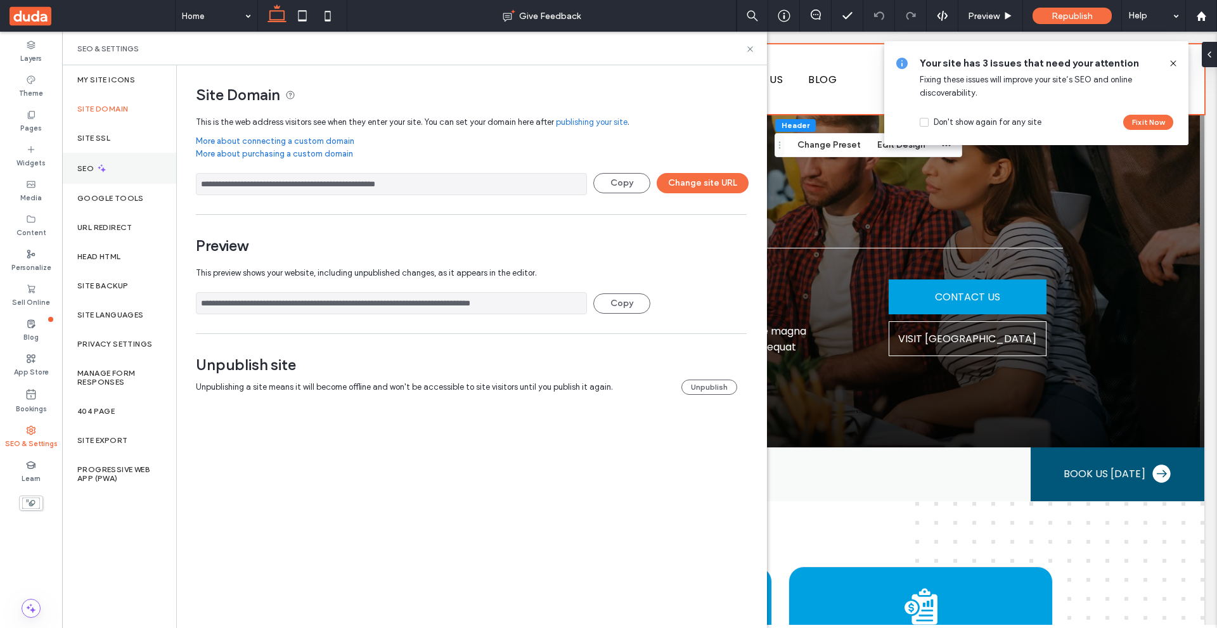
drag, startPoint x: 435, startPoint y: 185, endPoint x: 122, endPoint y: 181, distance: 313.1
click at [122, 181] on div "**********" at bounding box center [414, 346] width 705 height 563
drag, startPoint x: 462, startPoint y: 196, endPoint x: 1174, endPoint y: 65, distance: 723.6
click at [1174, 65] on icon at bounding box center [1173, 63] width 10 height 10
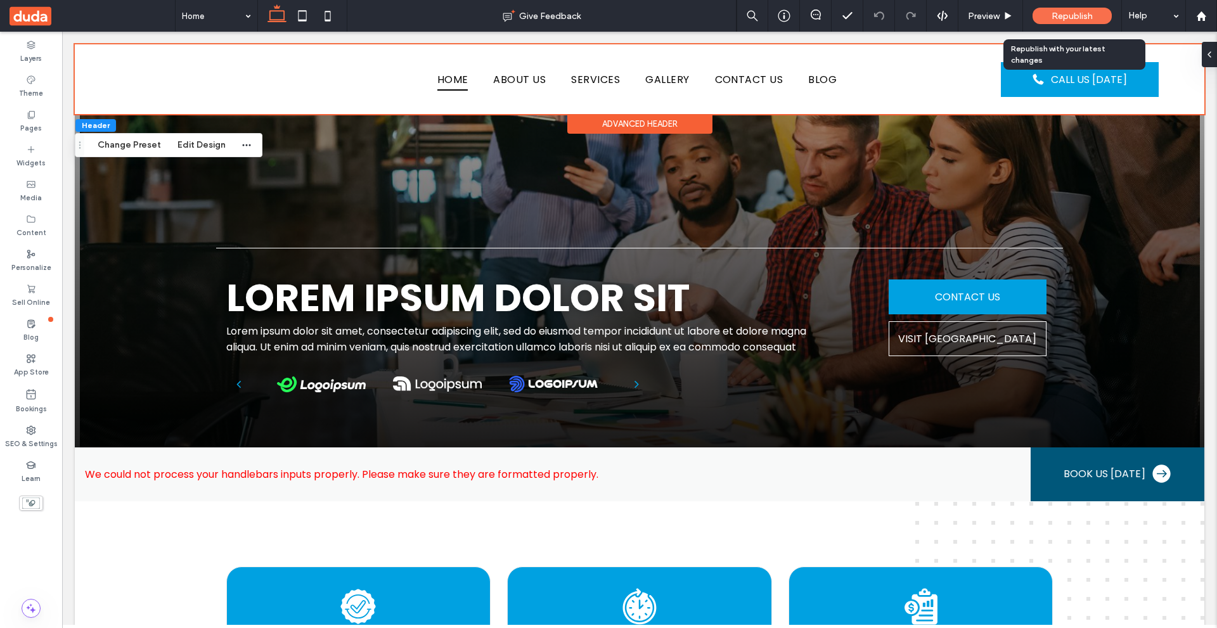
click at [1083, 8] on div "Republish" at bounding box center [1071, 16] width 79 height 16
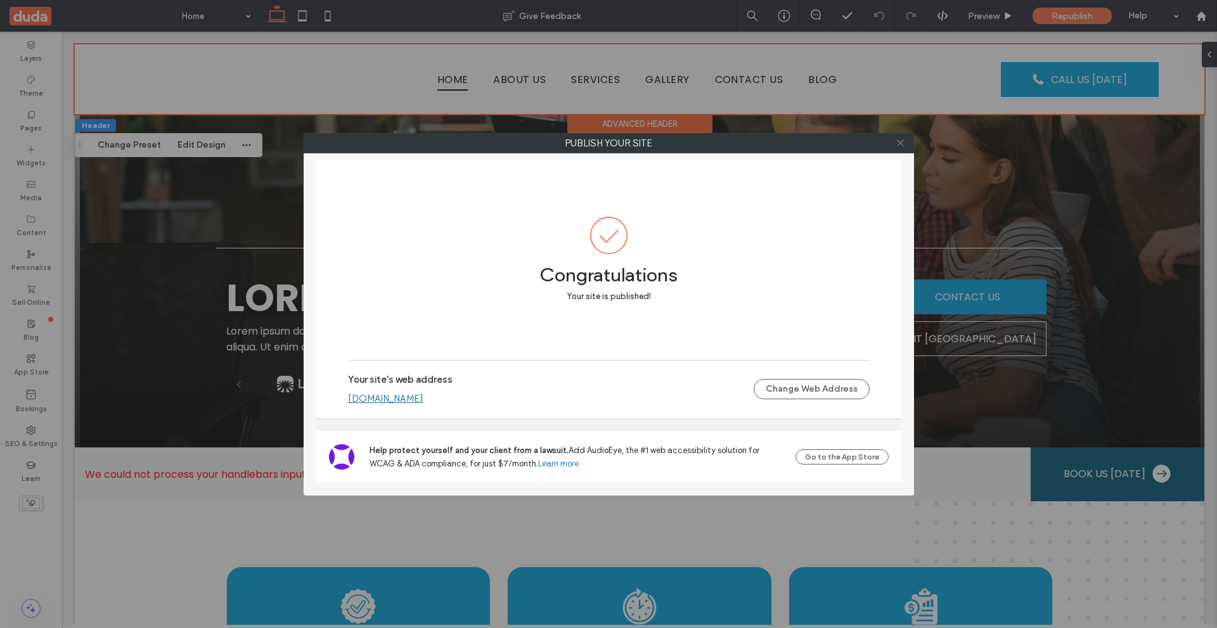
click at [902, 141] on use at bounding box center [900, 143] width 6 height 6
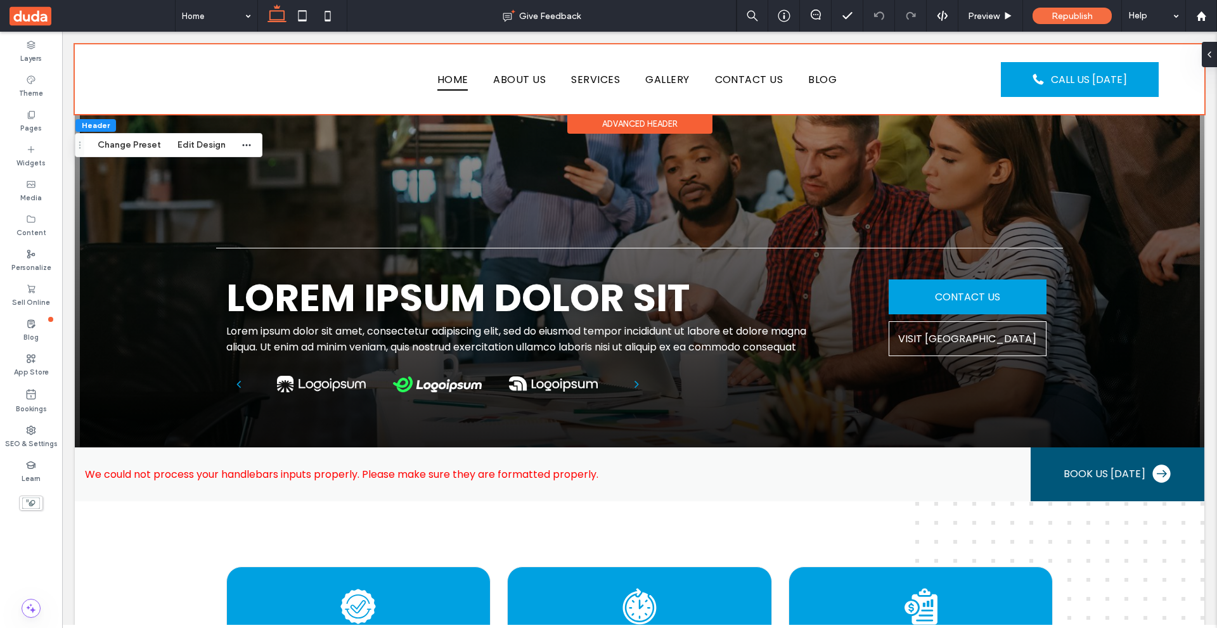
click at [614, 124] on div "Advanced Header" at bounding box center [639, 124] width 145 height 20
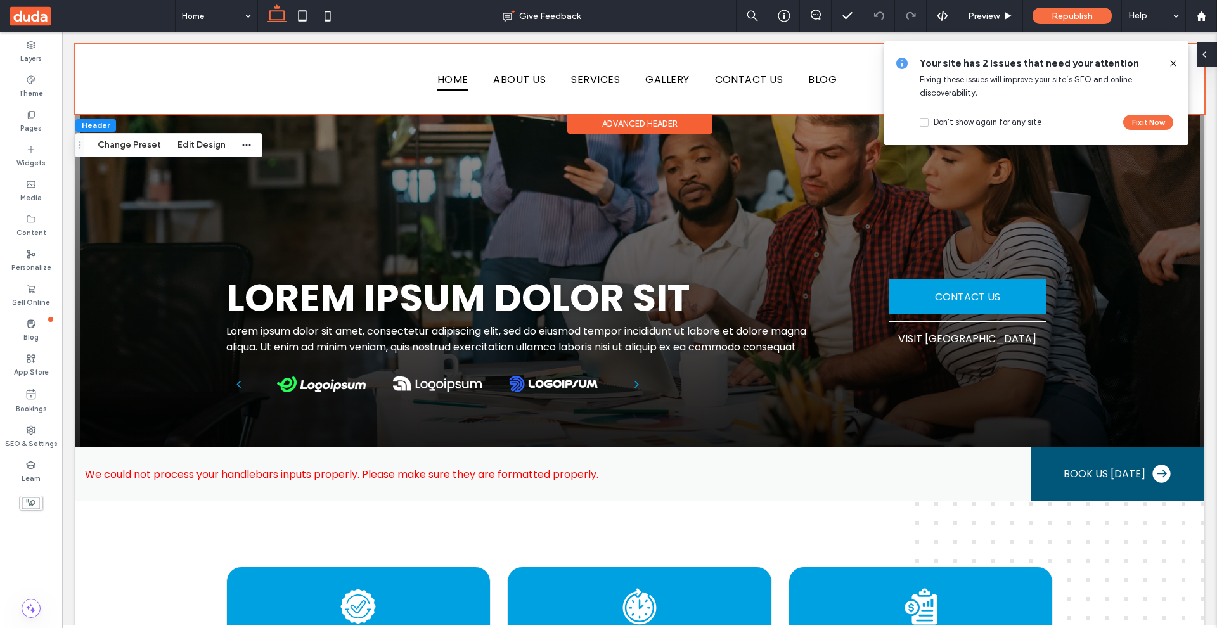
click at [1203, 51] on icon at bounding box center [1204, 54] width 10 height 10
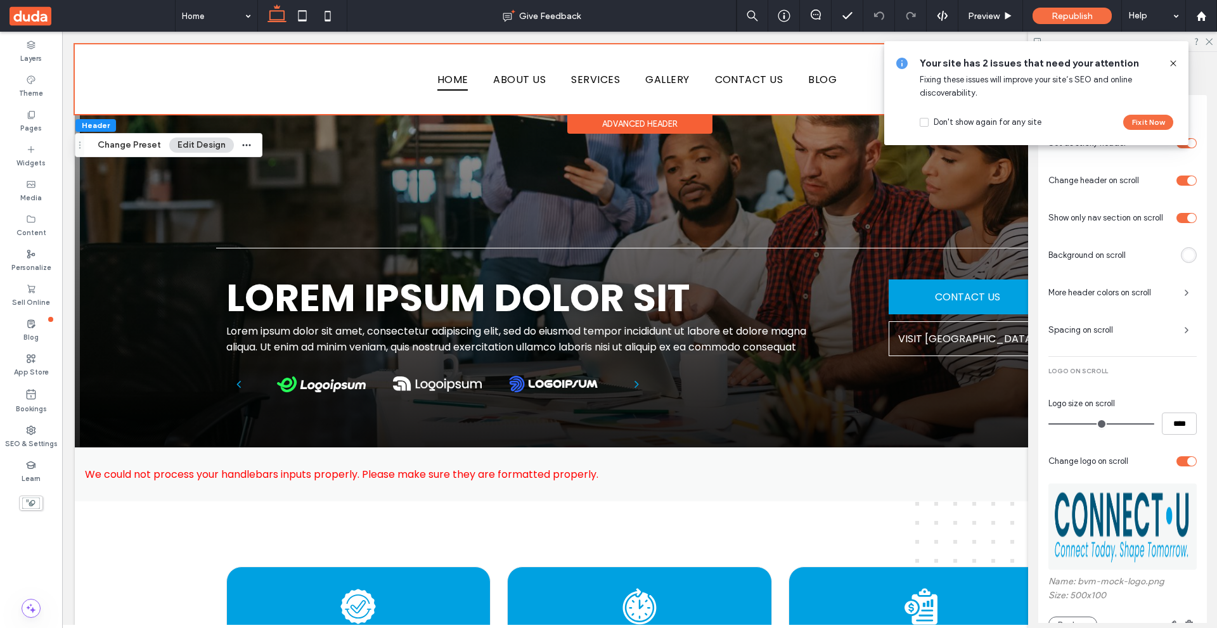
scroll to position [288, 0]
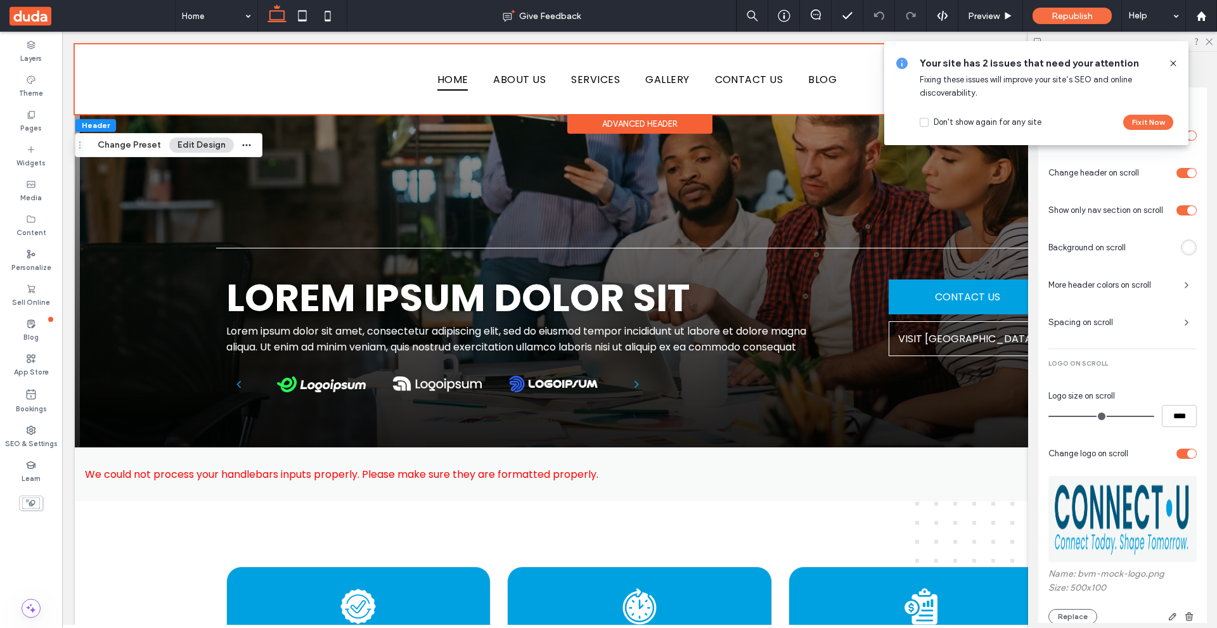
click at [1167, 65] on div at bounding box center [1168, 63] width 20 height 14
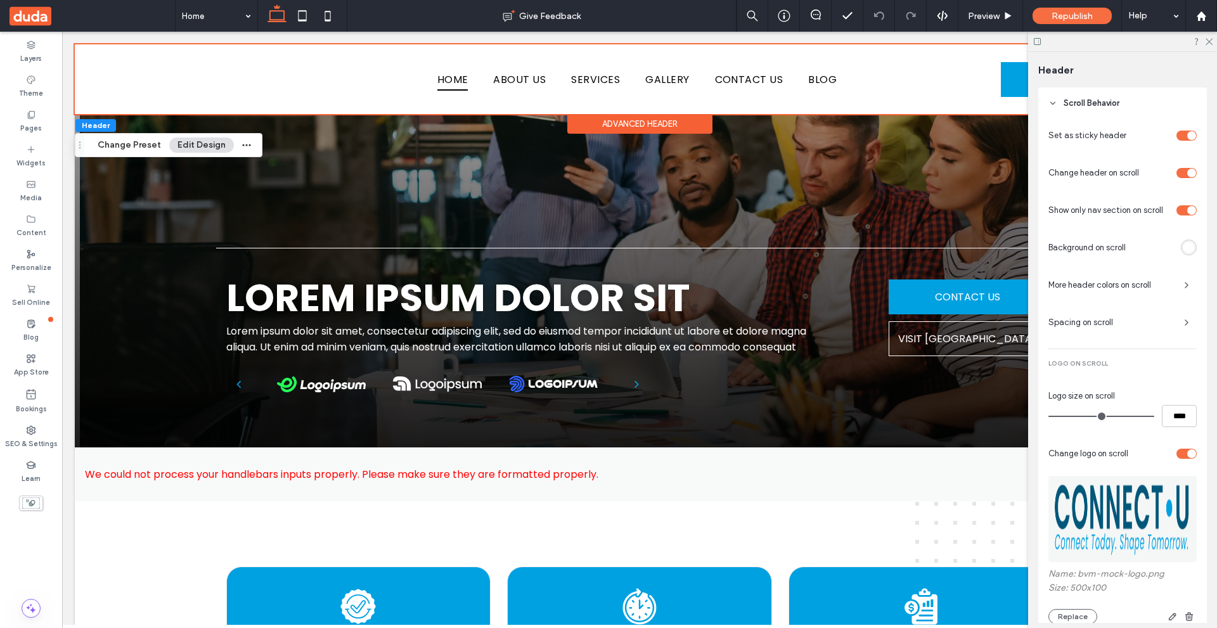
click at [1177, 172] on div "toggle" at bounding box center [1186, 173] width 20 height 10
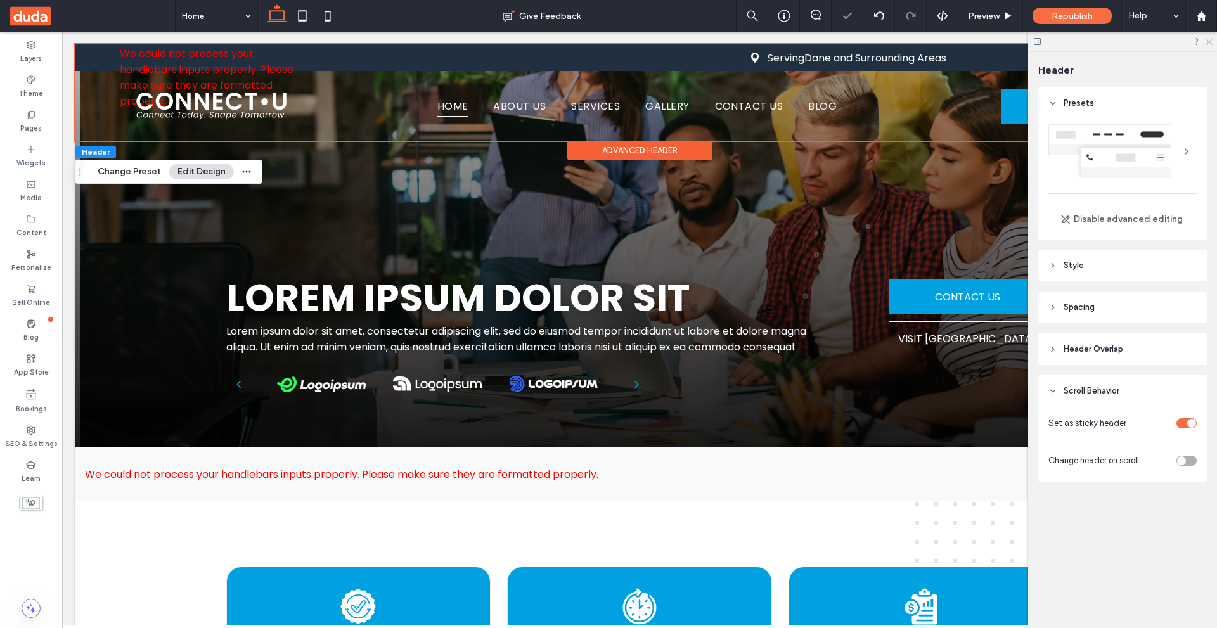
click at [1209, 41] on use at bounding box center [1208, 42] width 7 height 7
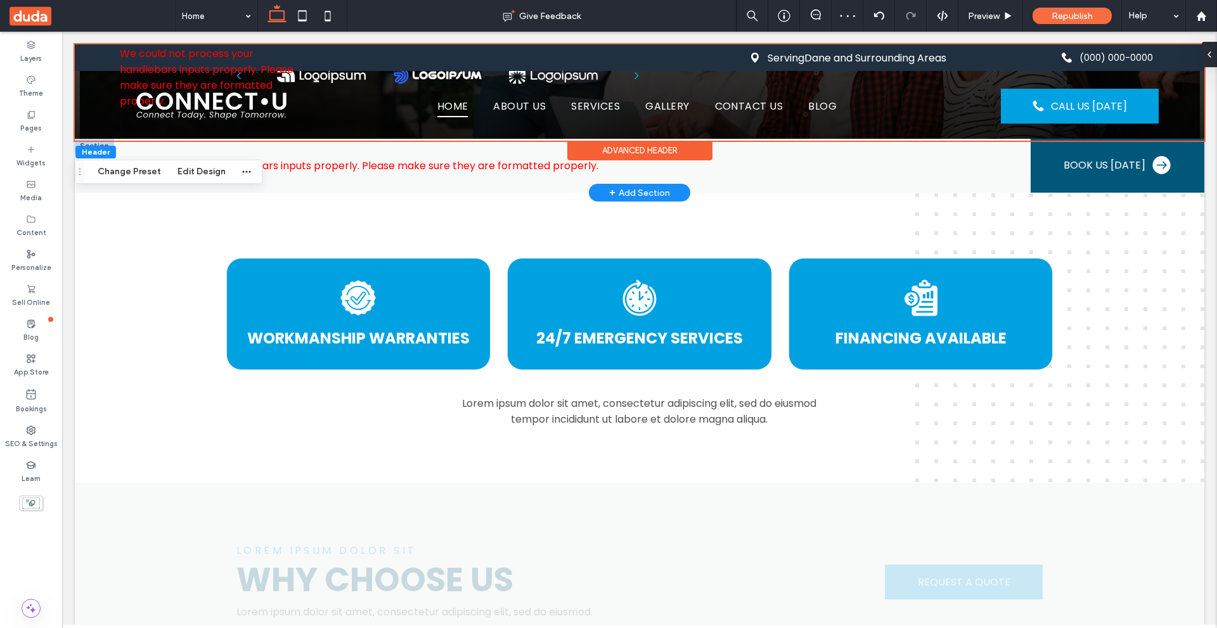
scroll to position [507, 0]
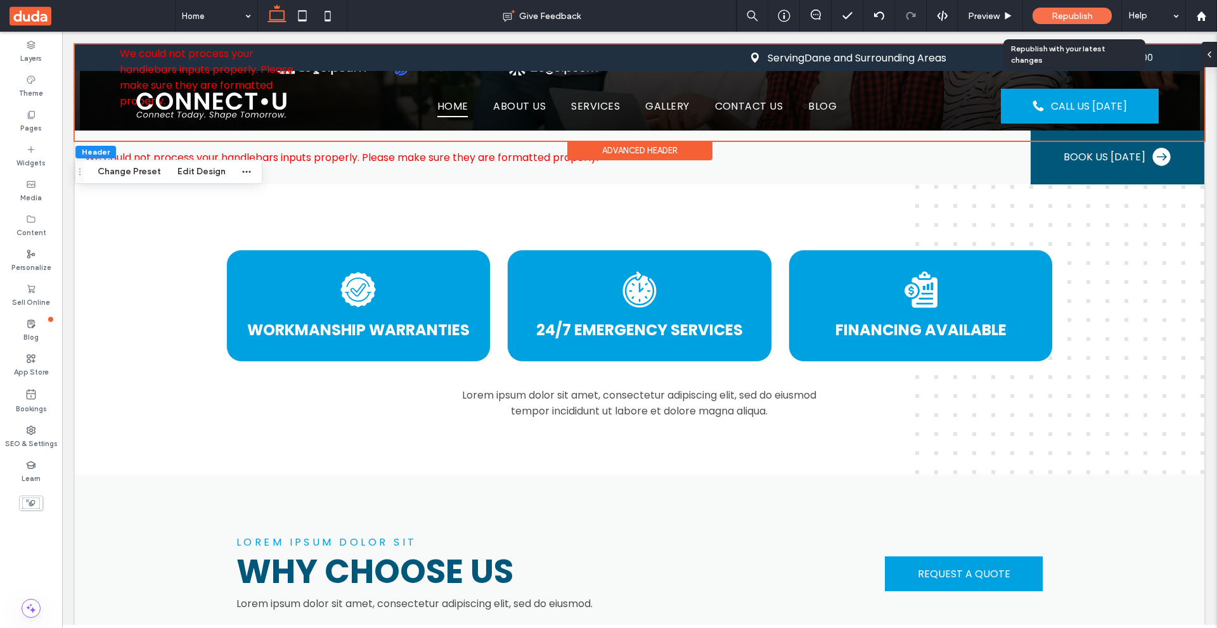
click at [1076, 13] on span "Republish" at bounding box center [1071, 16] width 41 height 11
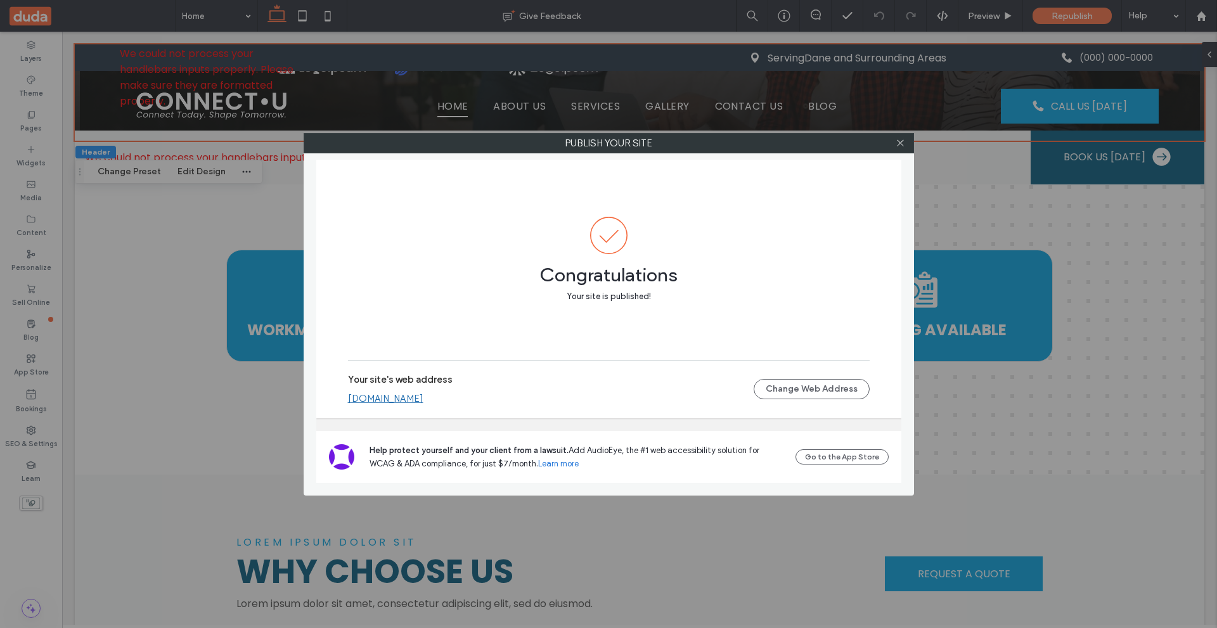
drag, startPoint x: 900, startPoint y: 143, endPoint x: 482, endPoint y: 156, distance: 418.4
click at [900, 143] on use at bounding box center [900, 143] width 6 height 6
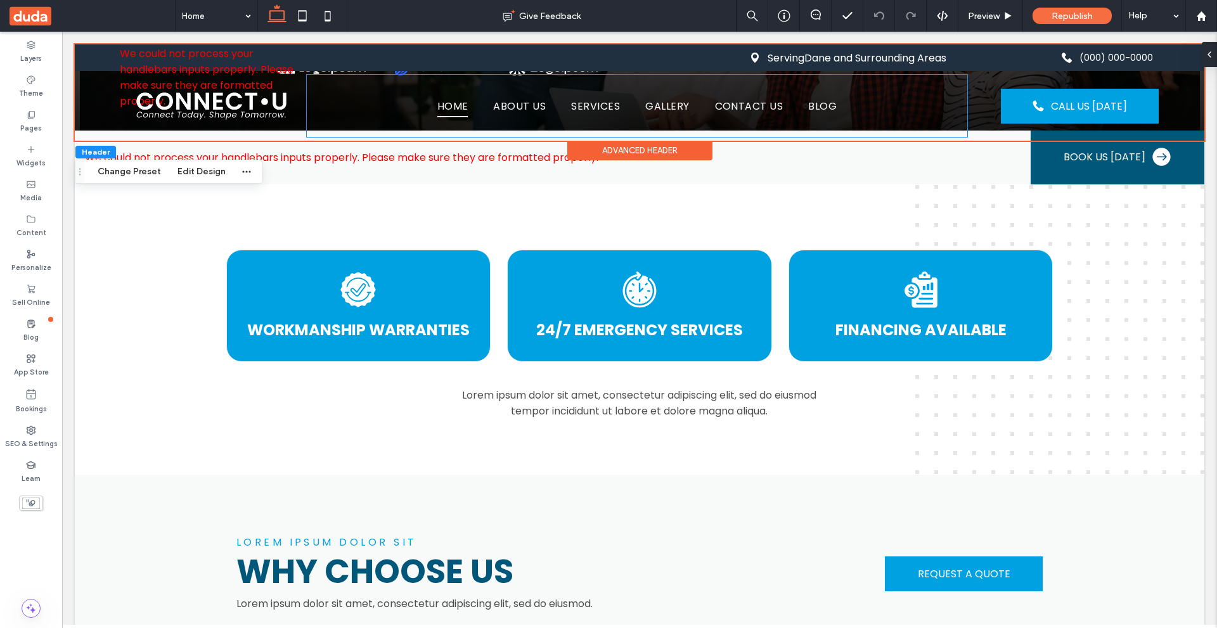
click at [622, 146] on div "Advanced Header" at bounding box center [639, 151] width 145 height 20
drag, startPoint x: 1203, startPoint y: 50, endPoint x: 1136, endPoint y: 26, distance: 71.4
click at [1203, 50] on icon at bounding box center [1204, 54] width 10 height 10
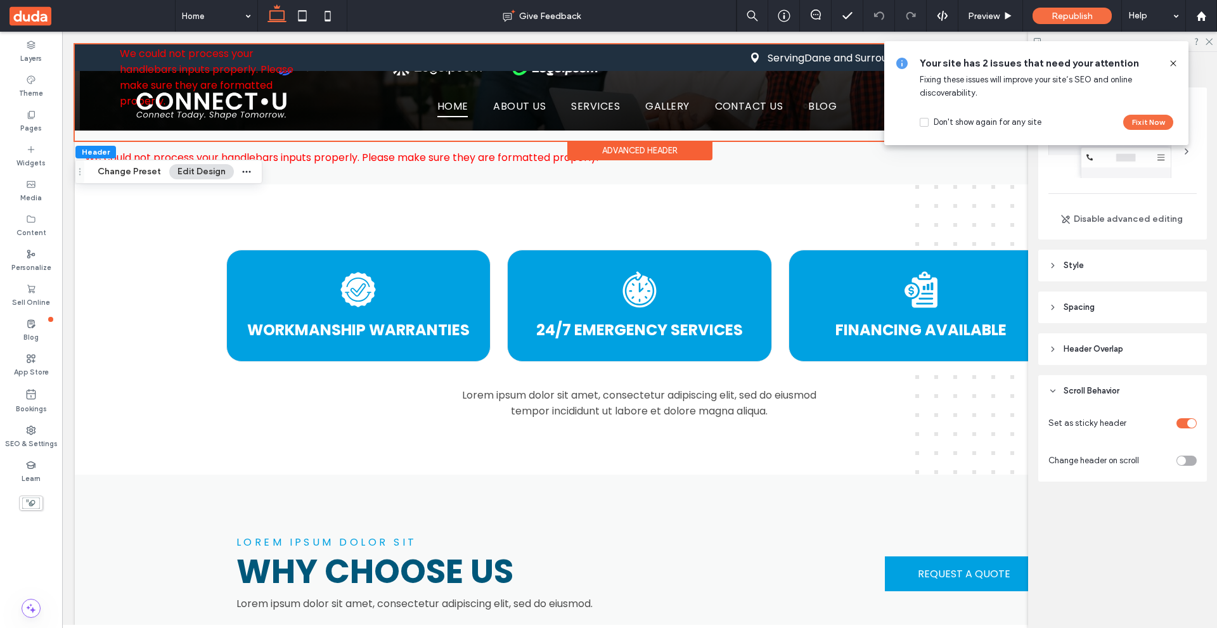
click at [1133, 499] on div "Presets Disable advanced editing Style Color Image Background color There may b…" at bounding box center [1126, 309] width 177 height 445
click at [1175, 58] on icon at bounding box center [1173, 63] width 10 height 10
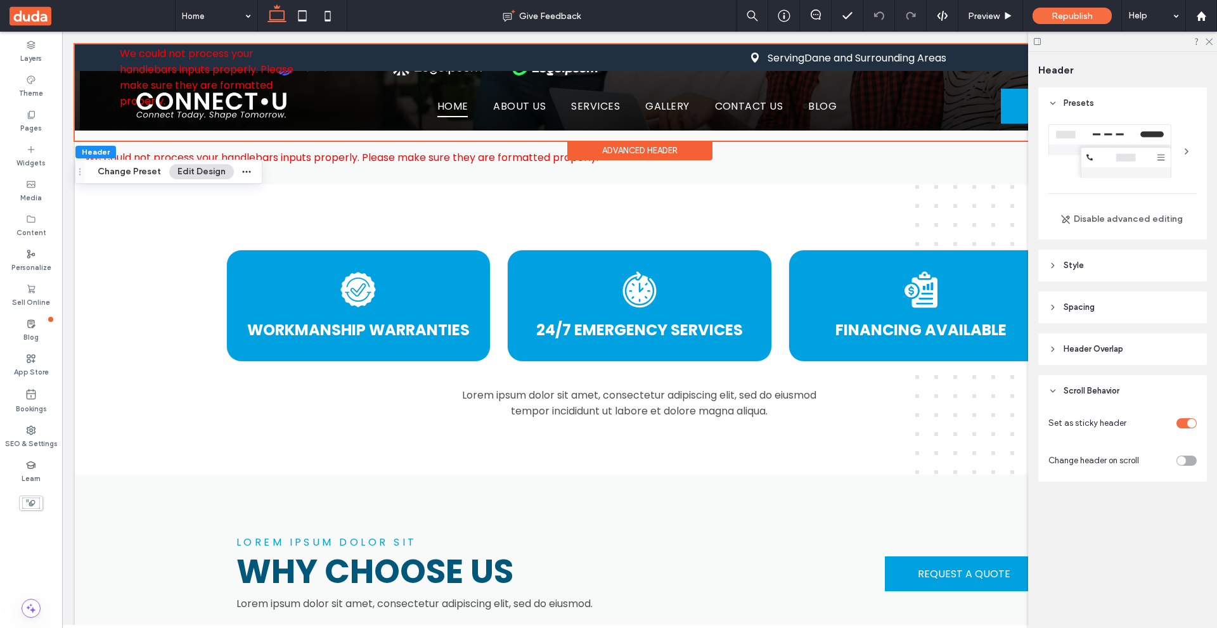
click at [1180, 462] on div "toggle" at bounding box center [1181, 460] width 9 height 9
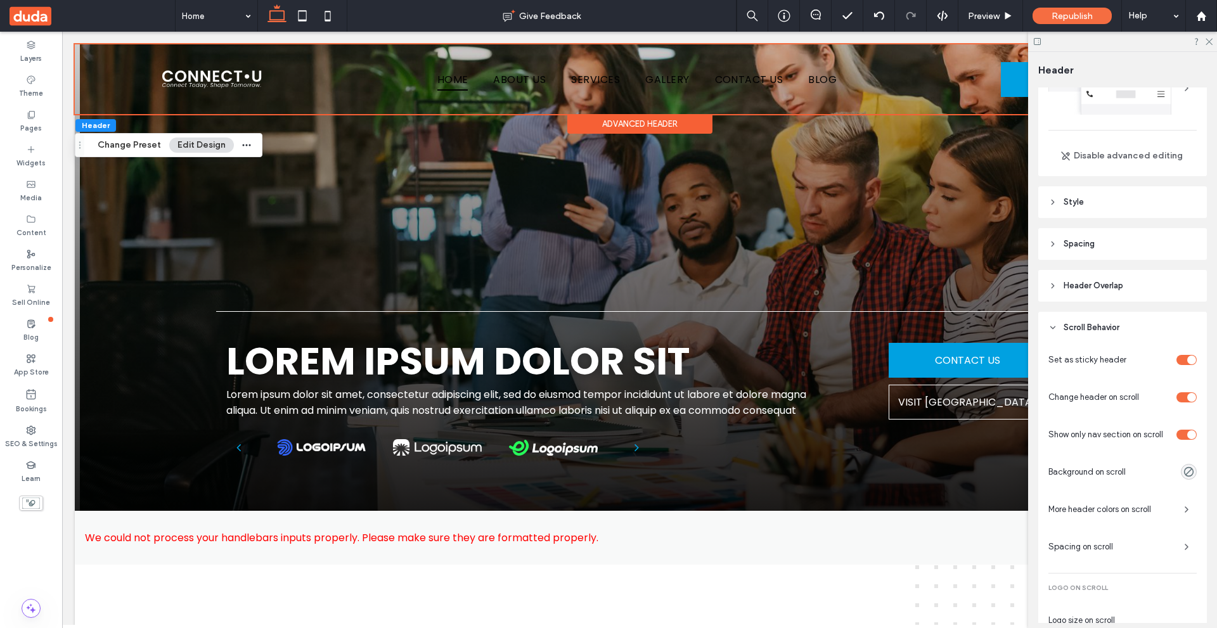
scroll to position [0, 0]
